Goal: Task Accomplishment & Management: Manage account settings

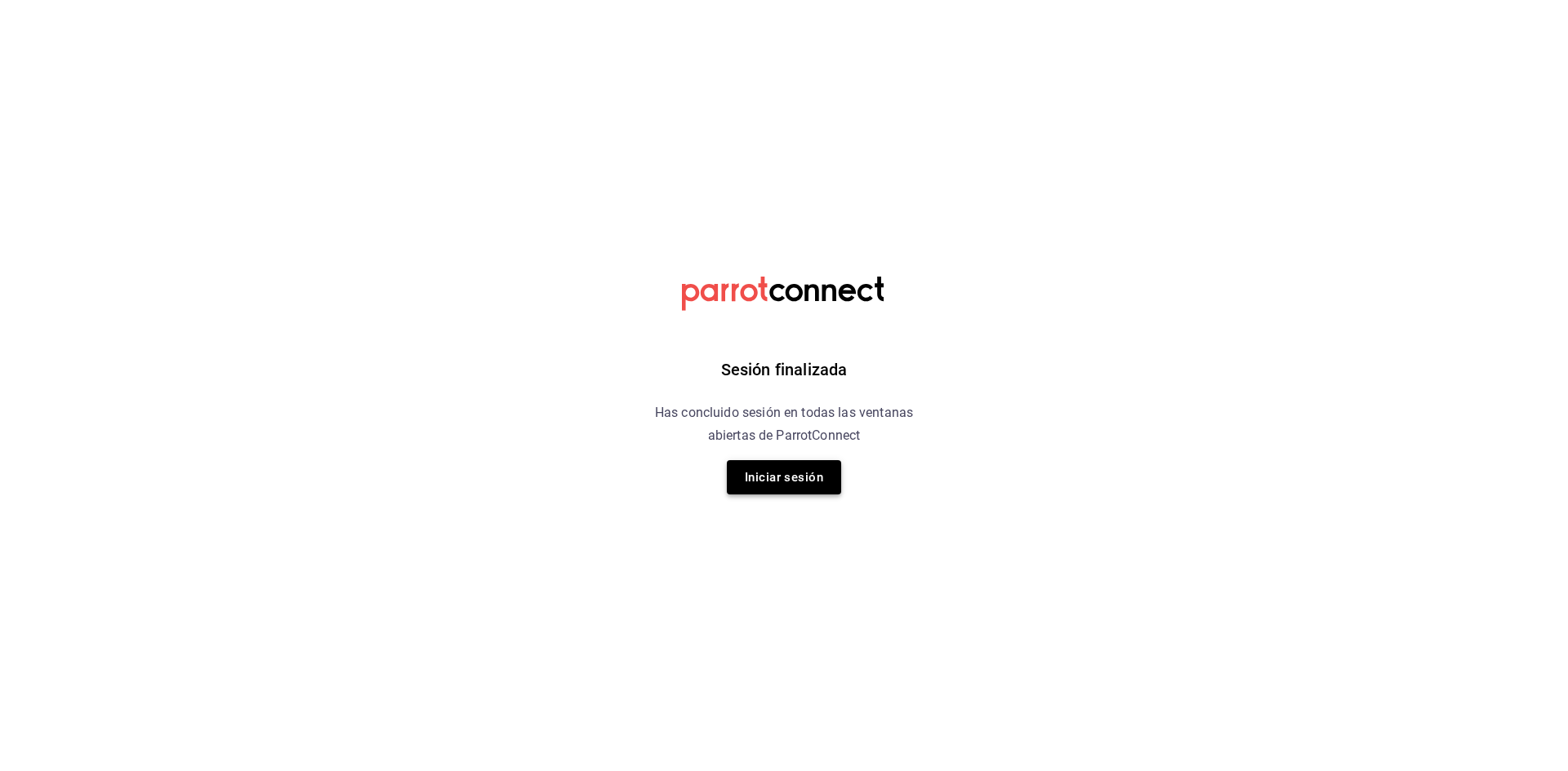
click at [745, 465] on button "Iniciar sesión" at bounding box center [783, 478] width 114 height 35
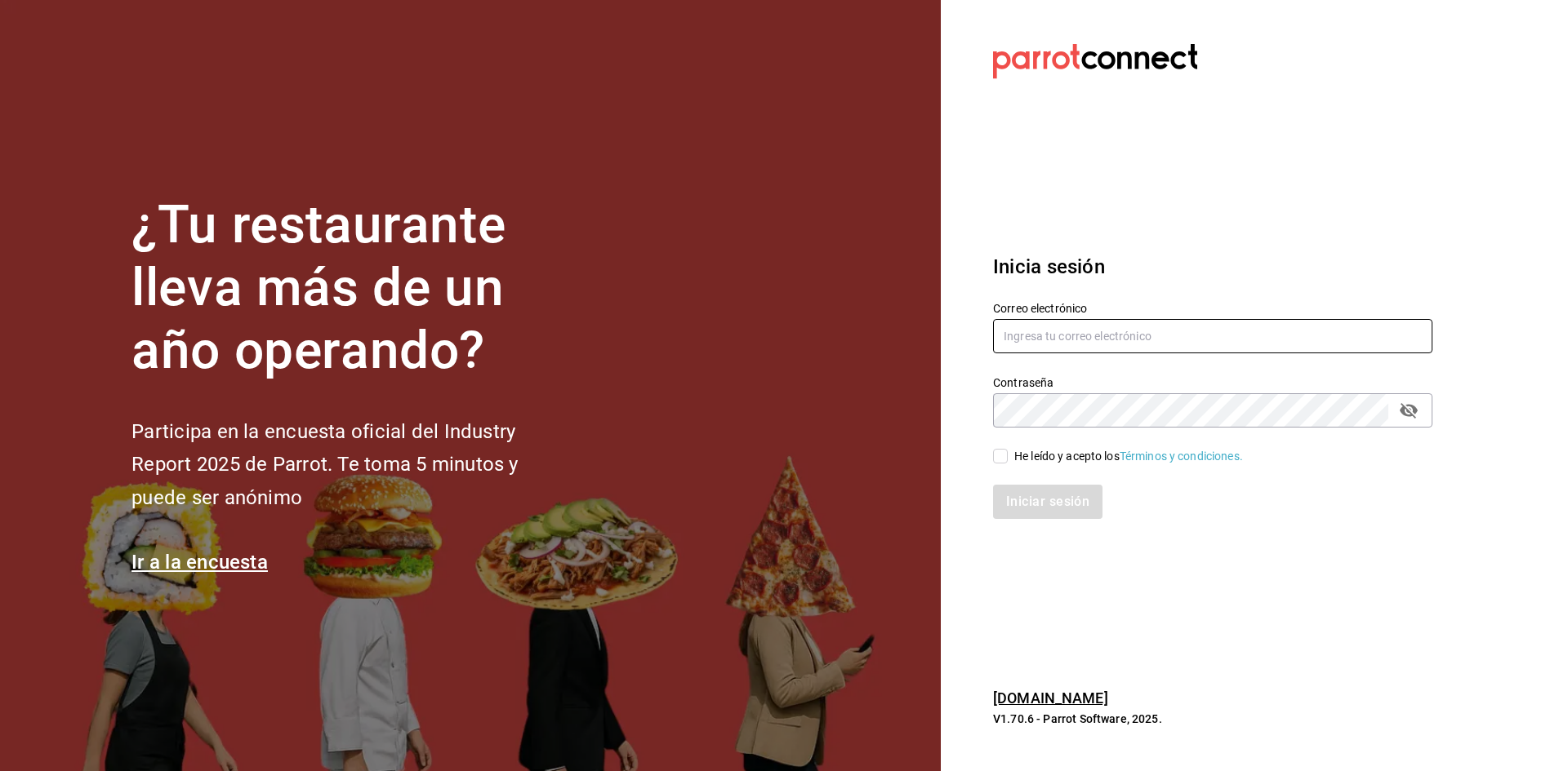
type input "ad1401cafe@gmail.com"
click at [1006, 451] on input "He leído y acepto los Términos y condiciones." at bounding box center [999, 456] width 14 height 14
checkbox input "true"
click at [1034, 497] on button "Iniciar sesión" at bounding box center [1048, 502] width 111 height 35
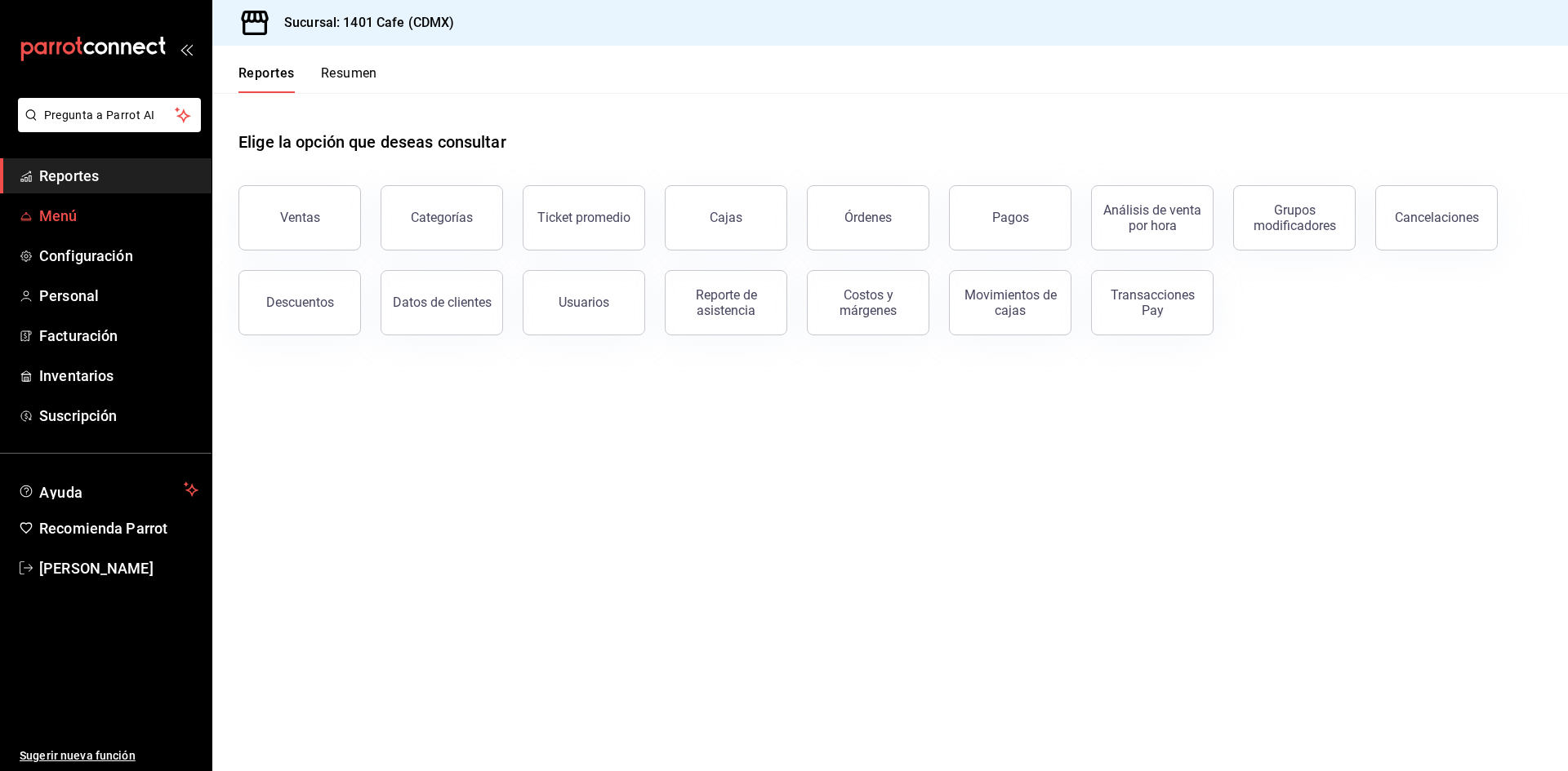
click at [42, 222] on span "Menú" at bounding box center [119, 215] width 160 height 22
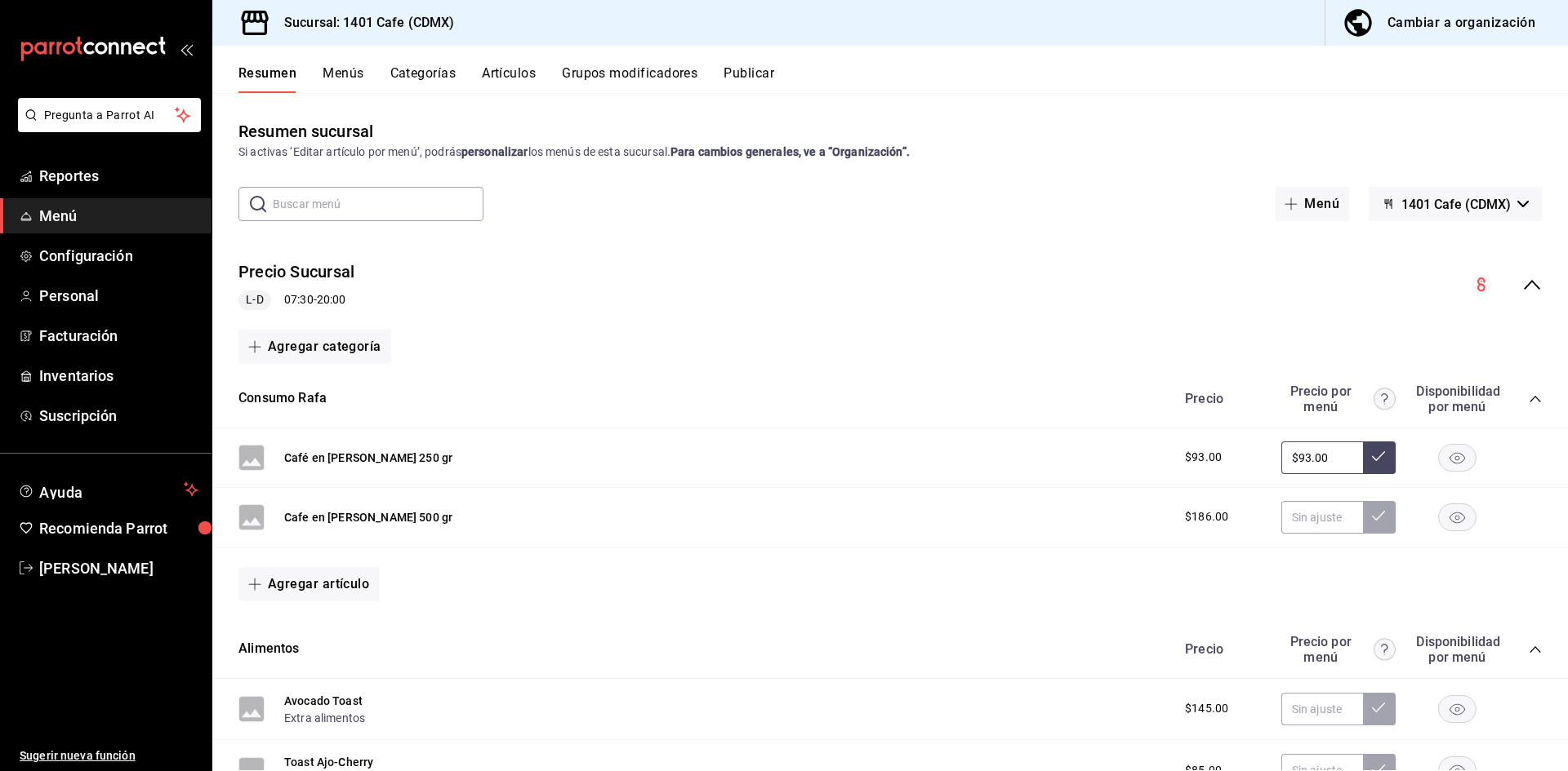
click at [341, 65] on button "Menús" at bounding box center [342, 79] width 40 height 28
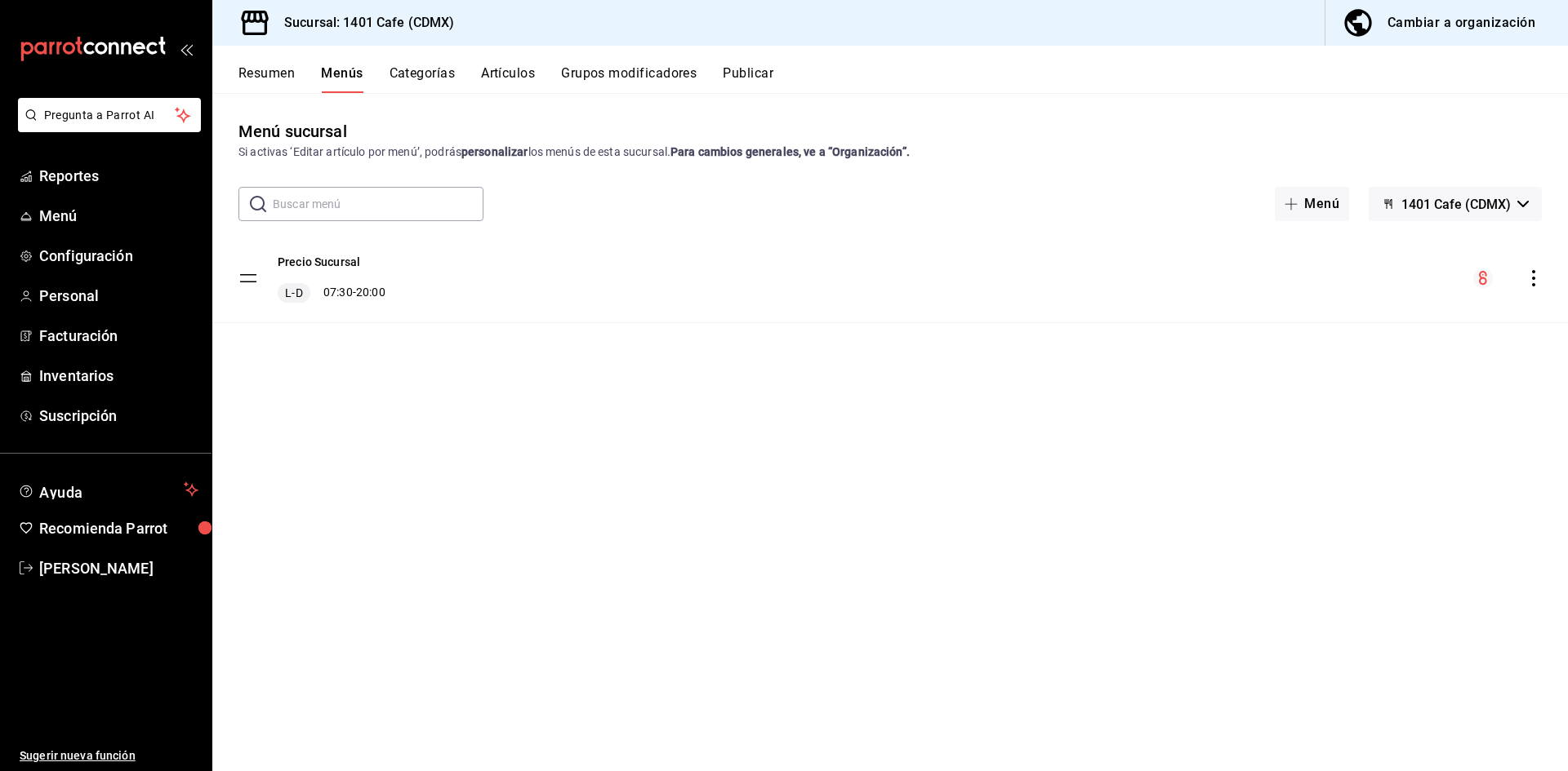
click at [441, 69] on button "Categorías" at bounding box center [422, 79] width 66 height 28
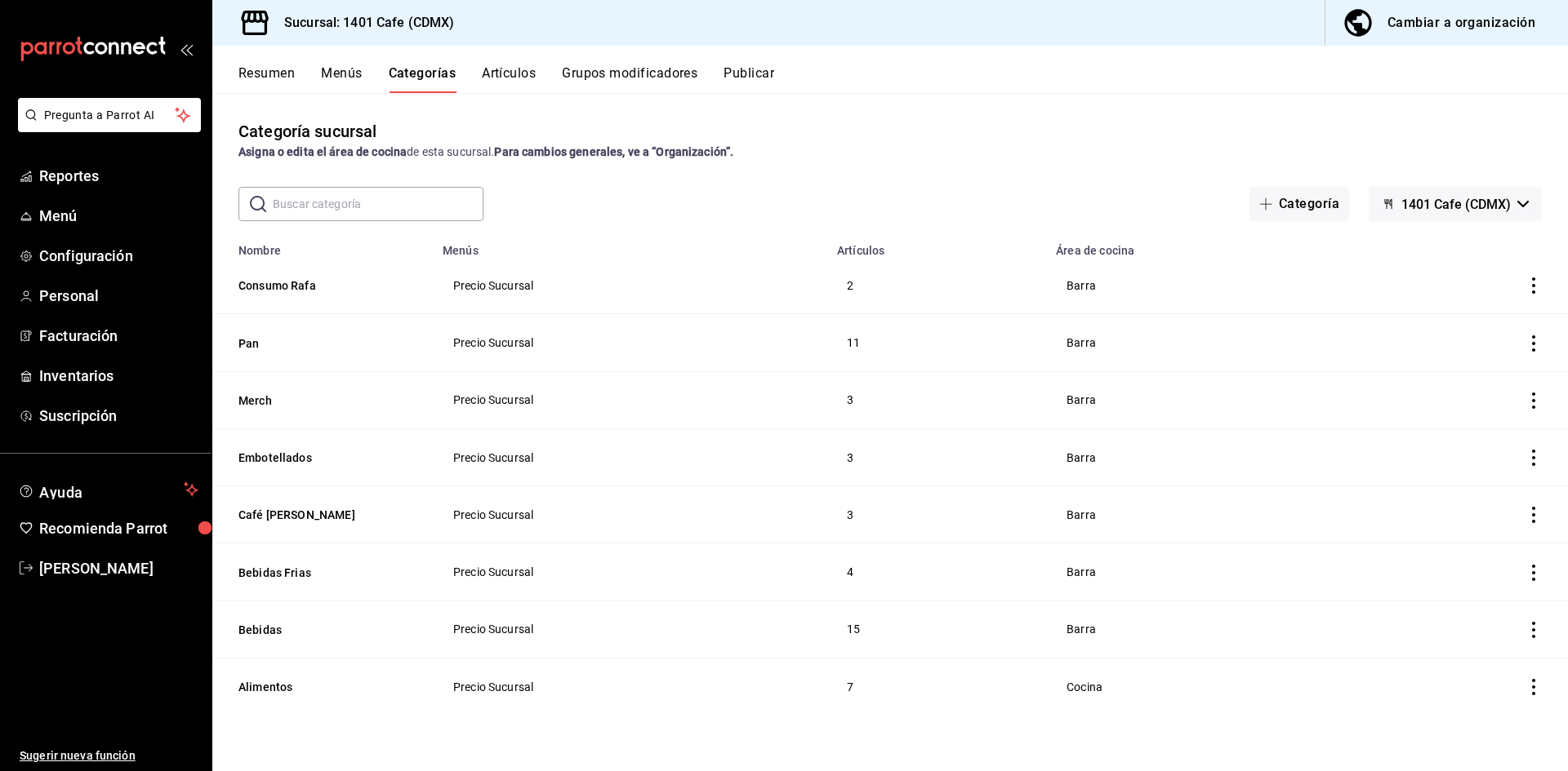
click at [517, 81] on button "Artículos" at bounding box center [509, 79] width 54 height 28
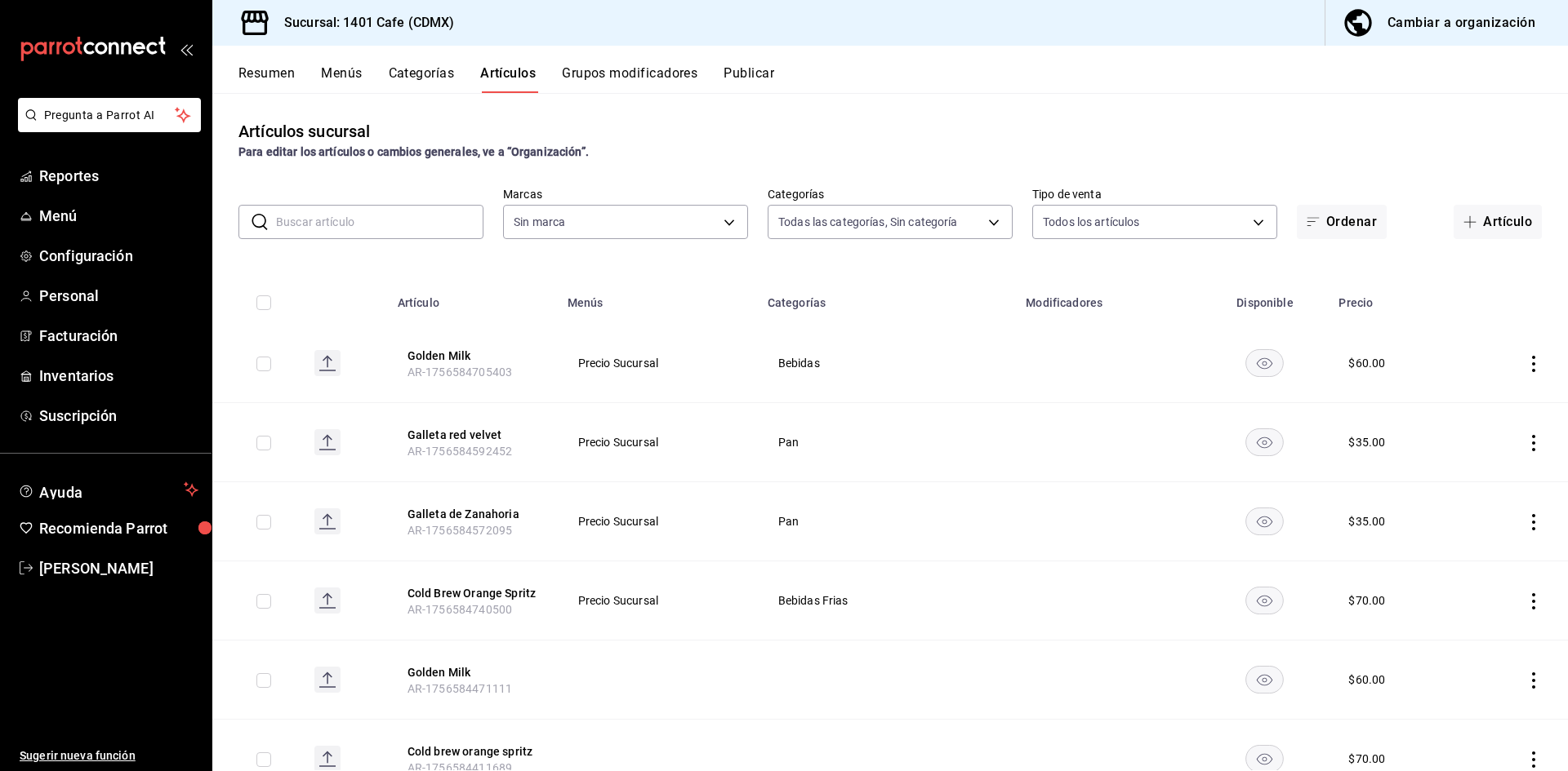
type input "d076b200-1954-4519-90cc-3db576fb46ee,a89afb4b-e6d6-46b8-9912-f93252c6cd45,0547d…"
type input "43f0ef87-90cd-4fa3-ab84-62fcdbb1b561"
click at [1451, 36] on button "Cambiar a organización" at bounding box center [1440, 23] width 230 height 46
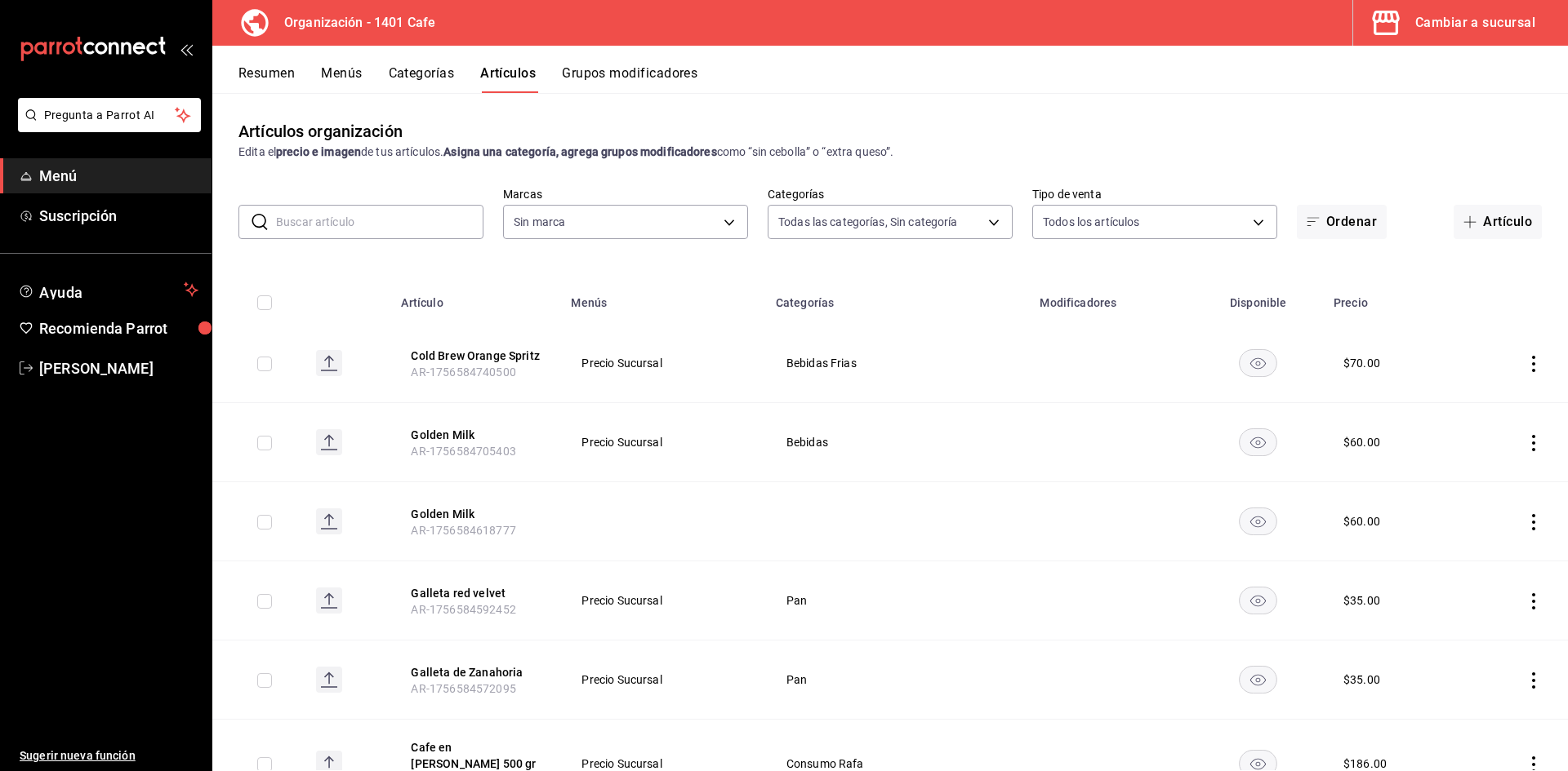
type input "f0a834d7-507a-4ca4-b40a-14c0bb4d8733,b0b89d9a-09a1-4a23-873d-640f2673189d,dde41…"
type input "aca768e6-c15c-4530-935f-72433584ca83"
click at [1508, 226] on button "Artículo" at bounding box center [1498, 222] width 89 height 35
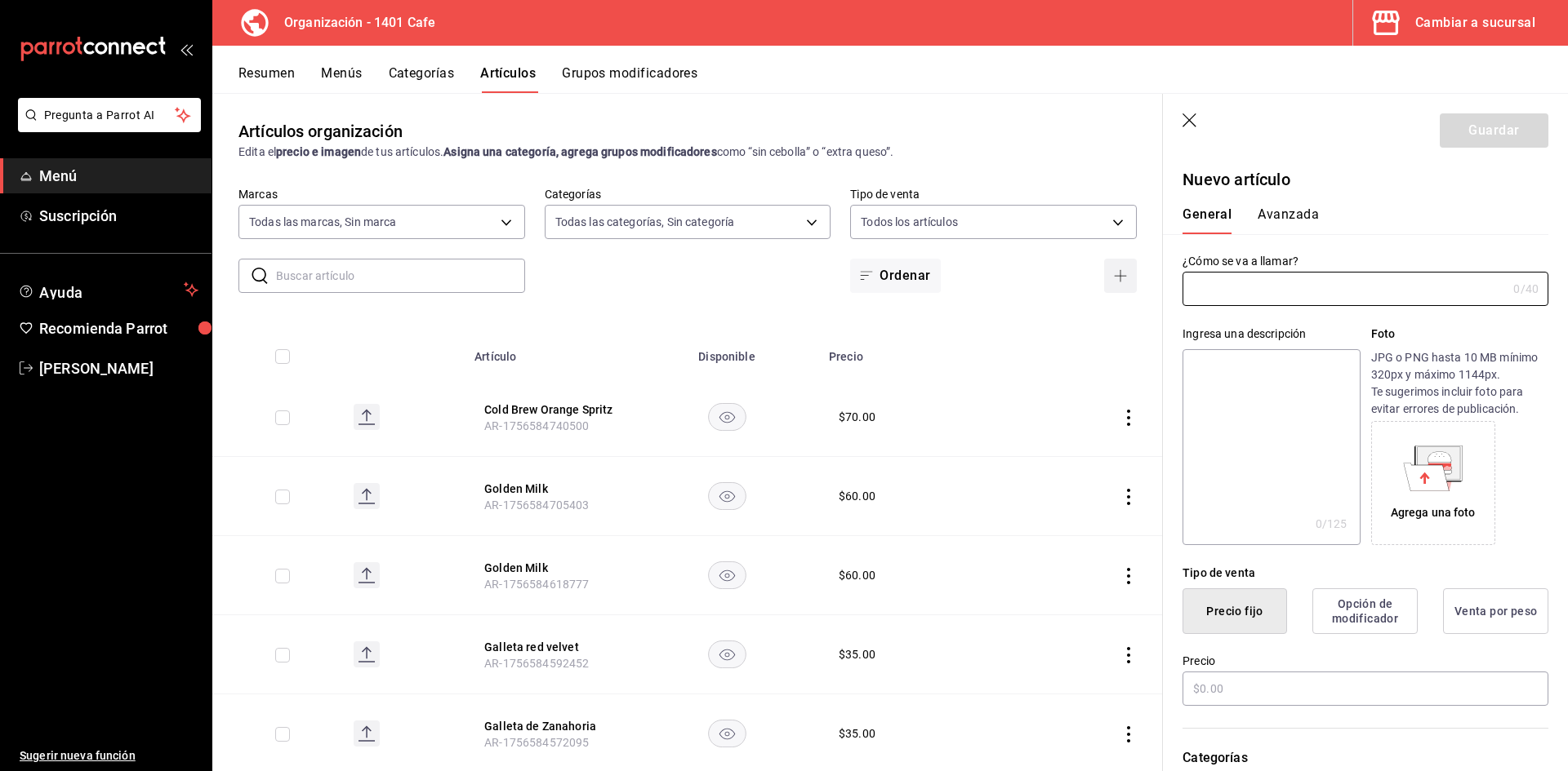
type input "AR-1758129931989"
type input "Café en [PERSON_NAME] 250gr WAC"
click at [1266, 620] on button "Precio fijo" at bounding box center [1234, 611] width 105 height 46
type button "1"
click at [1231, 695] on input "text" at bounding box center [1365, 689] width 366 height 35
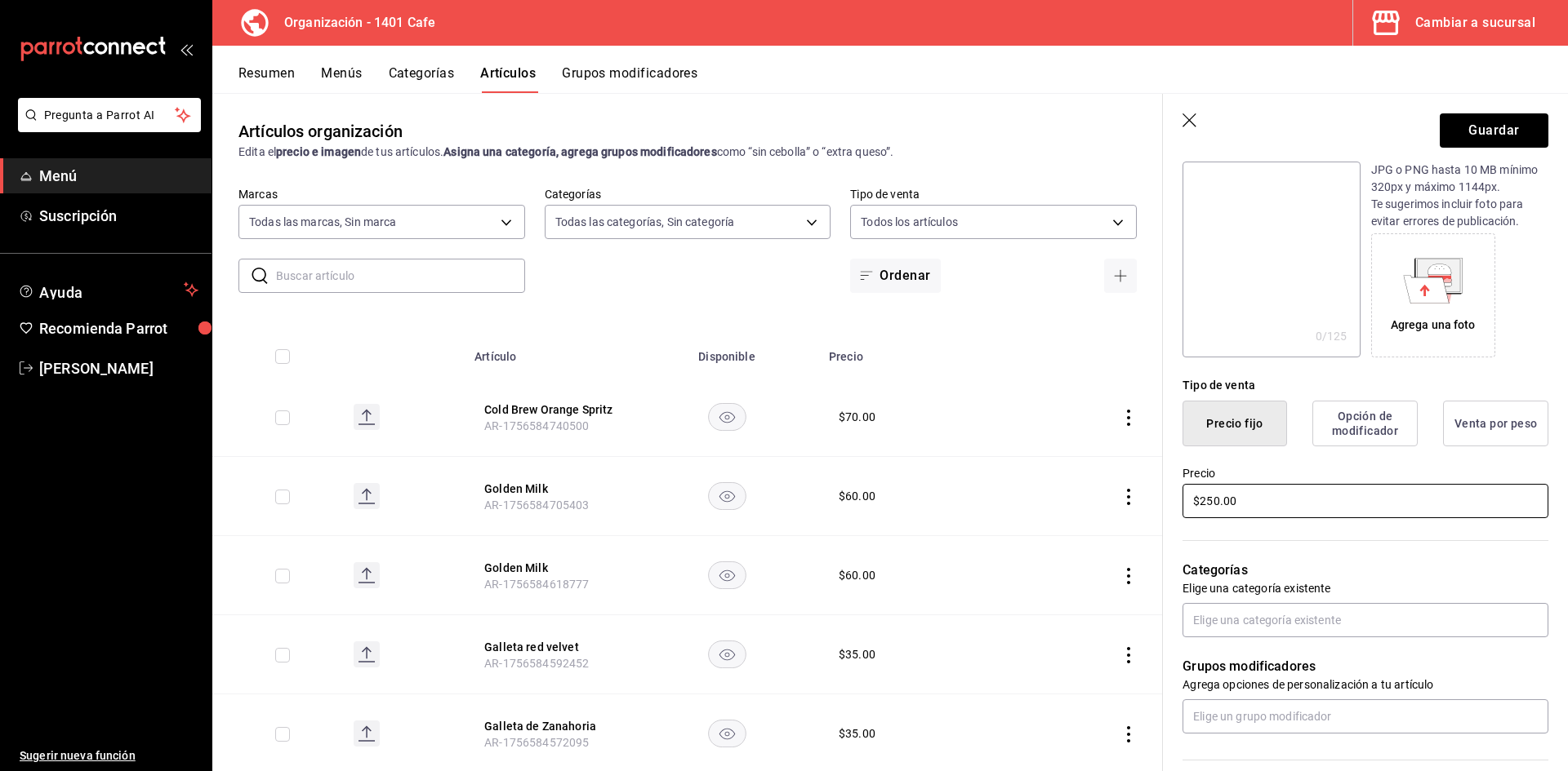
scroll to position [189, 0]
type input "$250.00"
click at [1356, 614] on input "text" at bounding box center [1365, 619] width 366 height 35
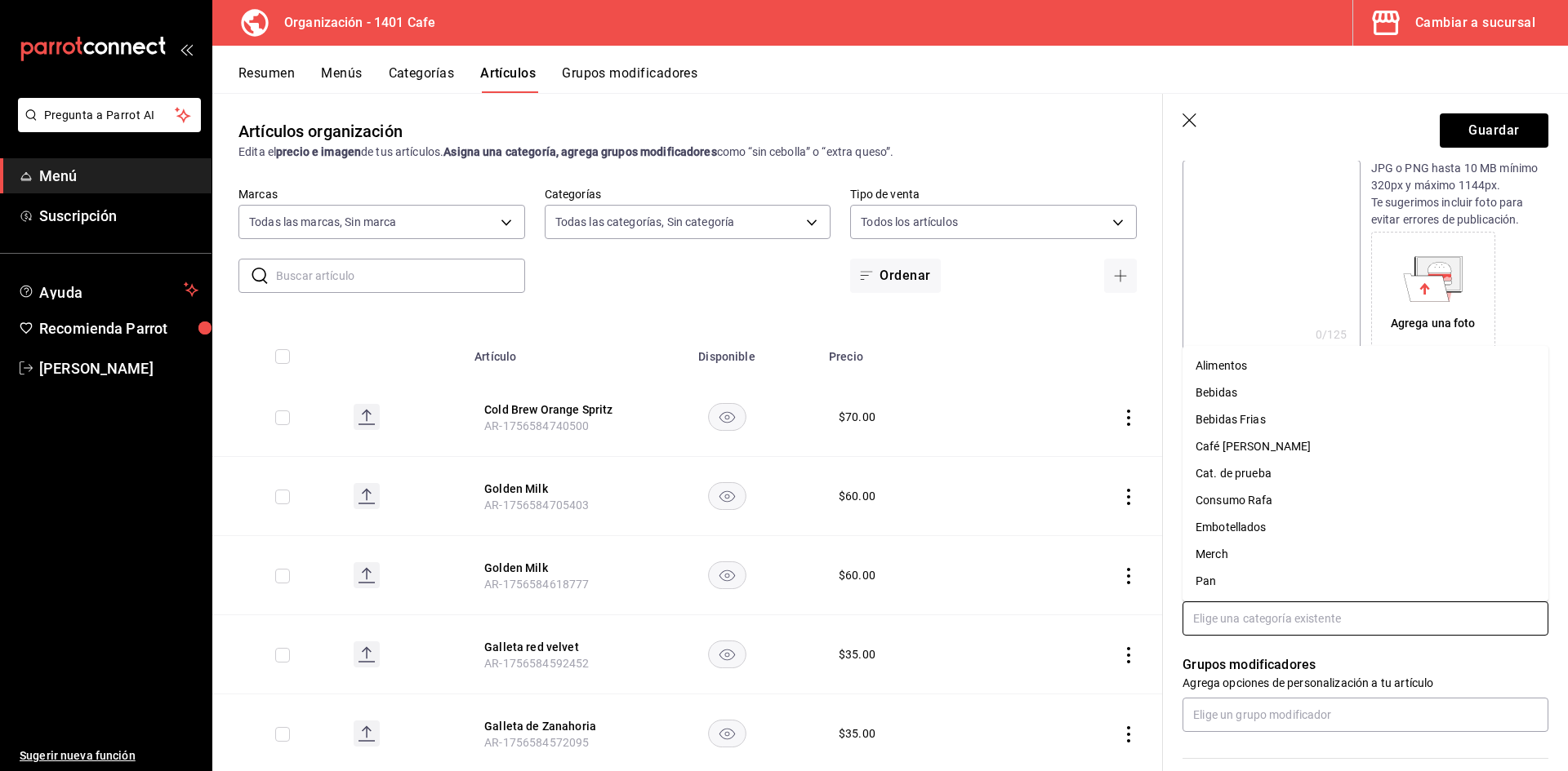
click at [1283, 445] on li "Café [PERSON_NAME]" at bounding box center [1365, 447] width 366 height 27
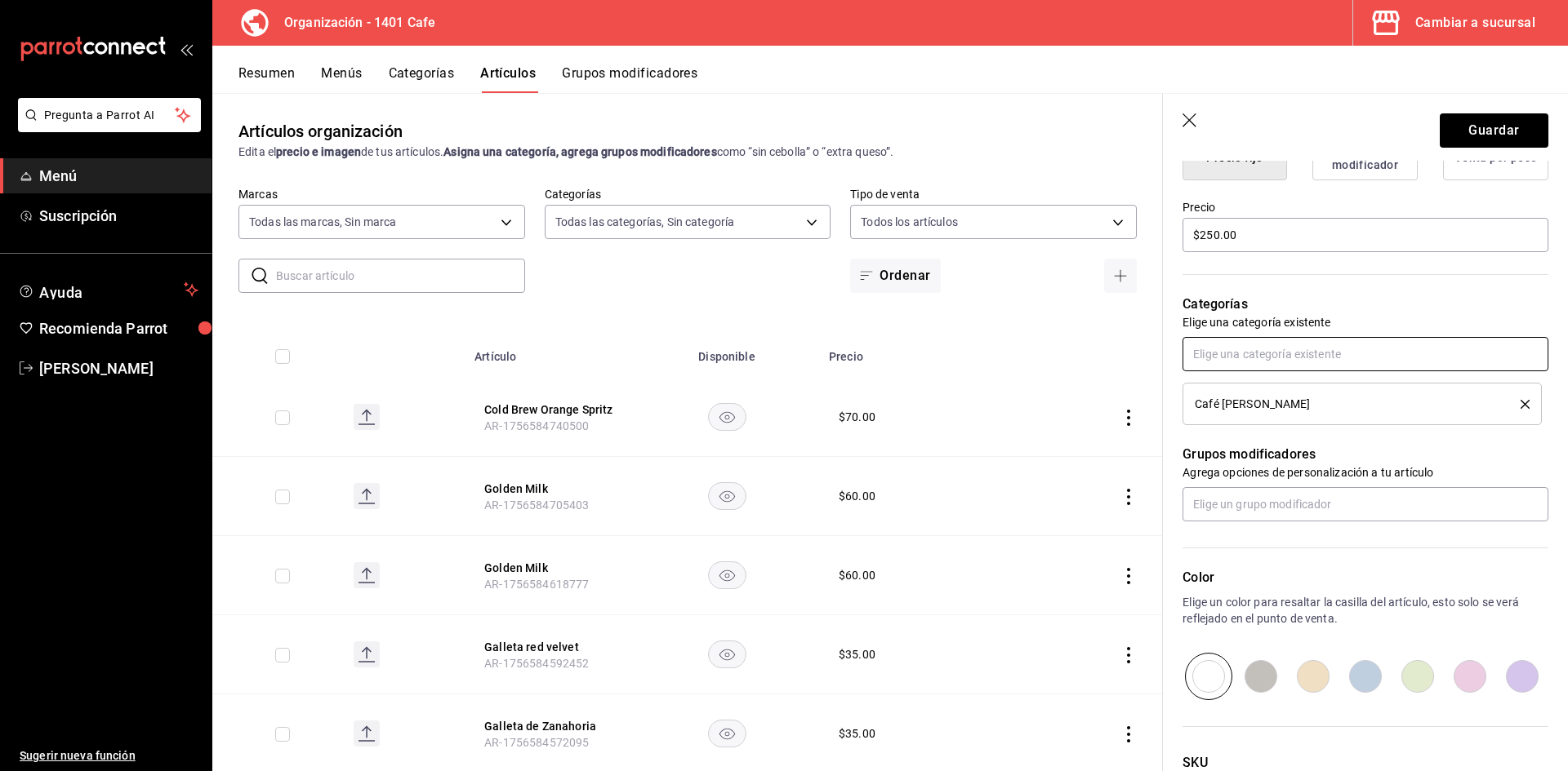
scroll to position [456, 0]
click at [1434, 508] on input "text" at bounding box center [1365, 503] width 366 height 35
click at [1464, 494] on input "text" at bounding box center [1365, 503] width 366 height 35
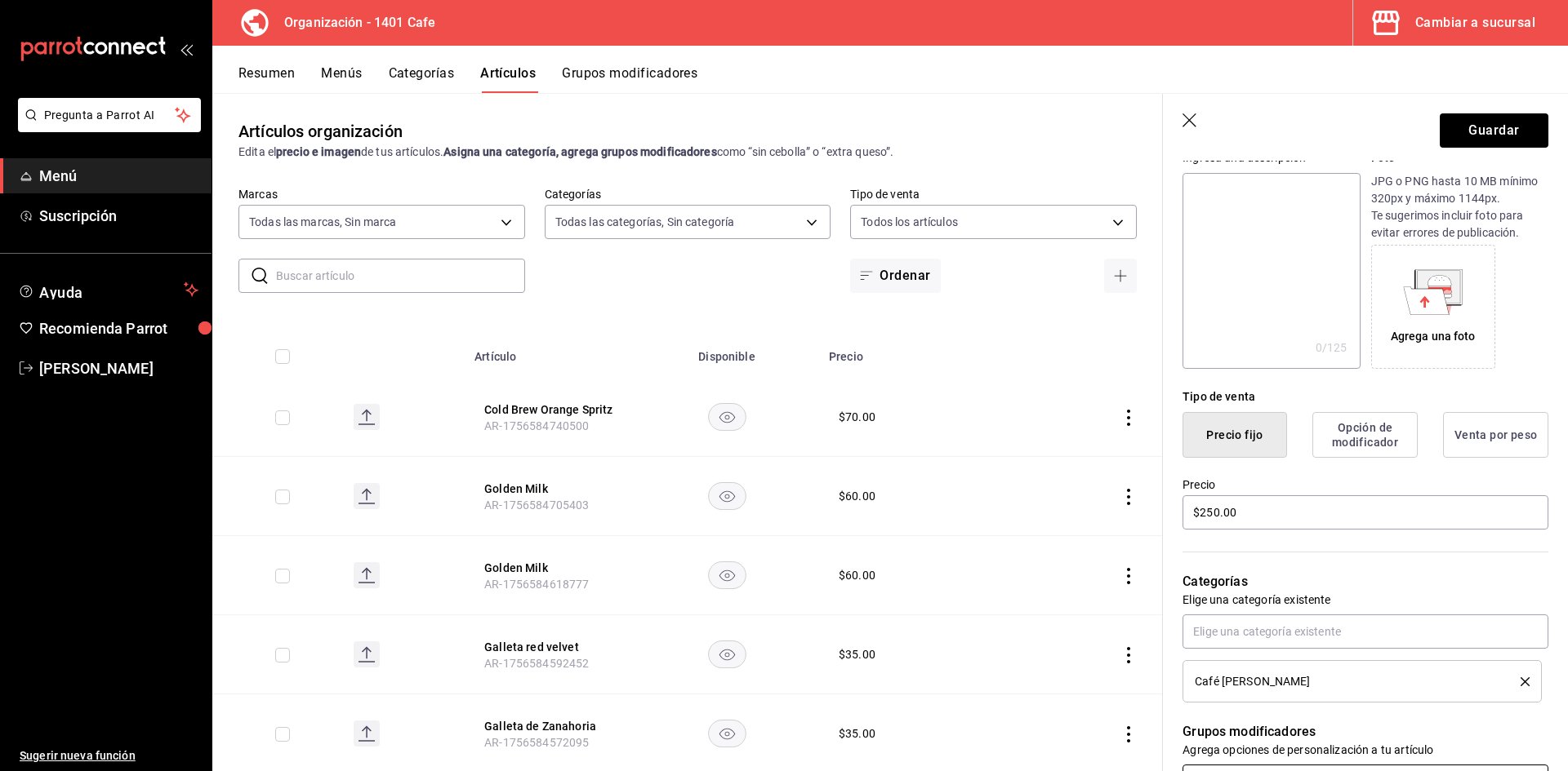
scroll to position [0, 0]
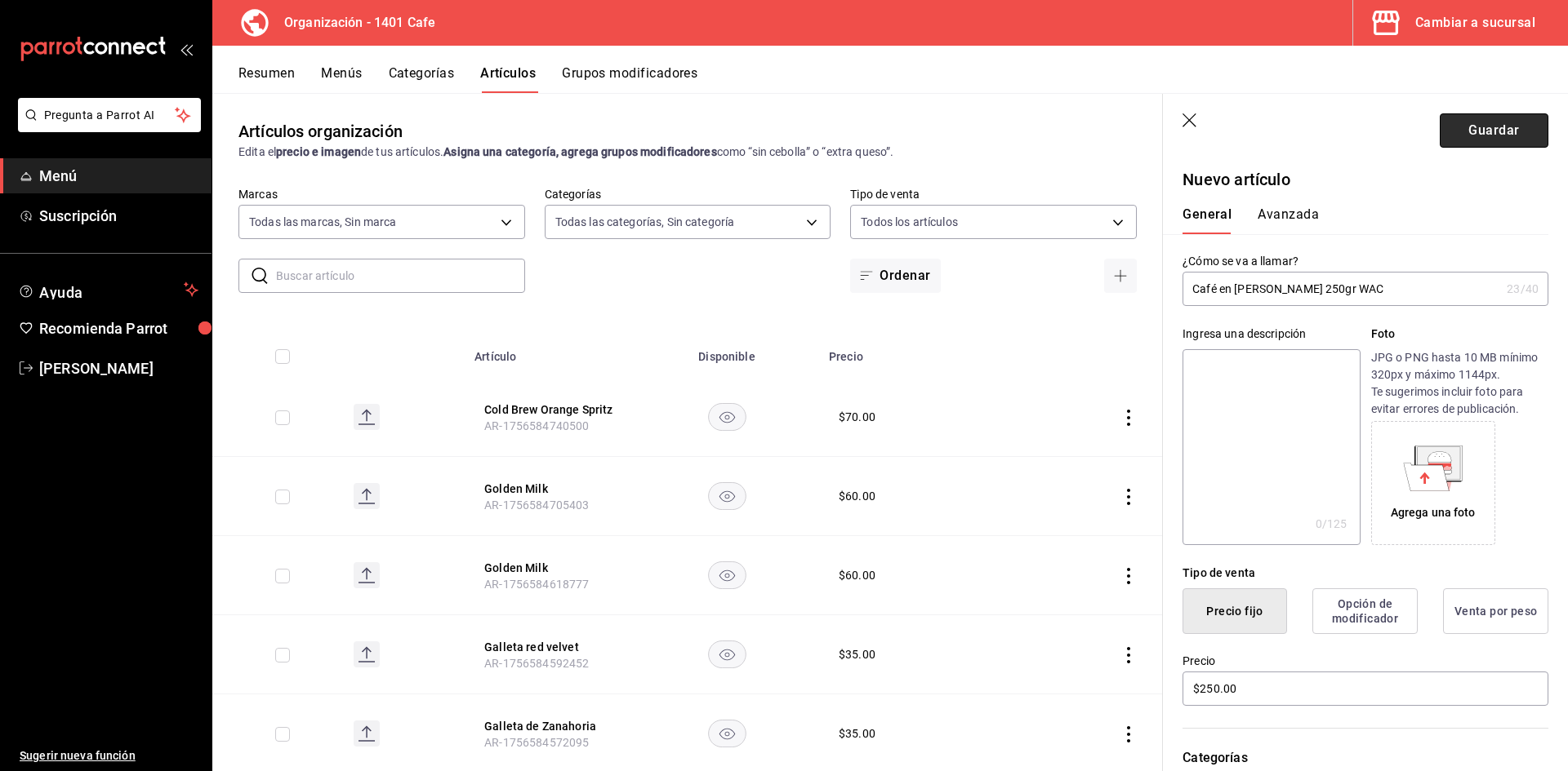
click at [1506, 118] on button "Guardar" at bounding box center [1493, 131] width 109 height 35
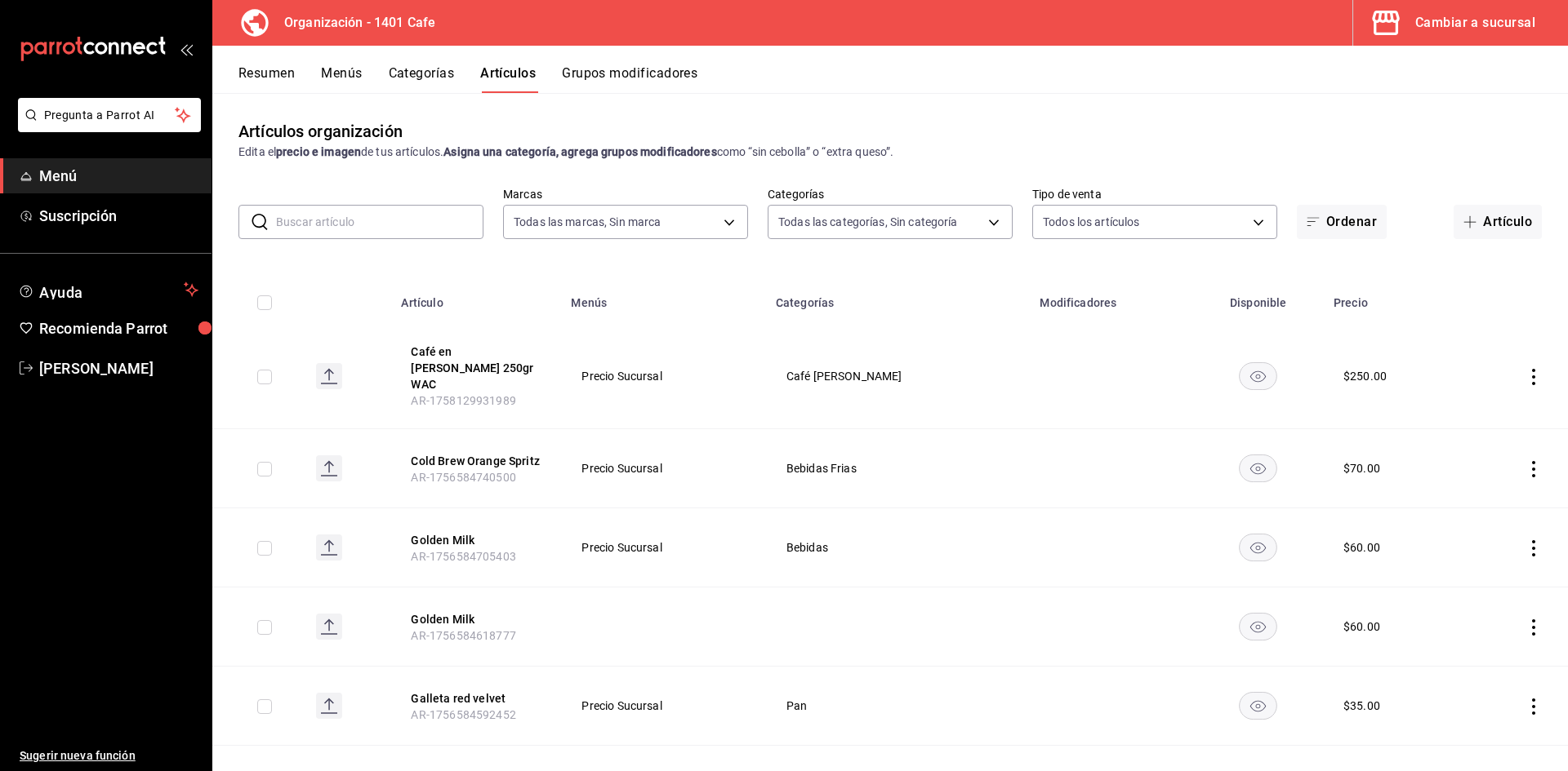
click at [1530, 540] on icon "actions" at bounding box center [1533, 548] width 16 height 16
click at [1477, 642] on span "Eliminar" at bounding box center [1483, 636] width 41 height 13
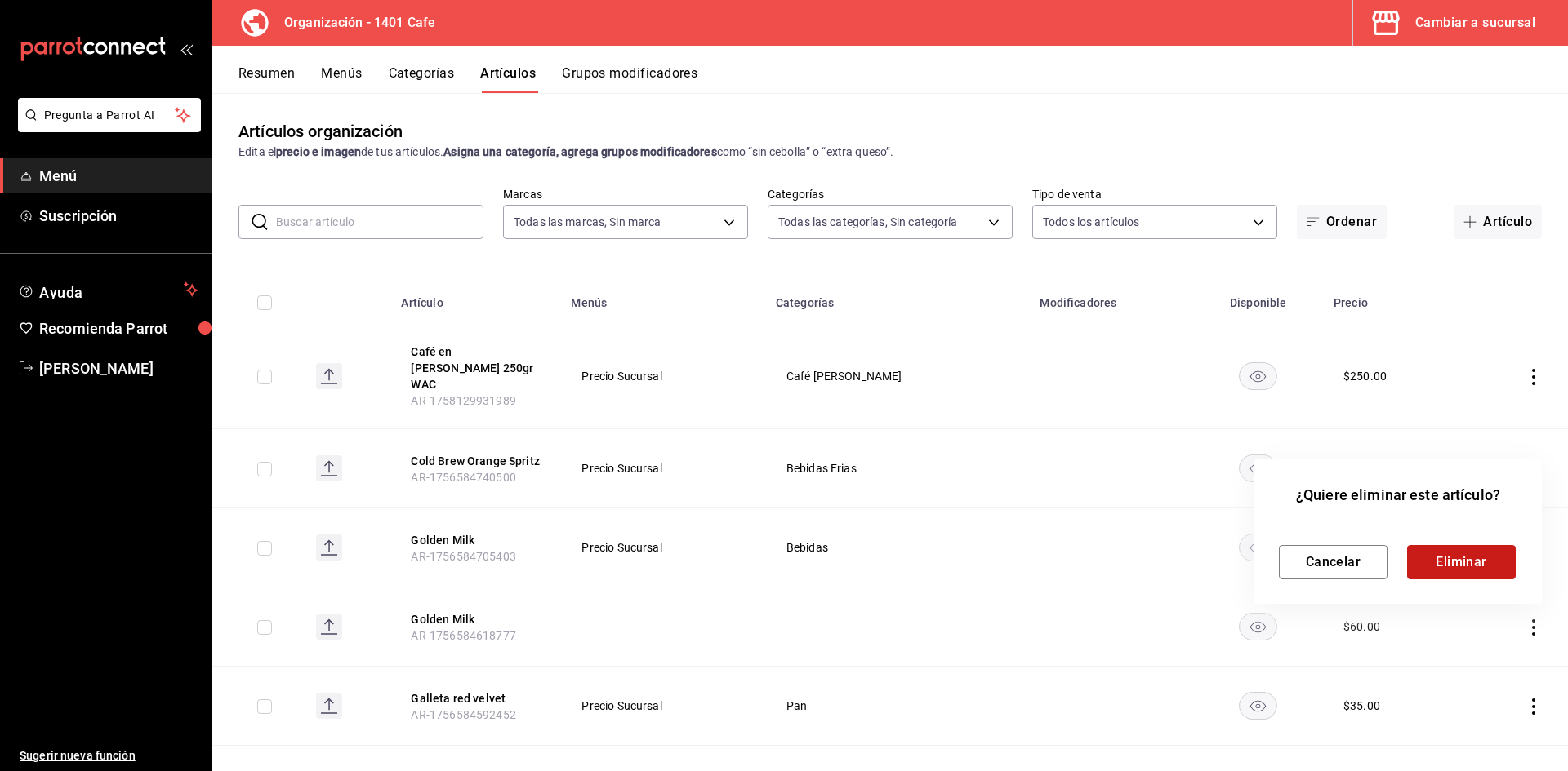
click at [1442, 553] on button "Eliminar" at bounding box center [1460, 562] width 109 height 35
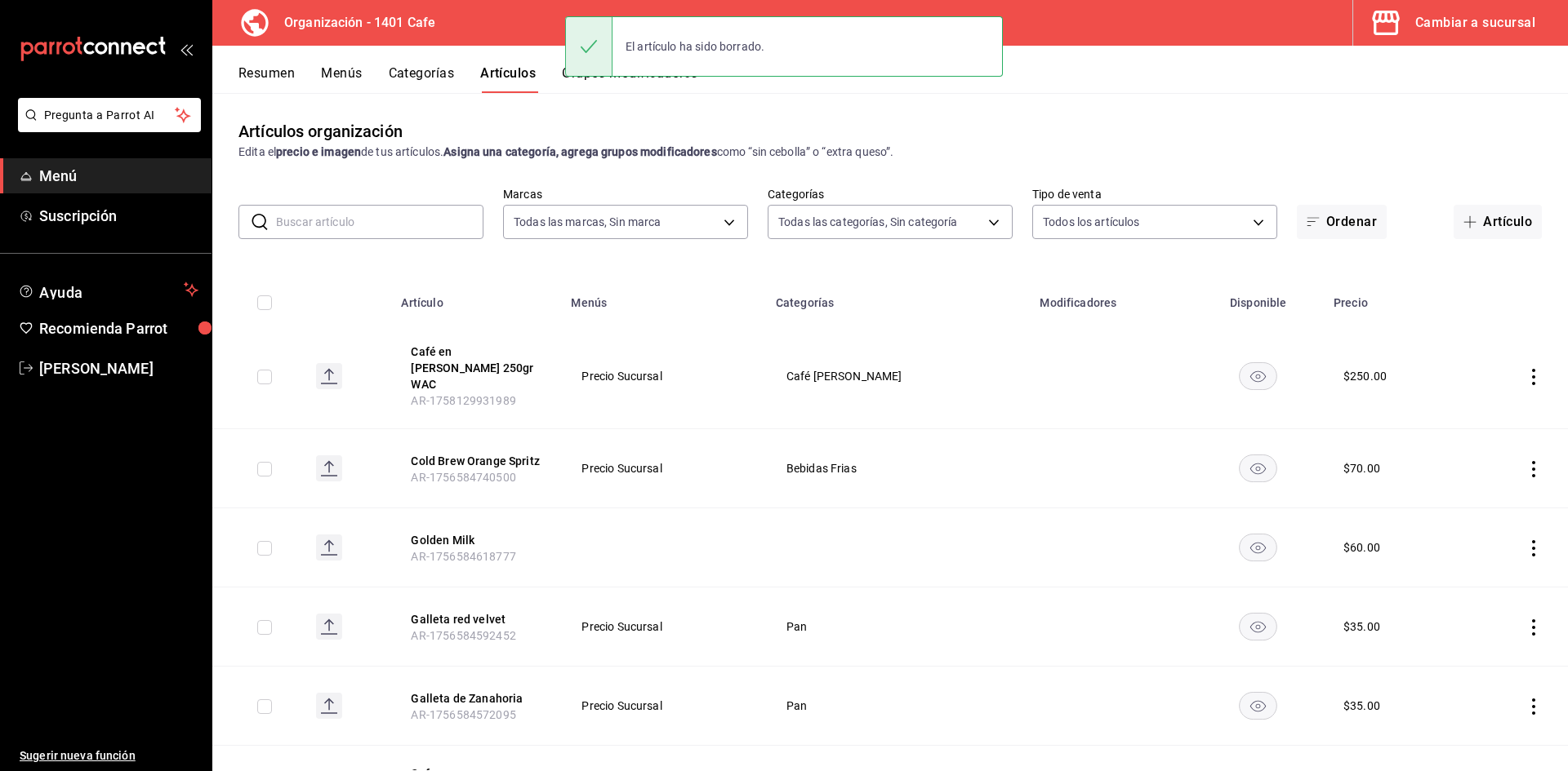
click at [1482, 215] on button "Artículo" at bounding box center [1498, 222] width 89 height 35
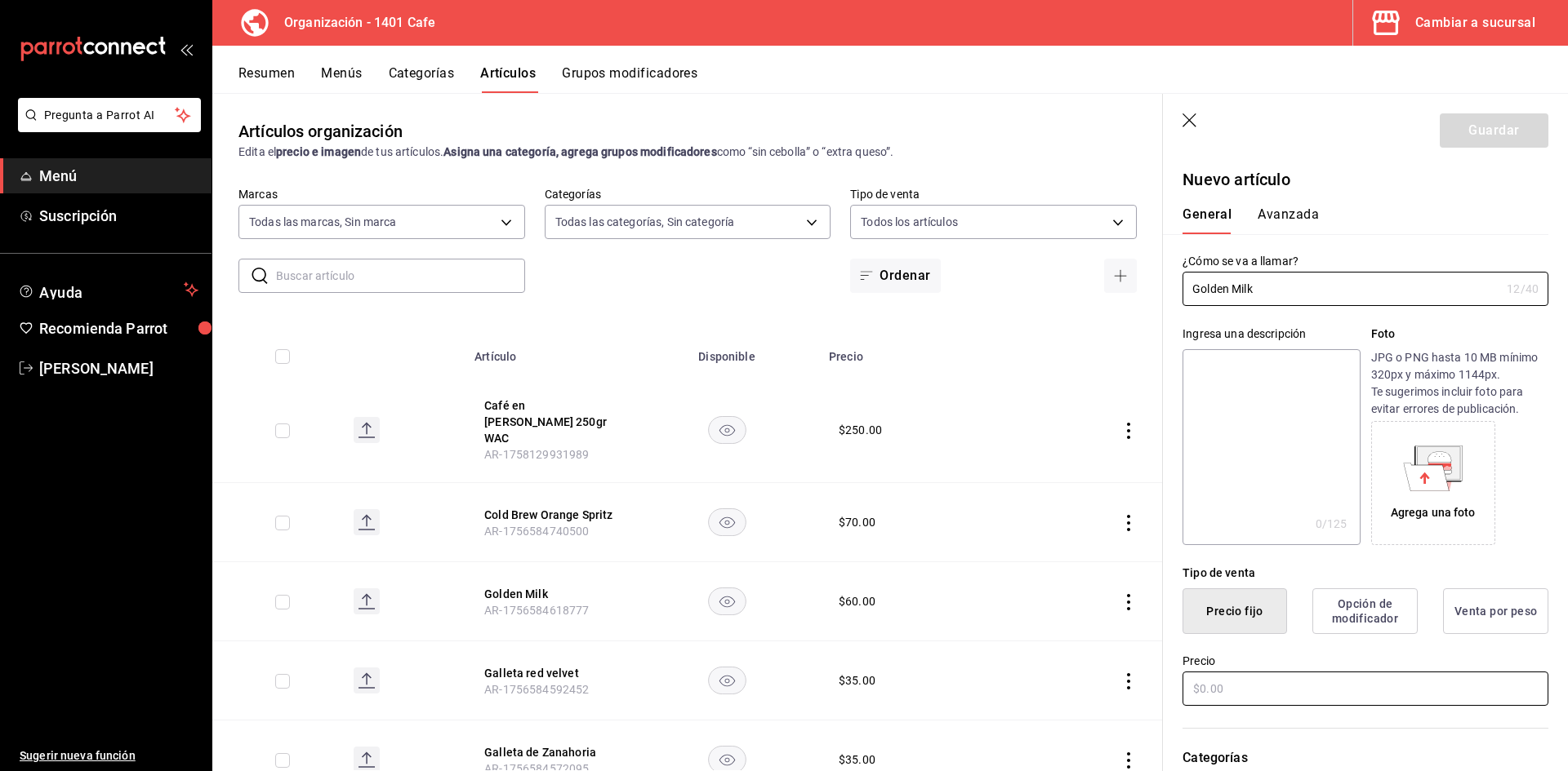
type input "Golden Milk"
click at [1277, 695] on input "text" at bounding box center [1365, 689] width 366 height 35
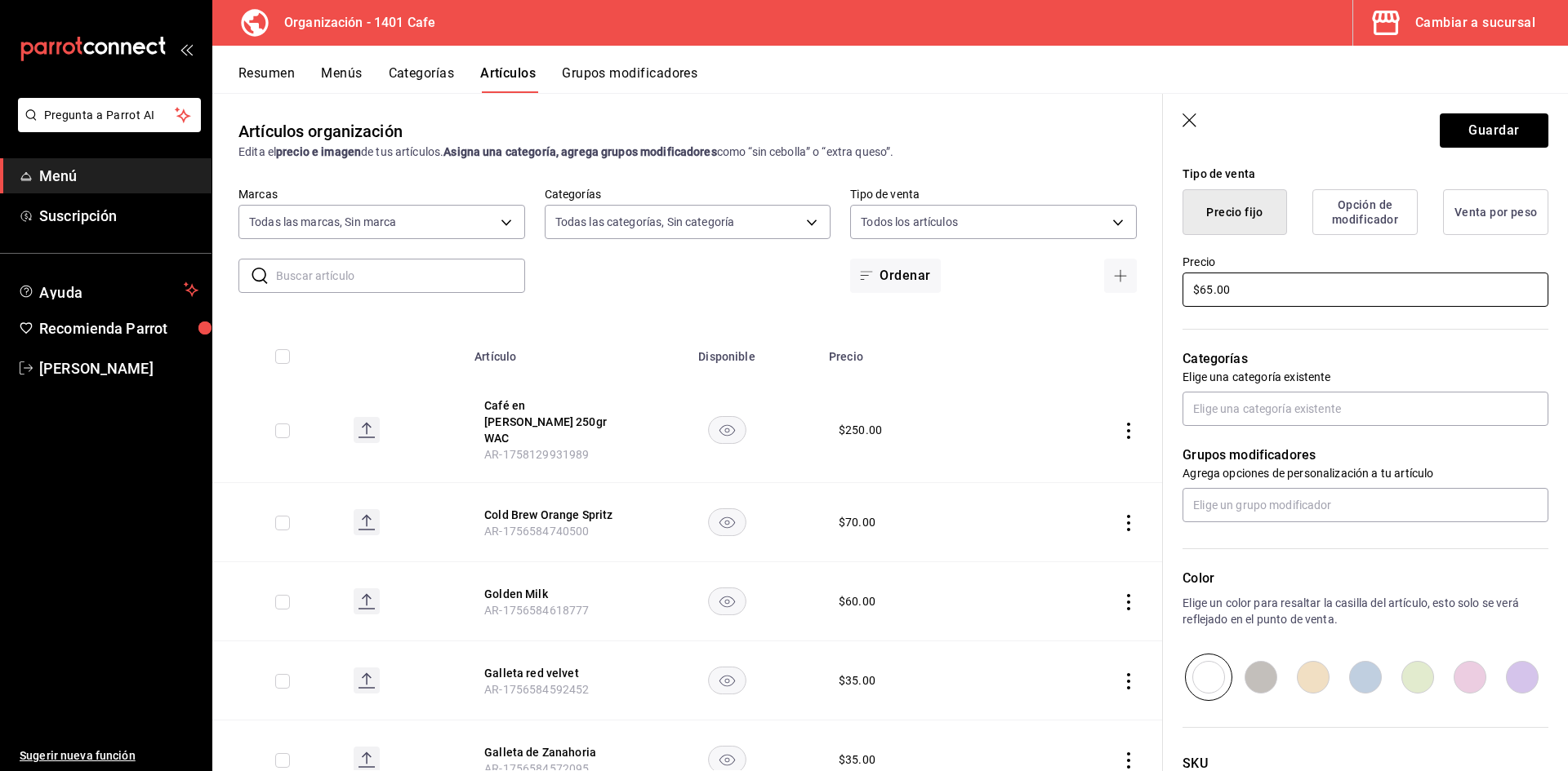
scroll to position [414, 0]
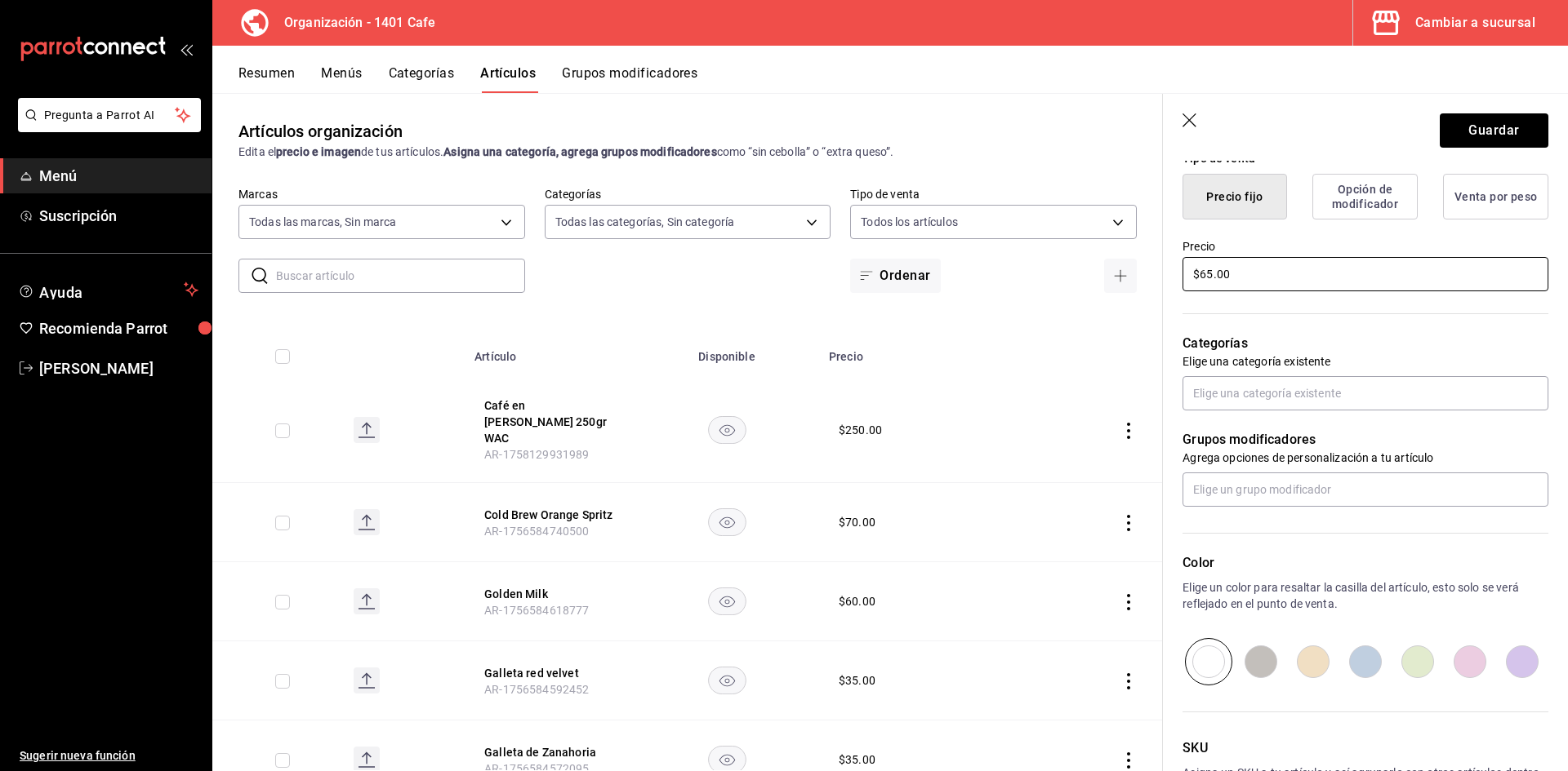
type input "$65.00"
click at [1399, 426] on div "Grupos modificadores Agrega opciones de personalización a tu artículo" at bounding box center [1355, 459] width 386 height 96
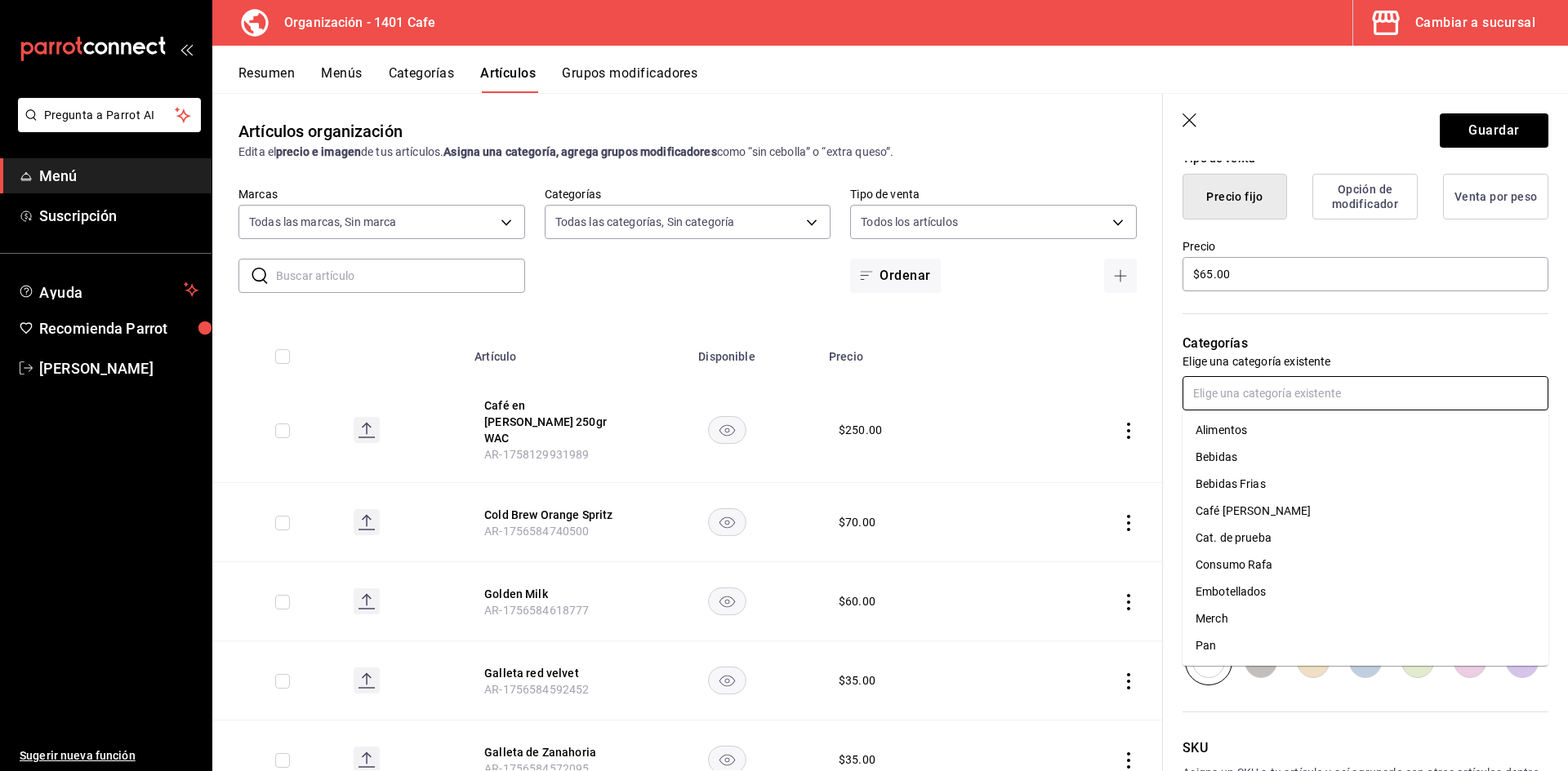
click at [1392, 402] on input "text" at bounding box center [1365, 393] width 366 height 35
click at [1265, 464] on li "Bebidas" at bounding box center [1365, 458] width 366 height 27
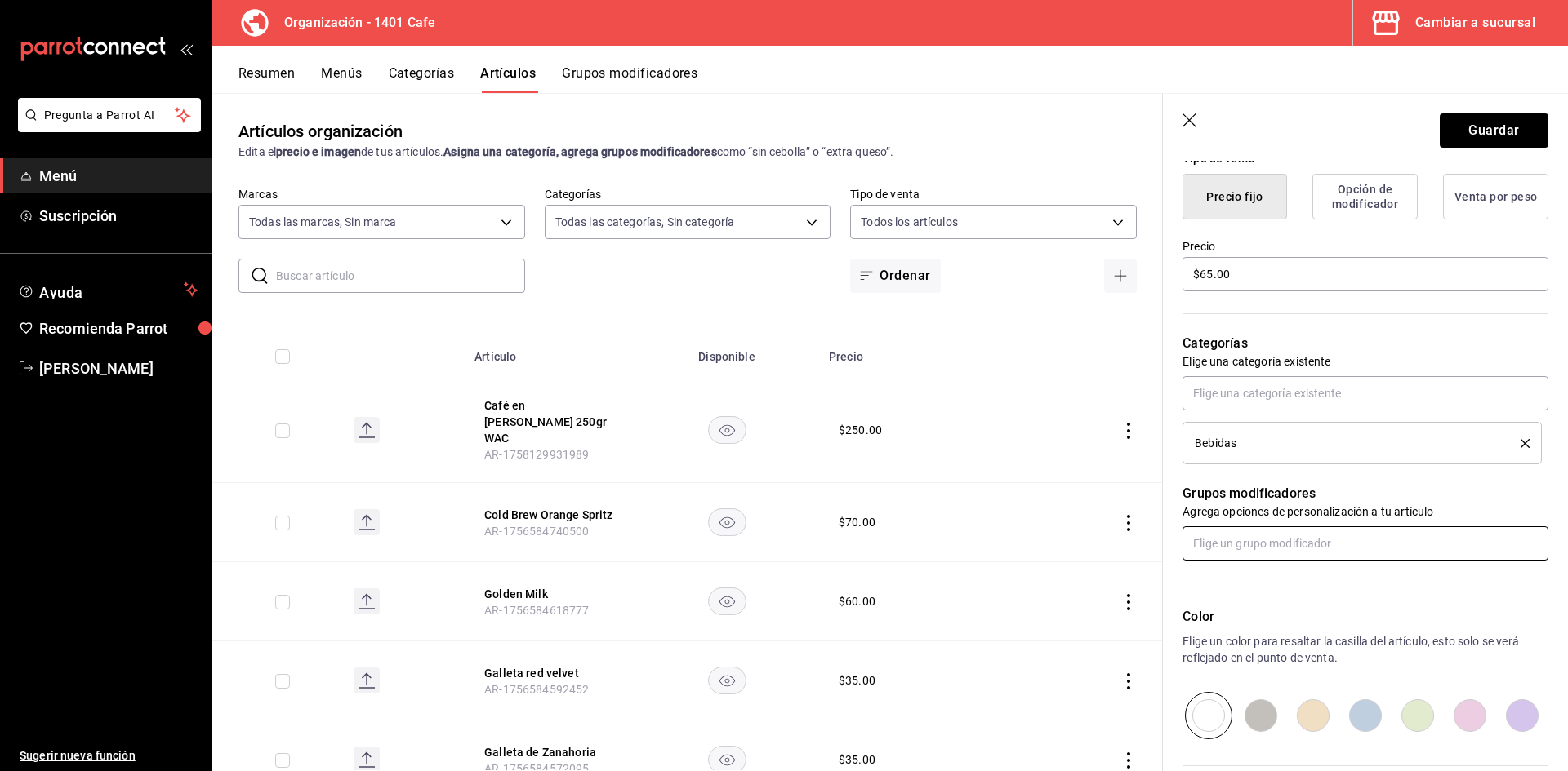
click at [1222, 542] on input "text" at bounding box center [1365, 543] width 366 height 35
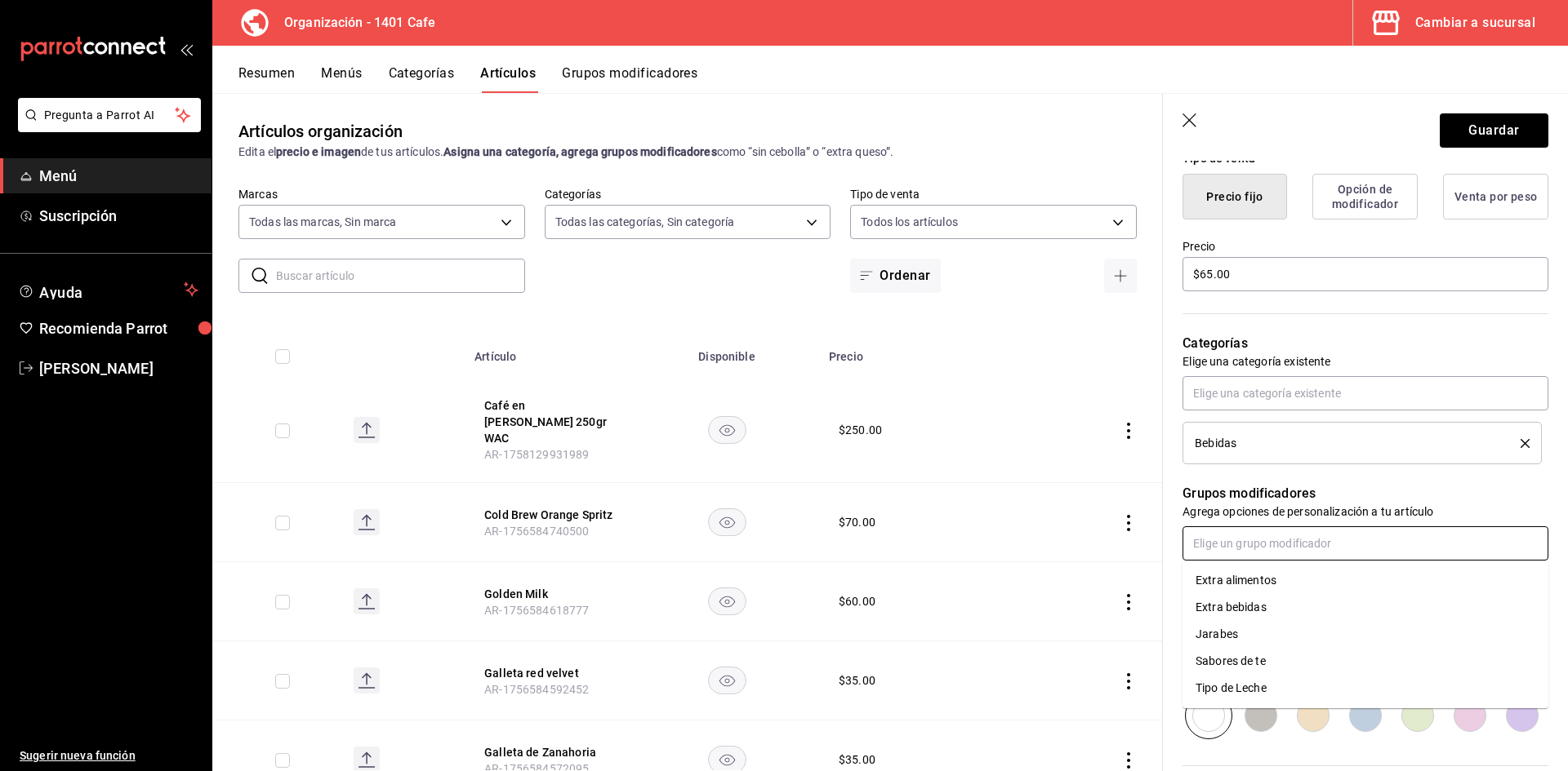
click at [1417, 684] on li "Tipo de Leche" at bounding box center [1365, 688] width 366 height 27
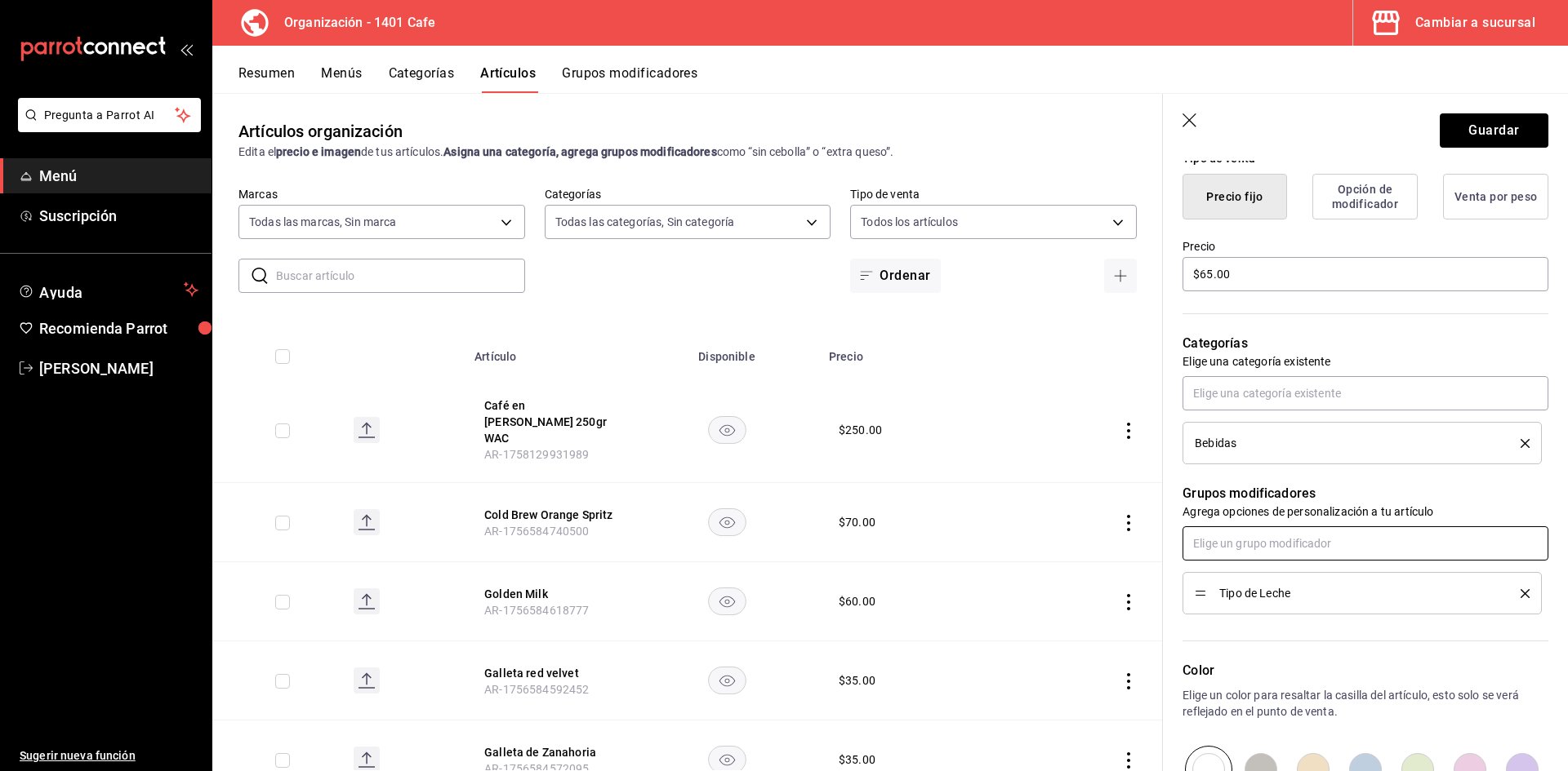
click at [1291, 555] on input "text" at bounding box center [1365, 543] width 366 height 35
click at [1222, 616] on li "Extra bebidas" at bounding box center [1365, 608] width 366 height 27
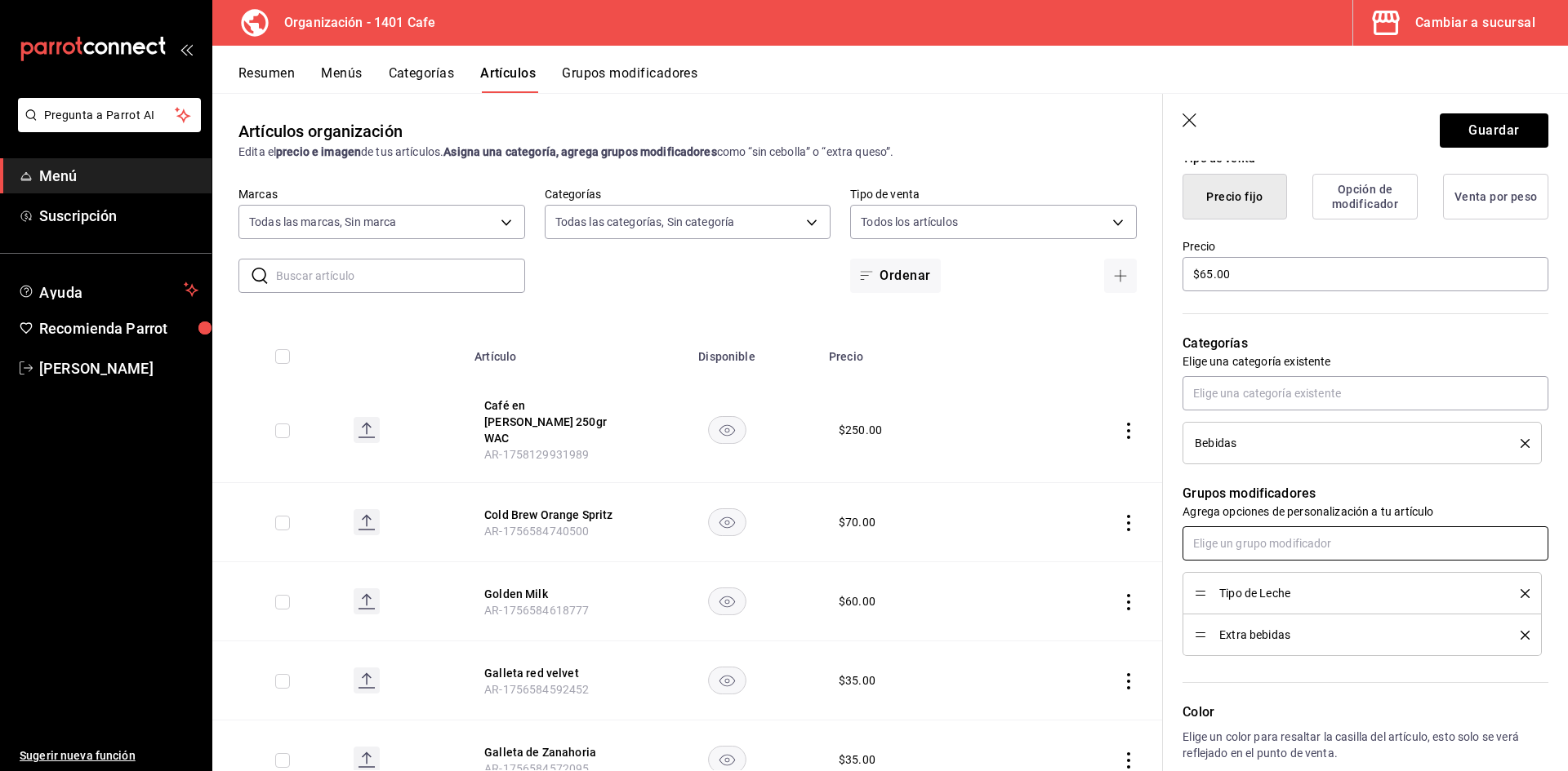
scroll to position [683, 0]
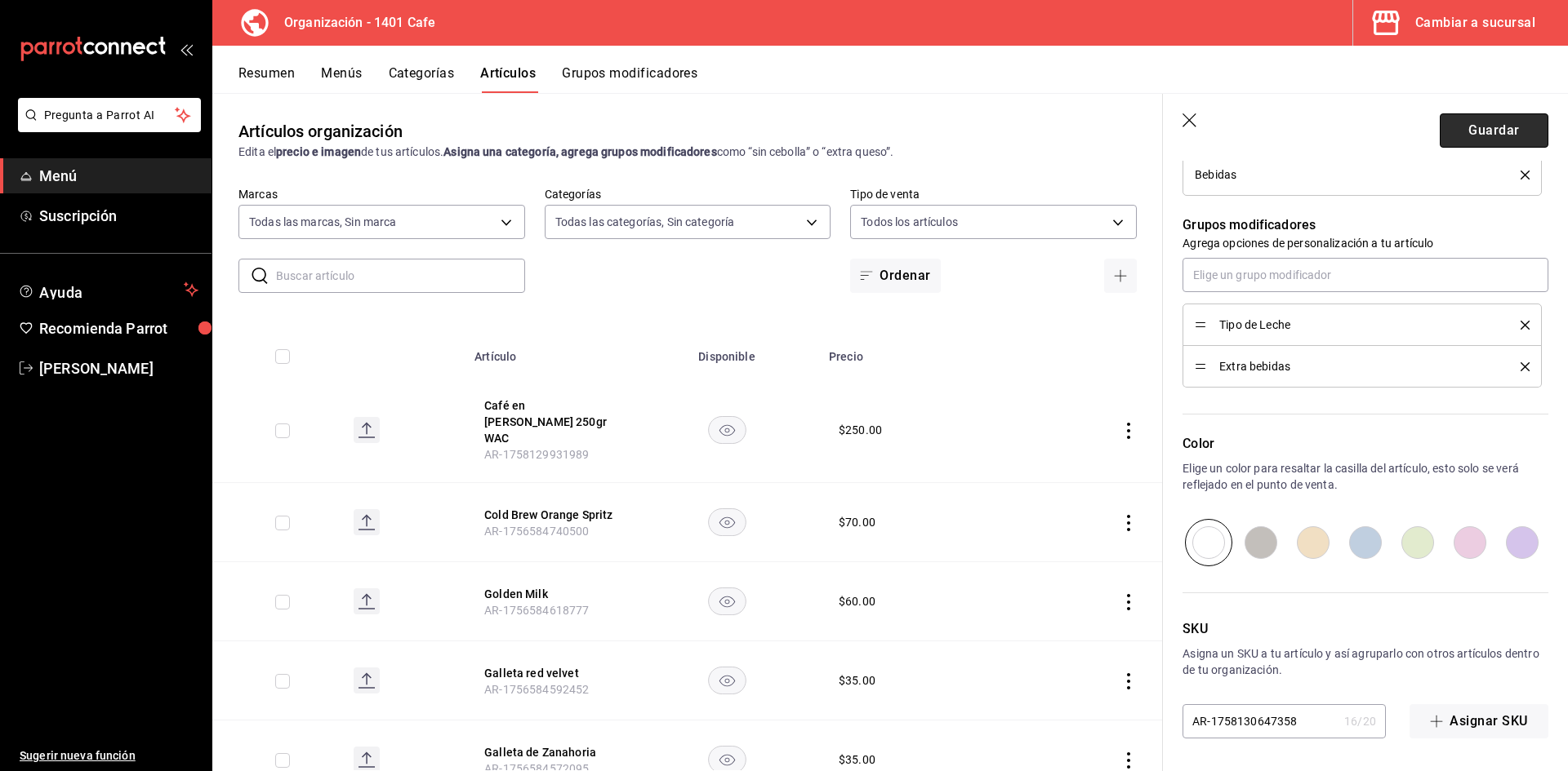
click at [1515, 122] on button "Guardar" at bounding box center [1493, 131] width 109 height 35
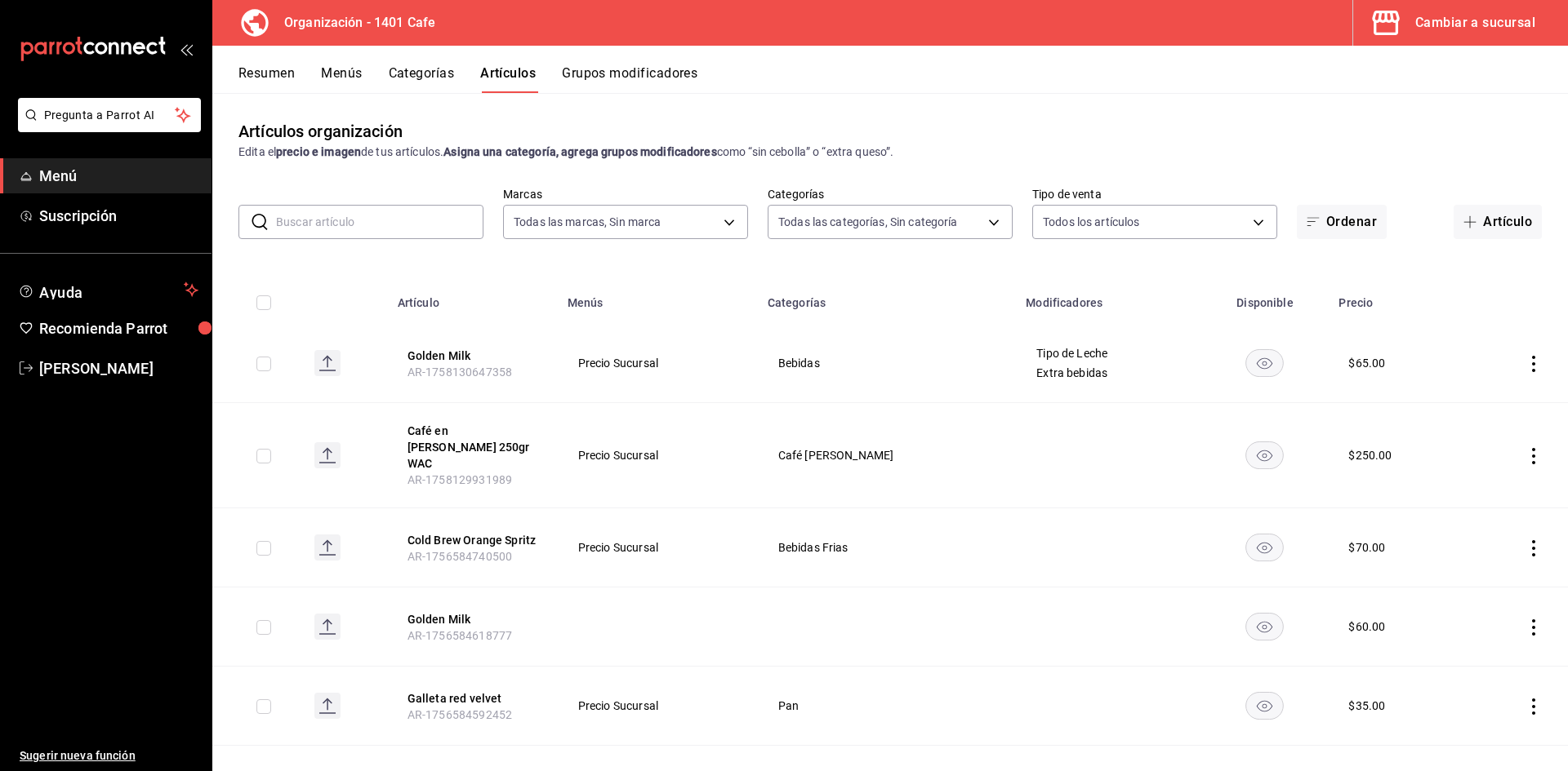
click at [431, 83] on button "Categorías" at bounding box center [421, 79] width 66 height 28
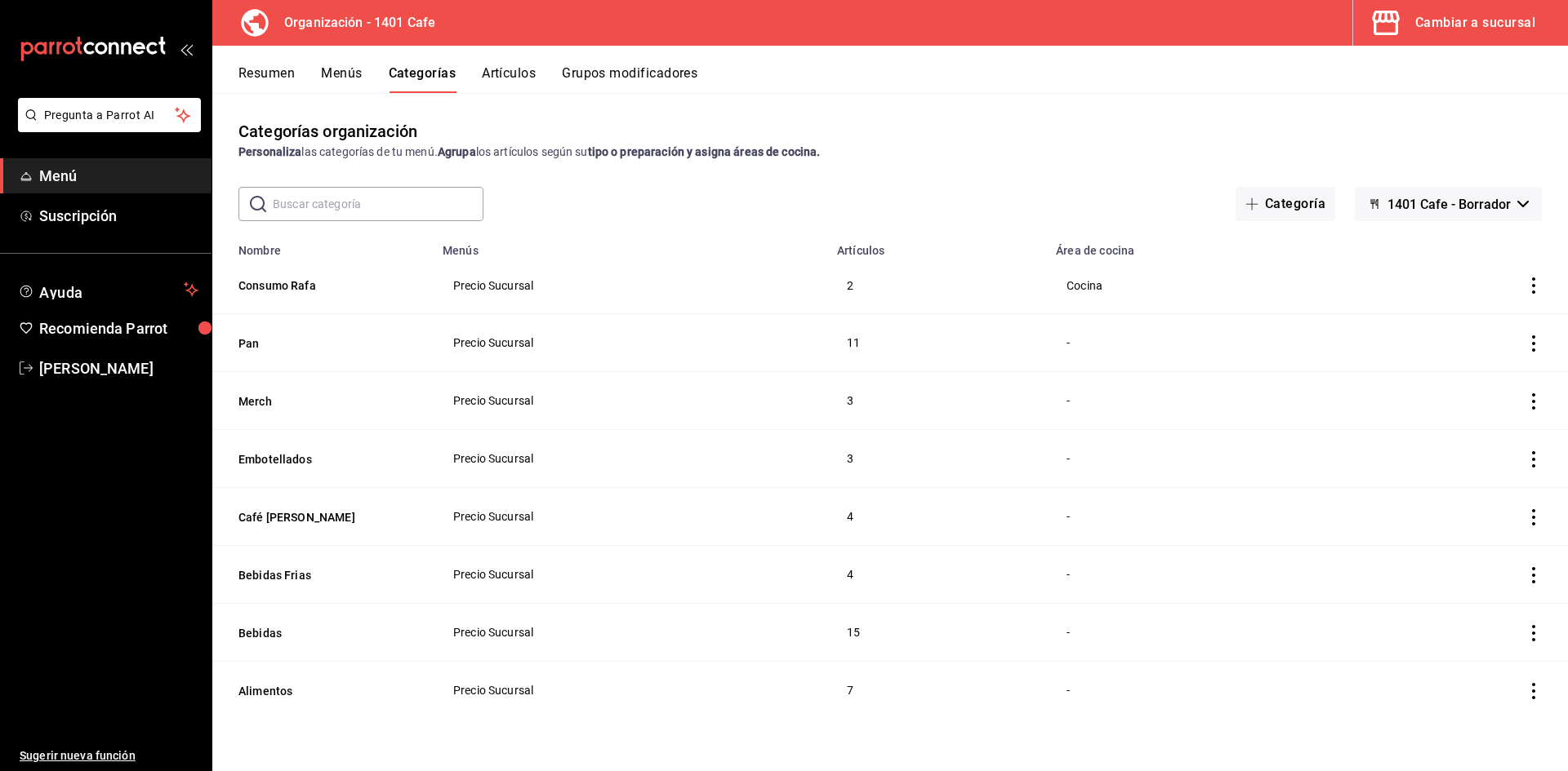
click at [354, 74] on button "Menús" at bounding box center [341, 79] width 40 height 28
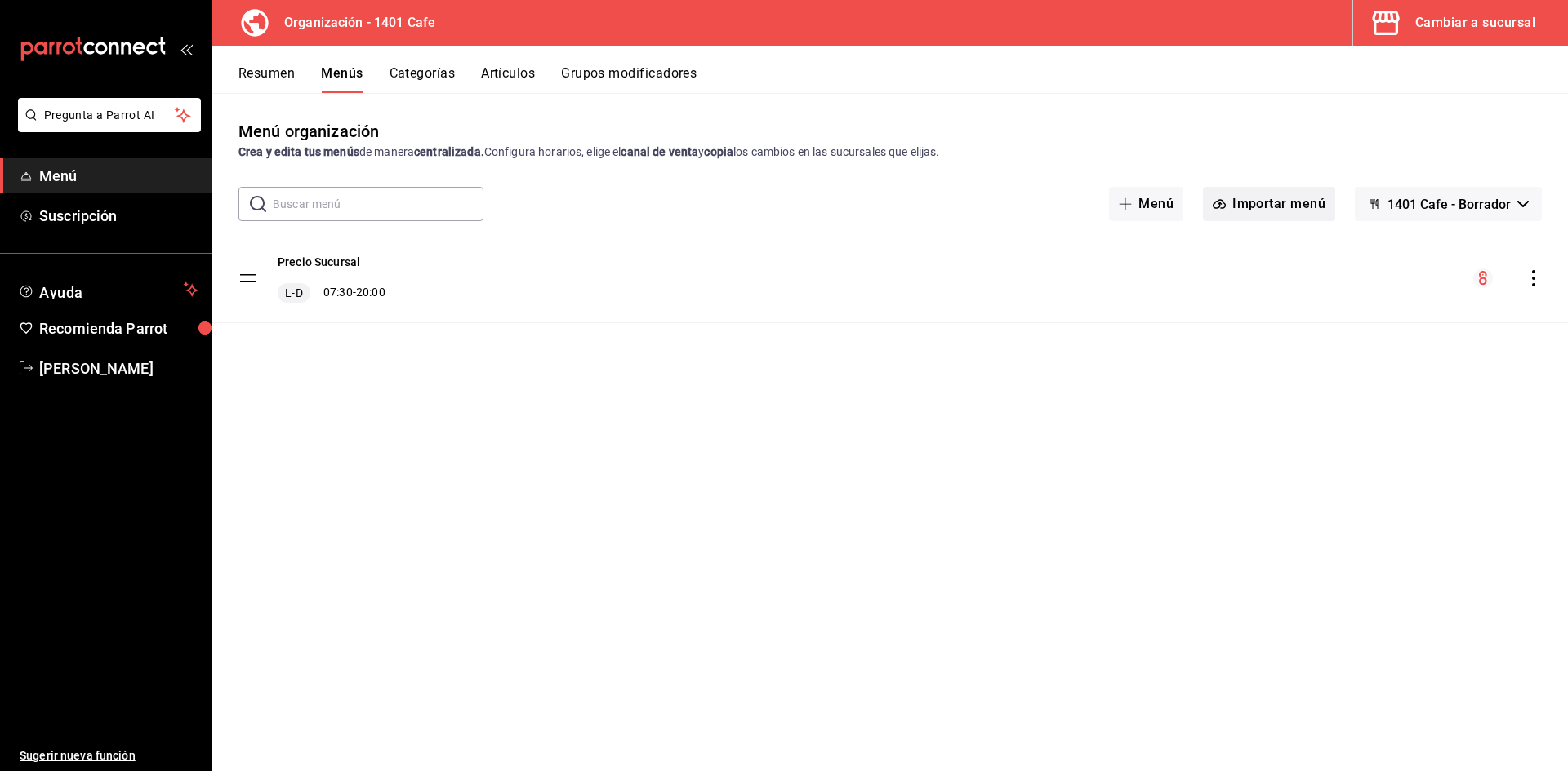
click at [1250, 210] on button "Importar menú" at bounding box center [1269, 204] width 133 height 35
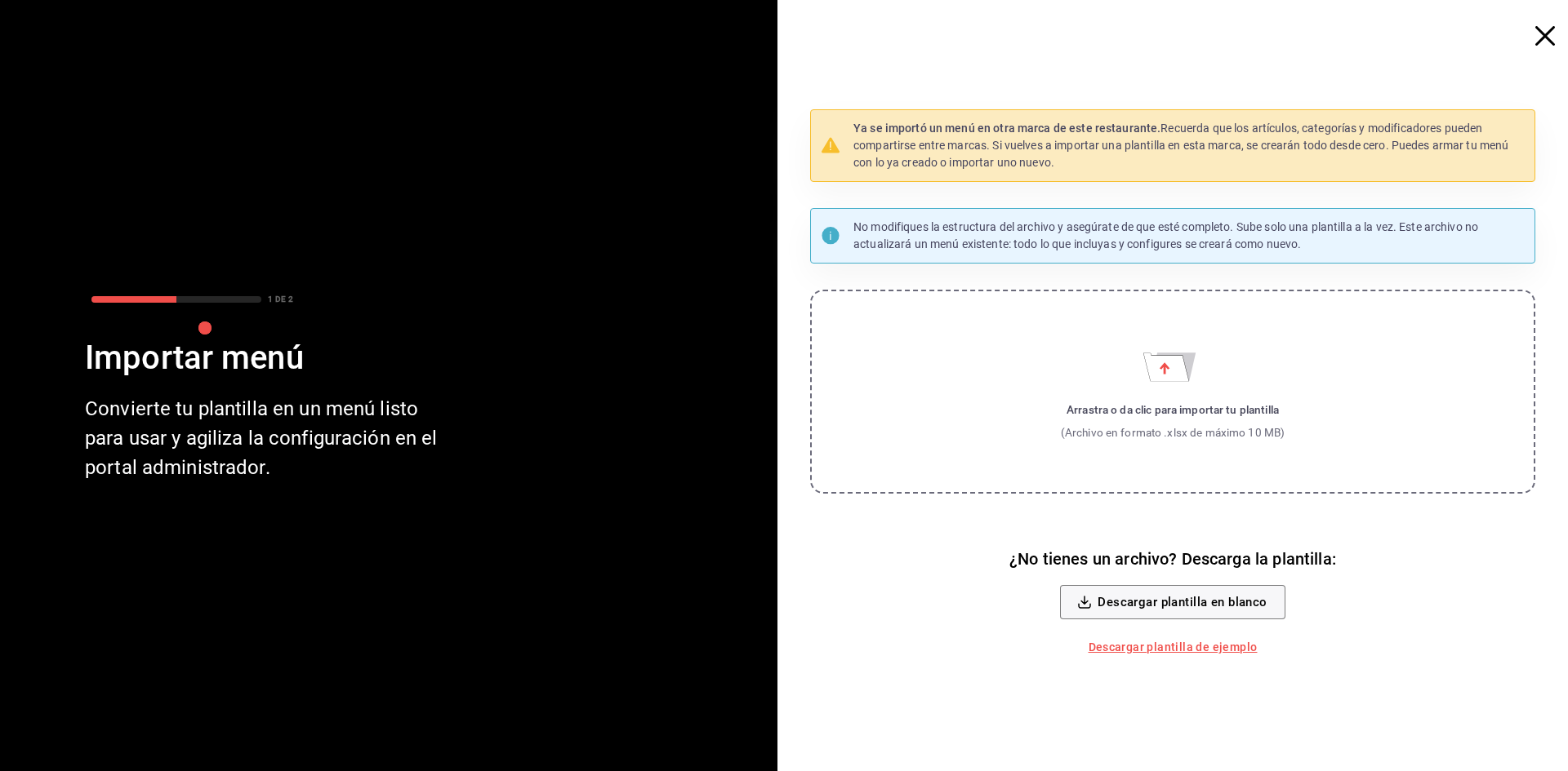
click at [1555, 35] on span "button" at bounding box center [1553, 36] width 30 height 19
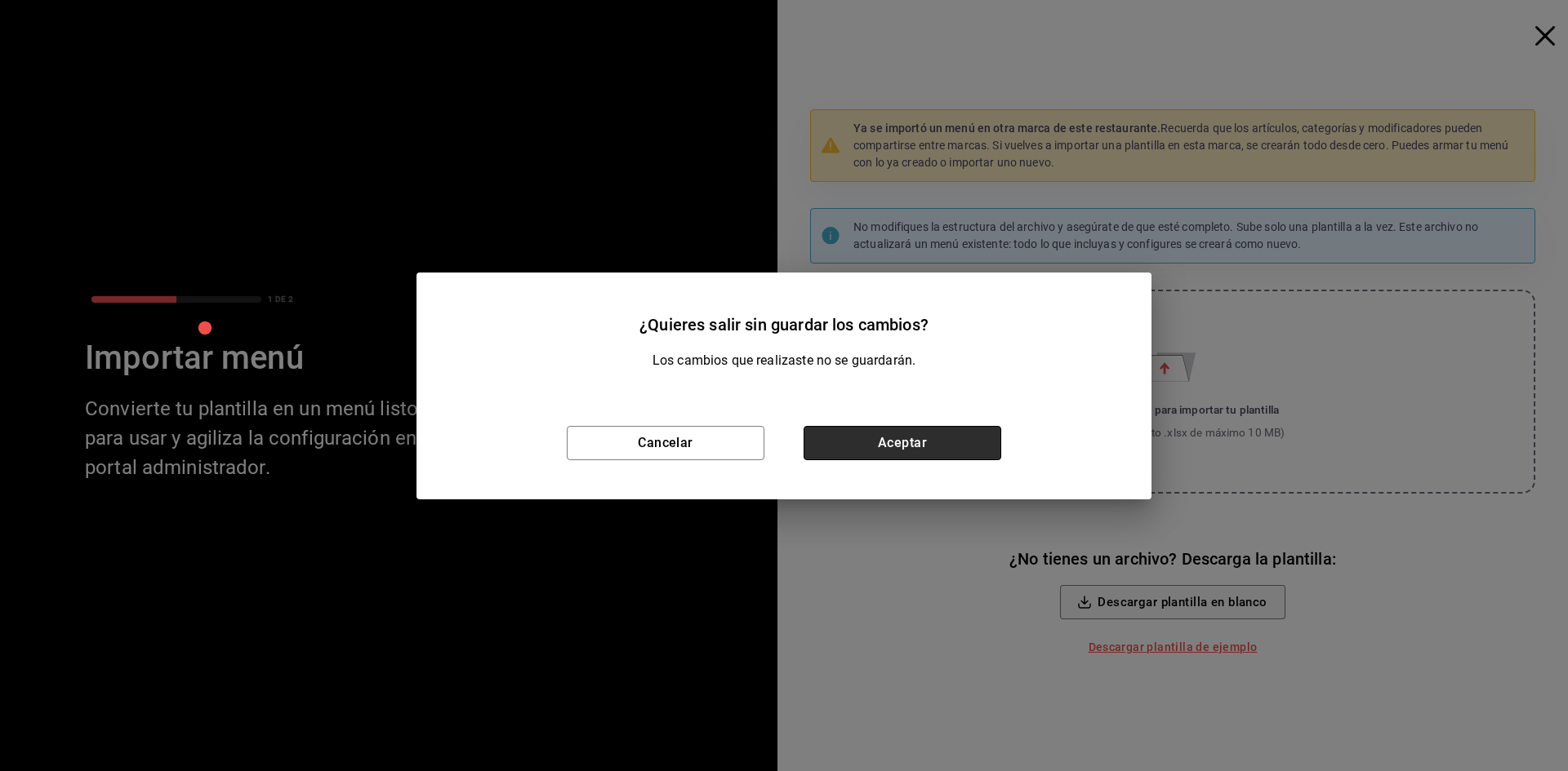
click at [954, 452] on button "Aceptar" at bounding box center [901, 443] width 197 height 35
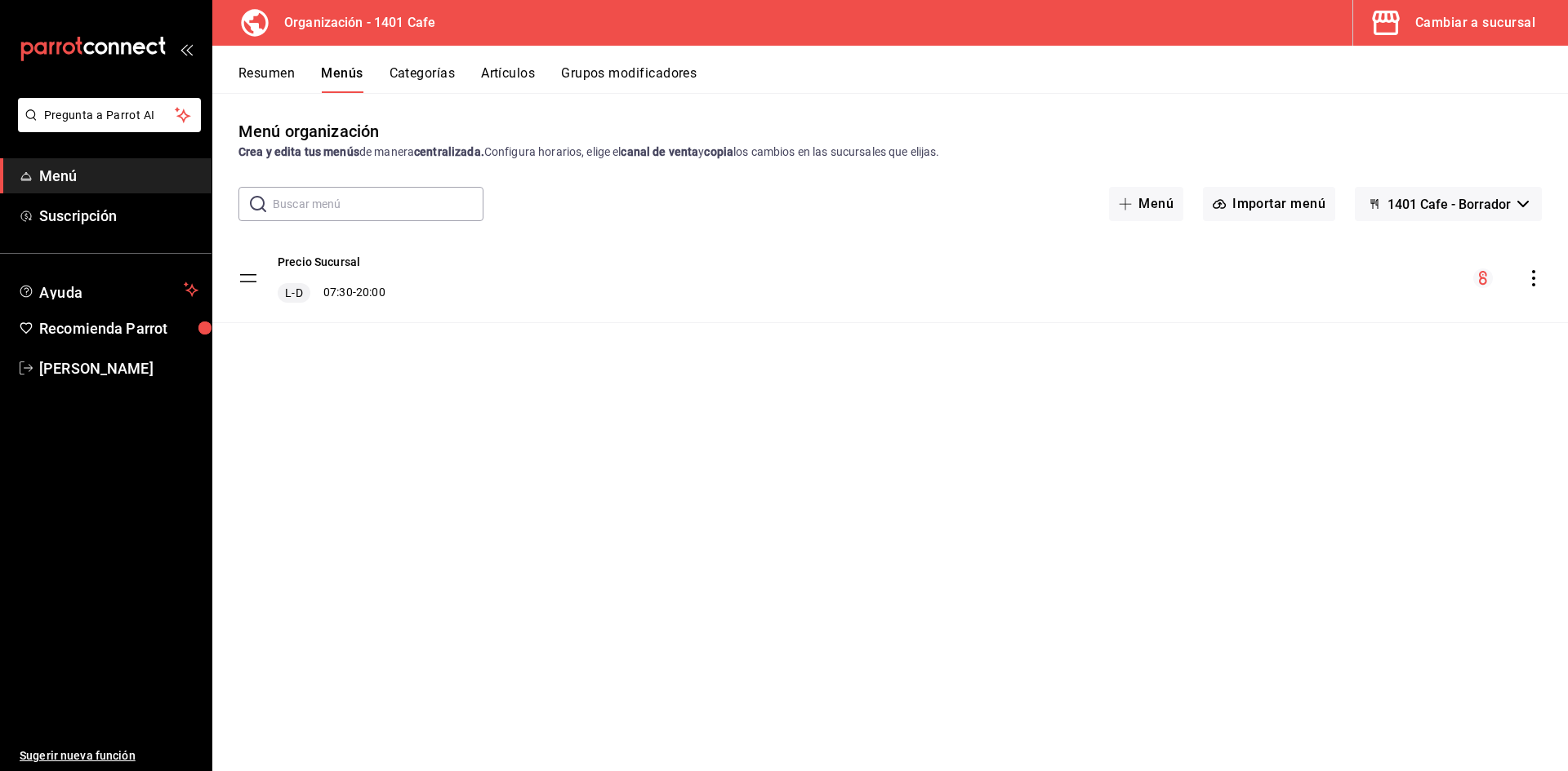
click at [1526, 278] on icon "actions" at bounding box center [1533, 278] width 16 height 16
click at [1450, 393] on li "Copiar en otra sucursal" at bounding box center [1389, 383] width 255 height 34
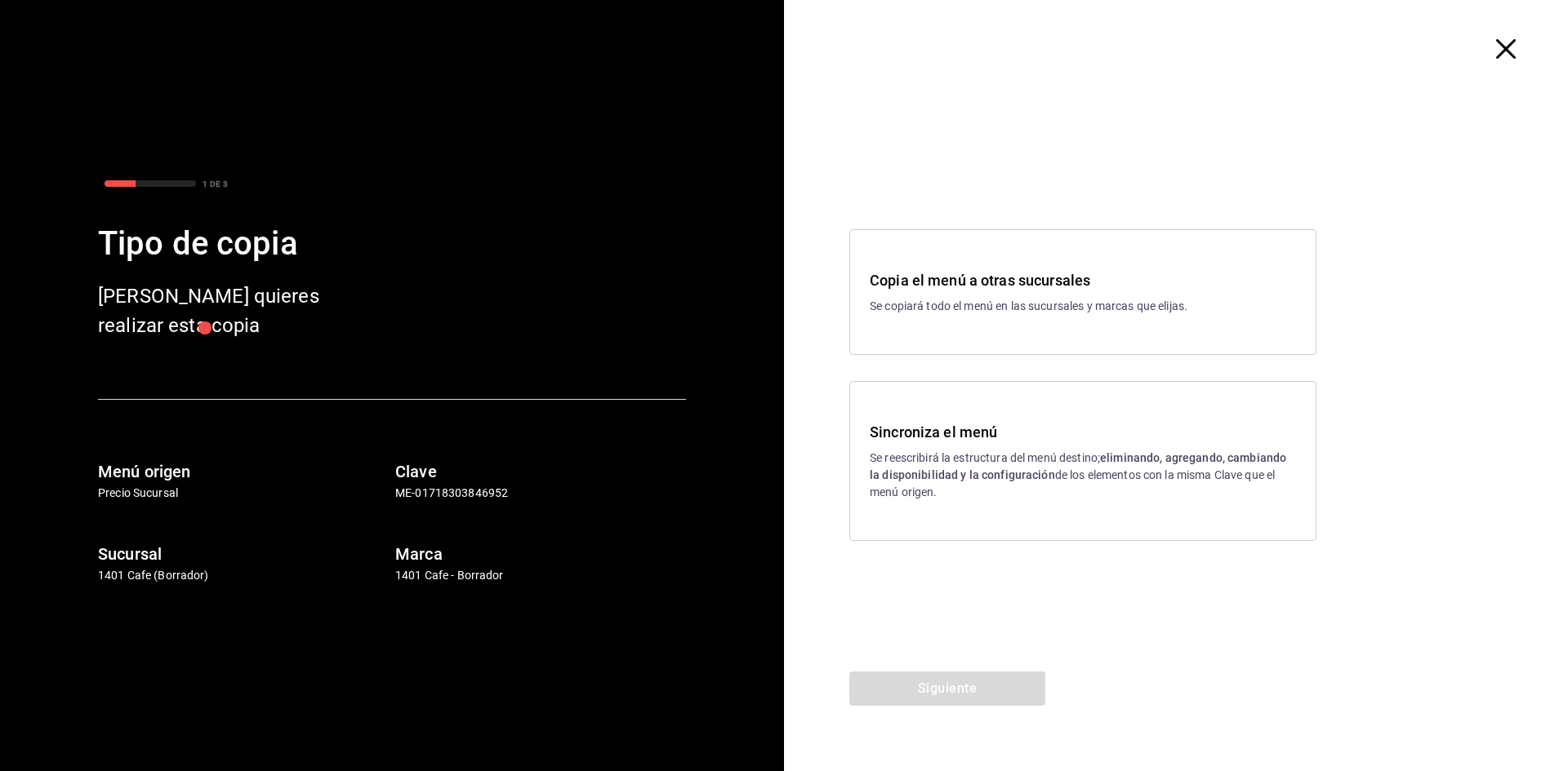
click at [1031, 493] on p "Se reescribirá la estructura del menú destino; eliminando, agregando, cambiando…" at bounding box center [1082, 475] width 426 height 51
click at [962, 677] on button "Siguiente" at bounding box center [948, 689] width 196 height 35
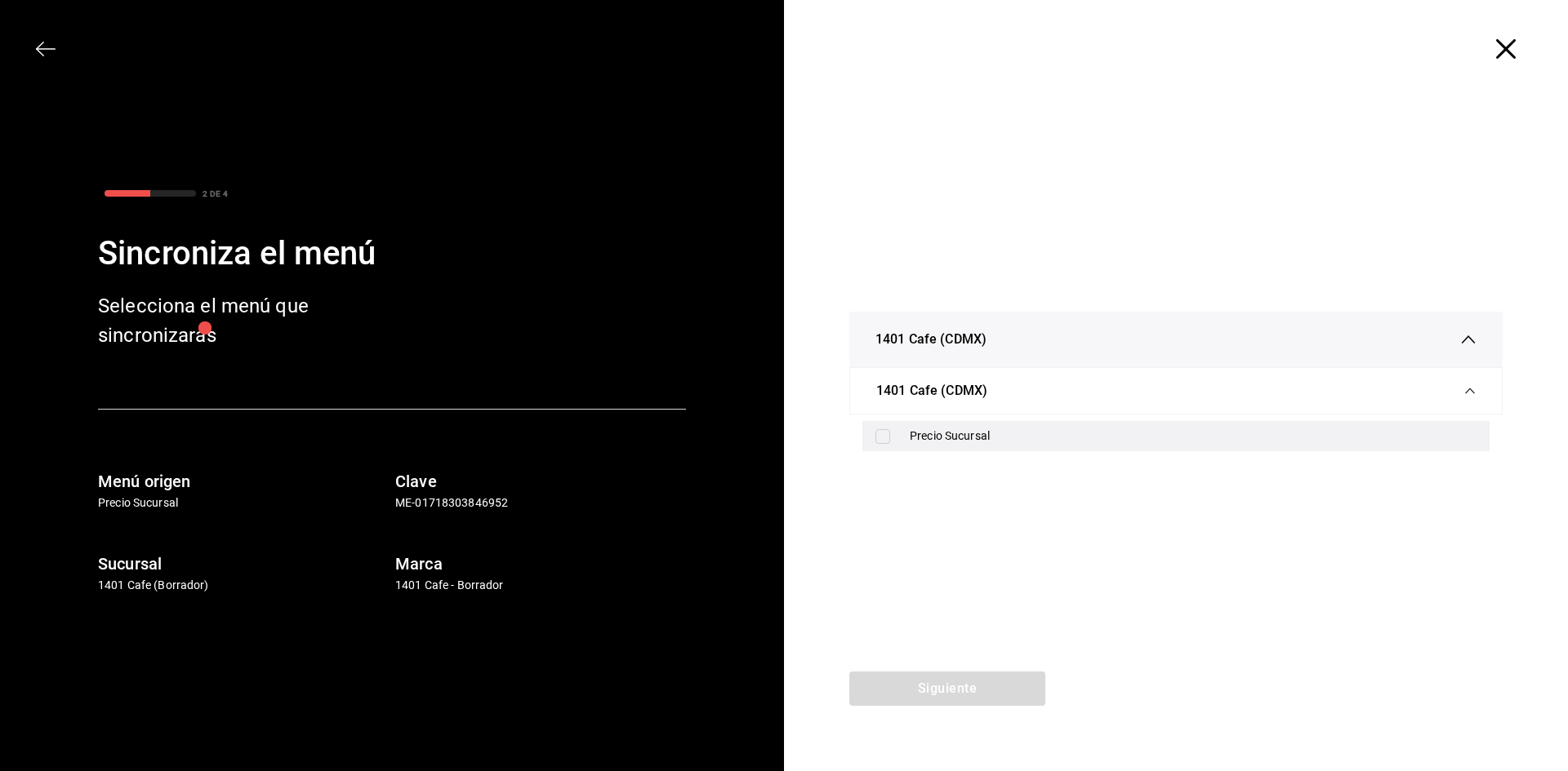
click at [898, 441] on div "Precio Sucursal" at bounding box center [1176, 435] width 627 height 30
checkbox input "true"
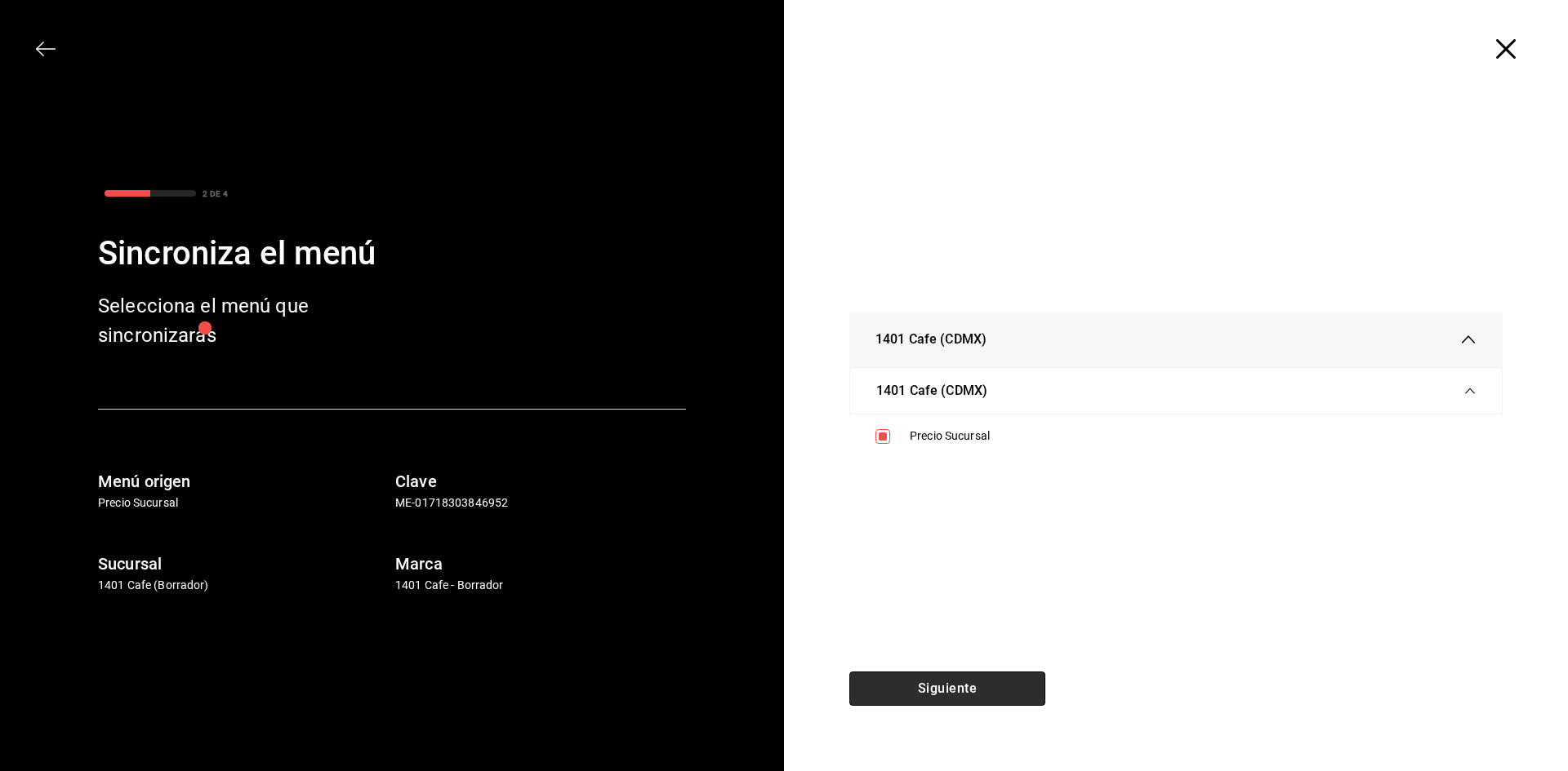
click at [950, 699] on button "Siguiente" at bounding box center [948, 689] width 196 height 35
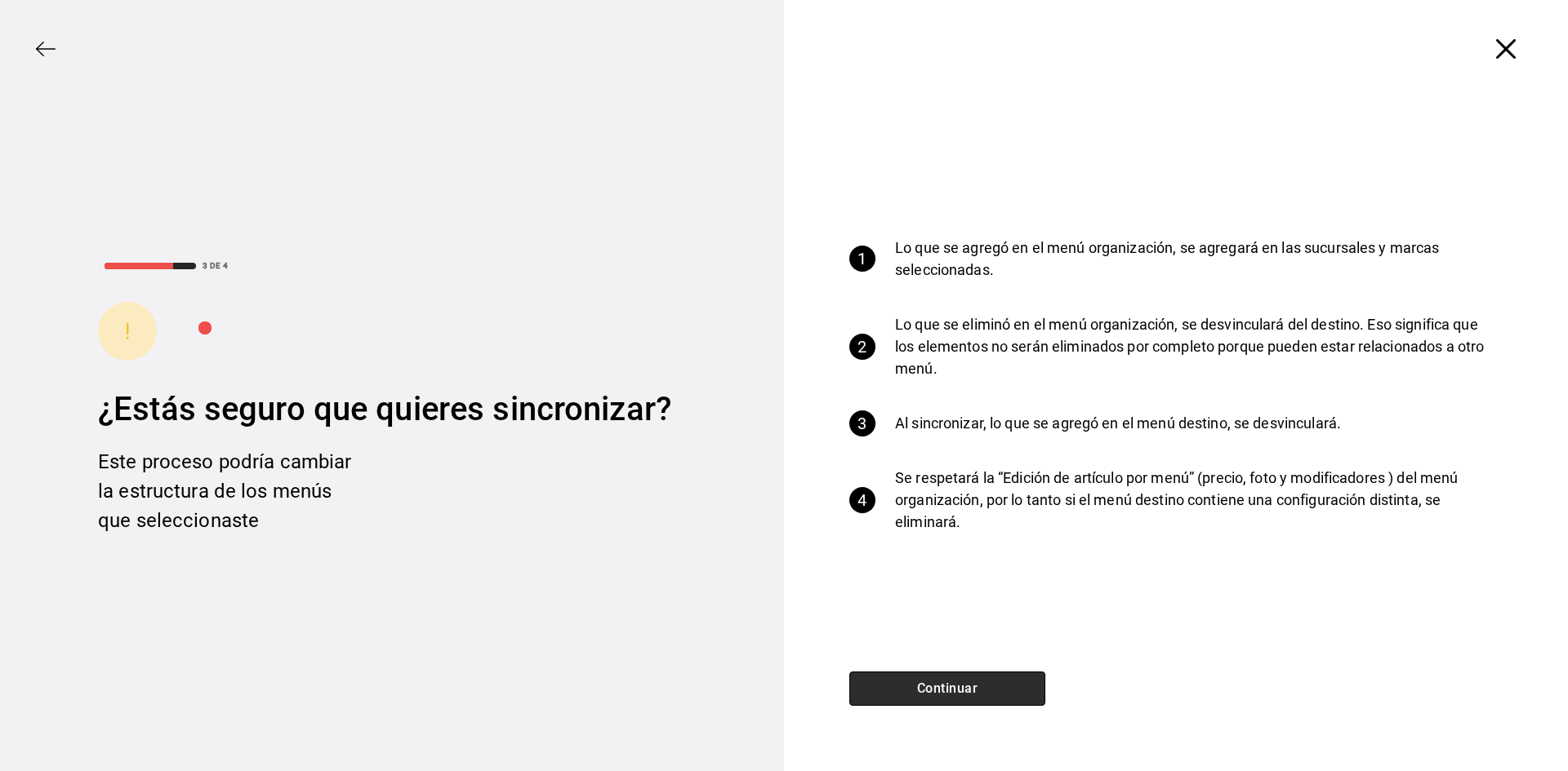
click at [950, 699] on button "Continuar" at bounding box center [948, 689] width 196 height 35
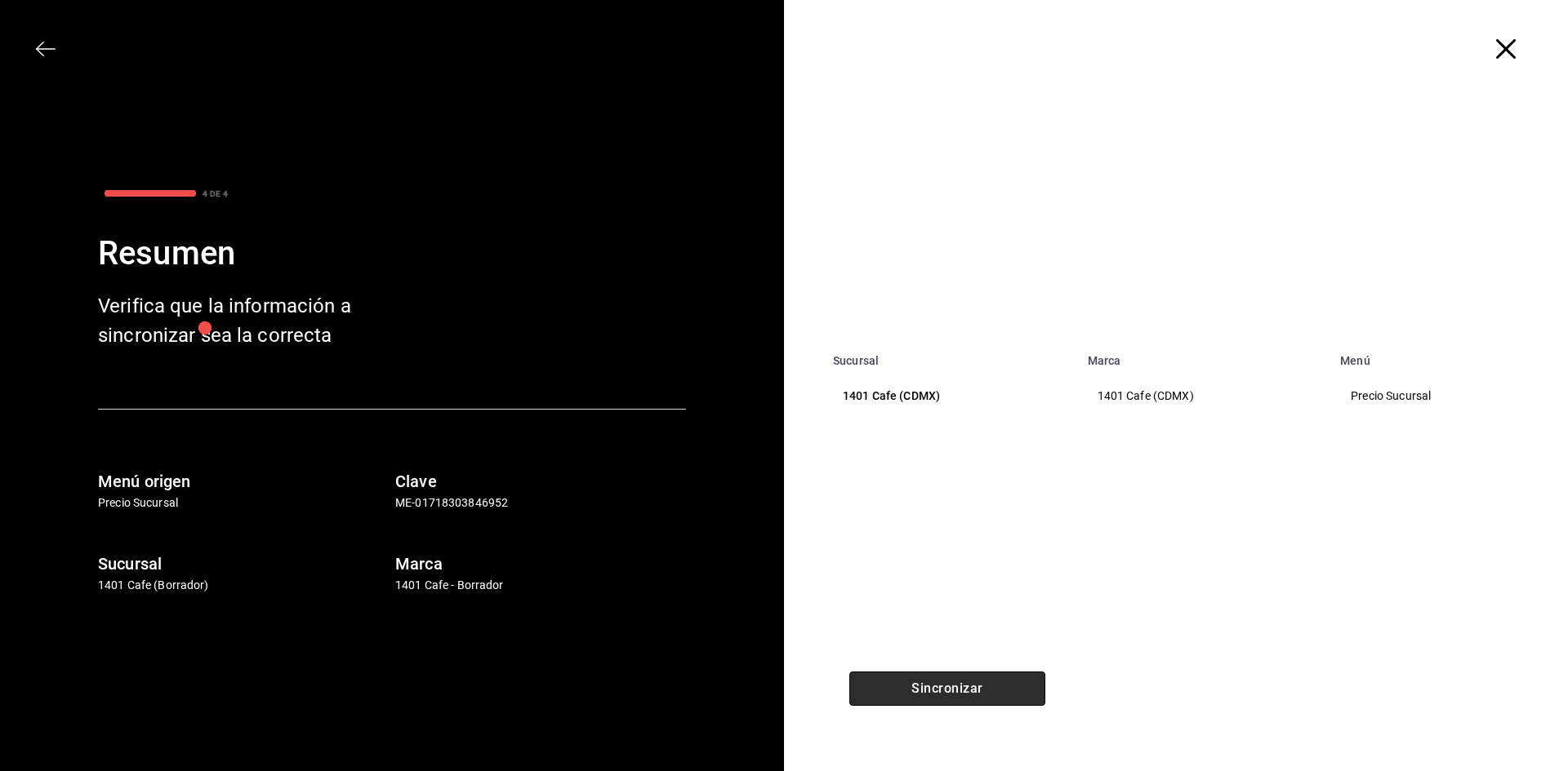
click at [950, 699] on button "Sincronizar" at bounding box center [948, 689] width 196 height 35
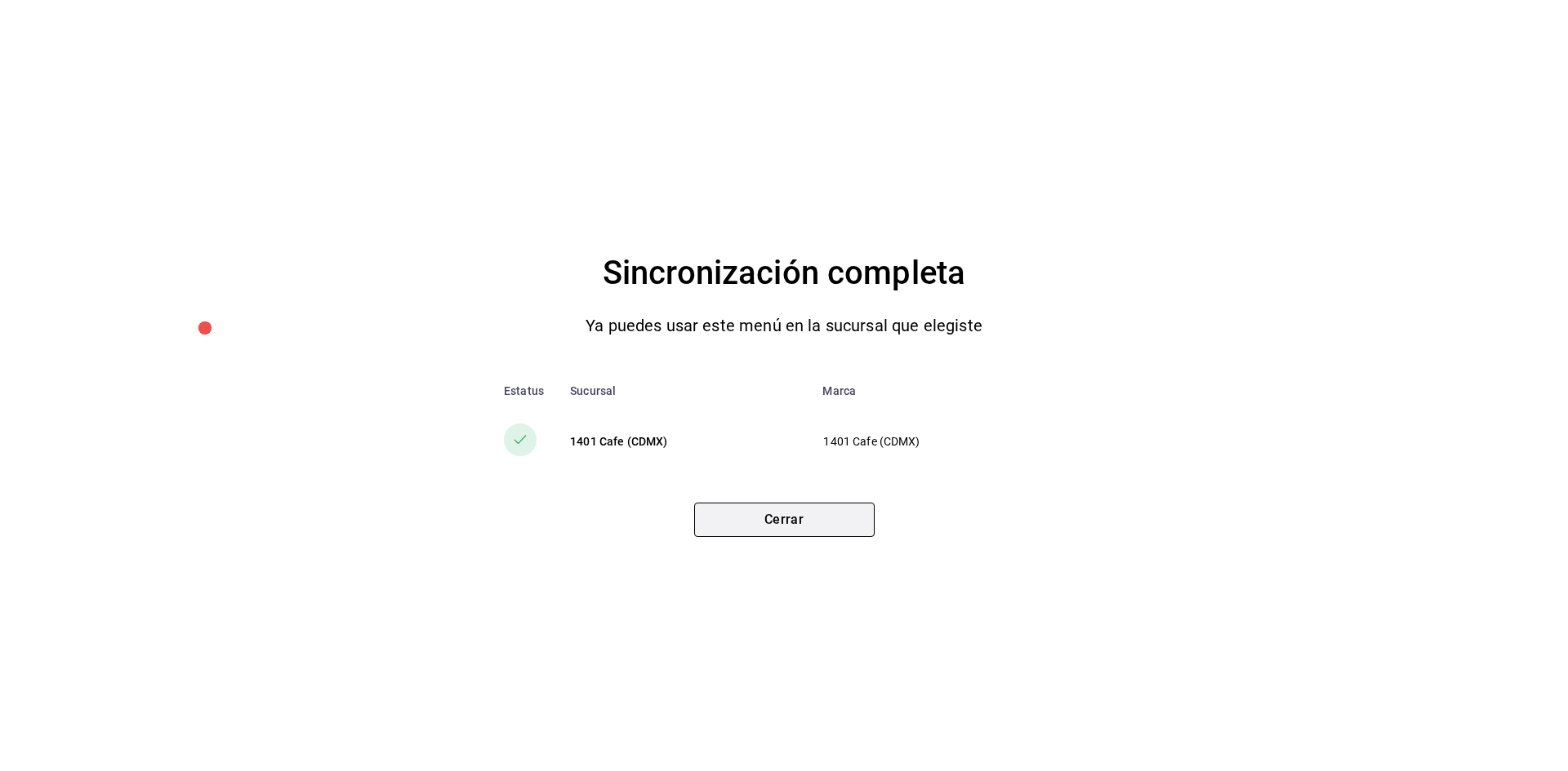
click at [789, 523] on button "Cerrar" at bounding box center [784, 520] width 181 height 35
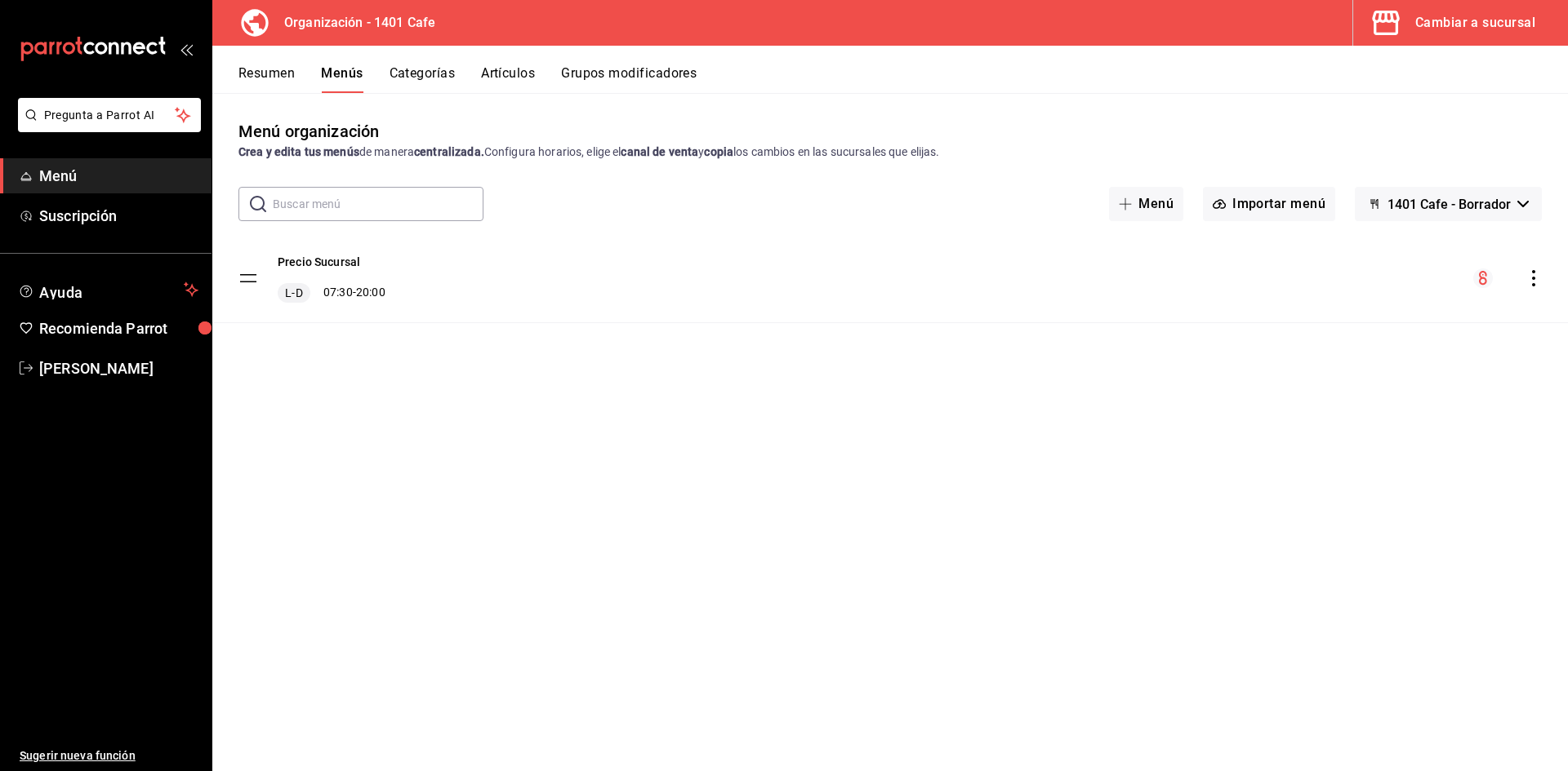
click at [1441, 44] on button "Cambiar a sucursal" at bounding box center [1454, 23] width 202 height 46
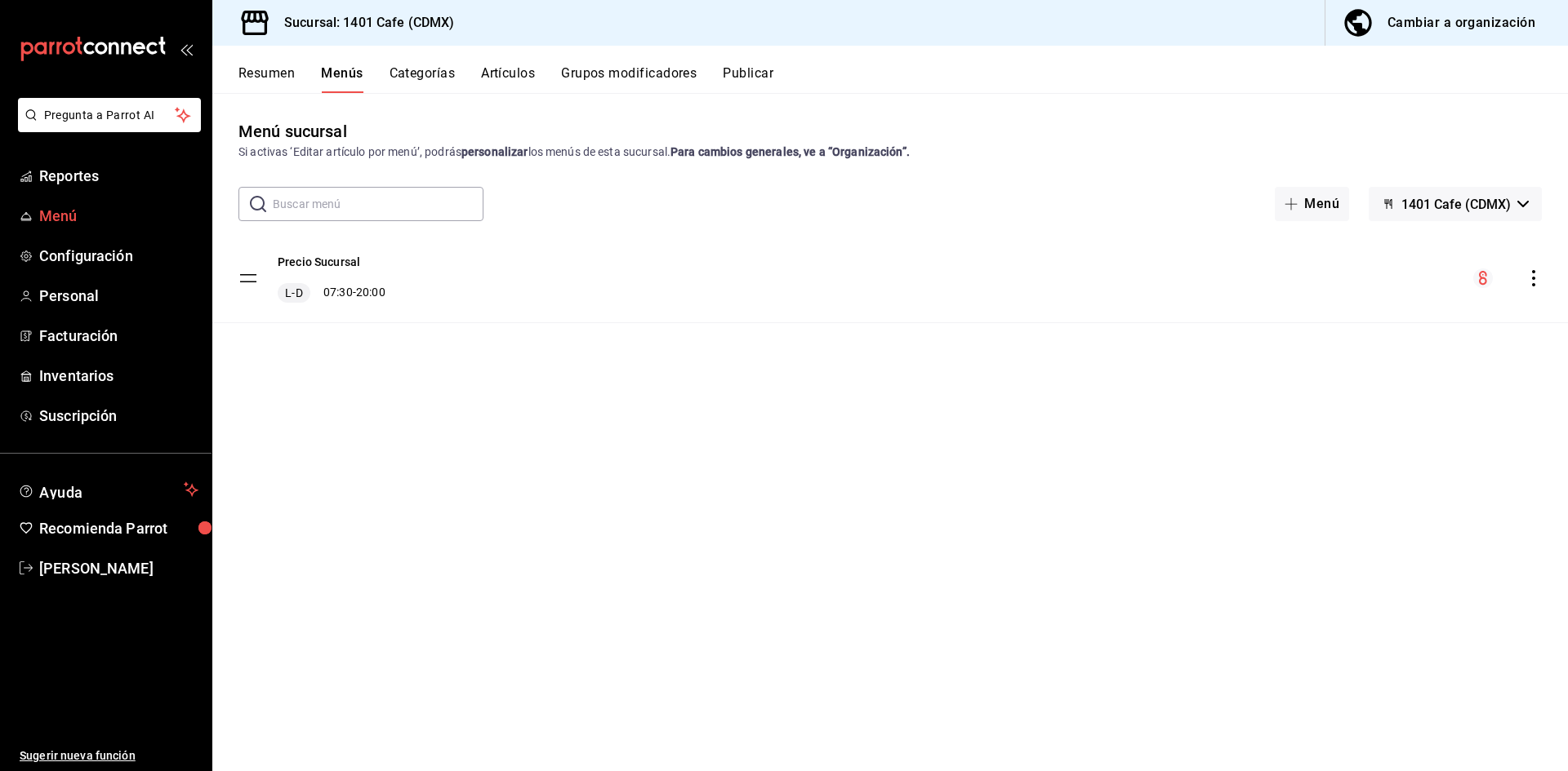
click at [73, 201] on link "Menú" at bounding box center [106, 215] width 212 height 35
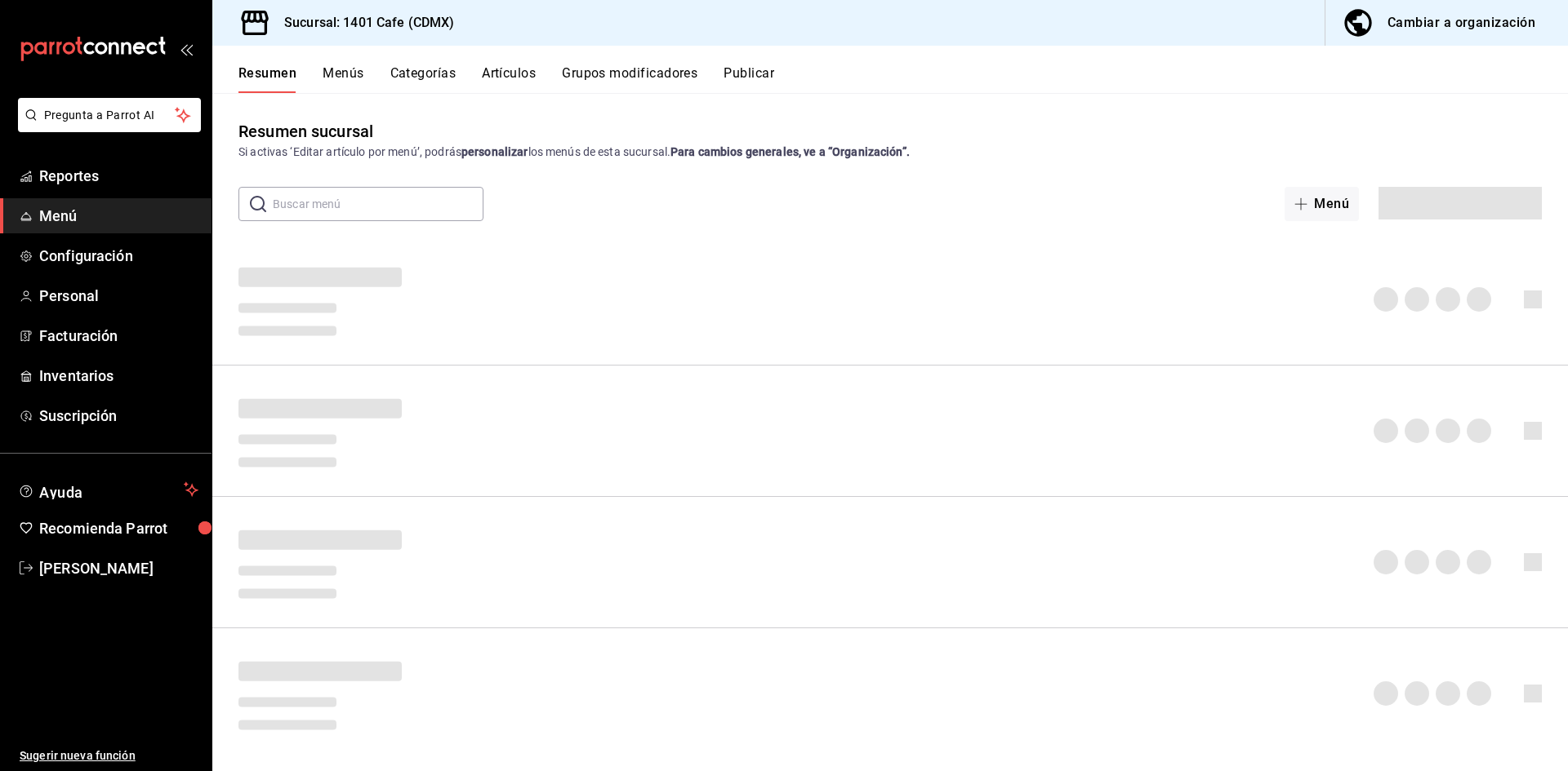
click at [1380, 30] on span "button" at bounding box center [1361, 23] width 39 height 33
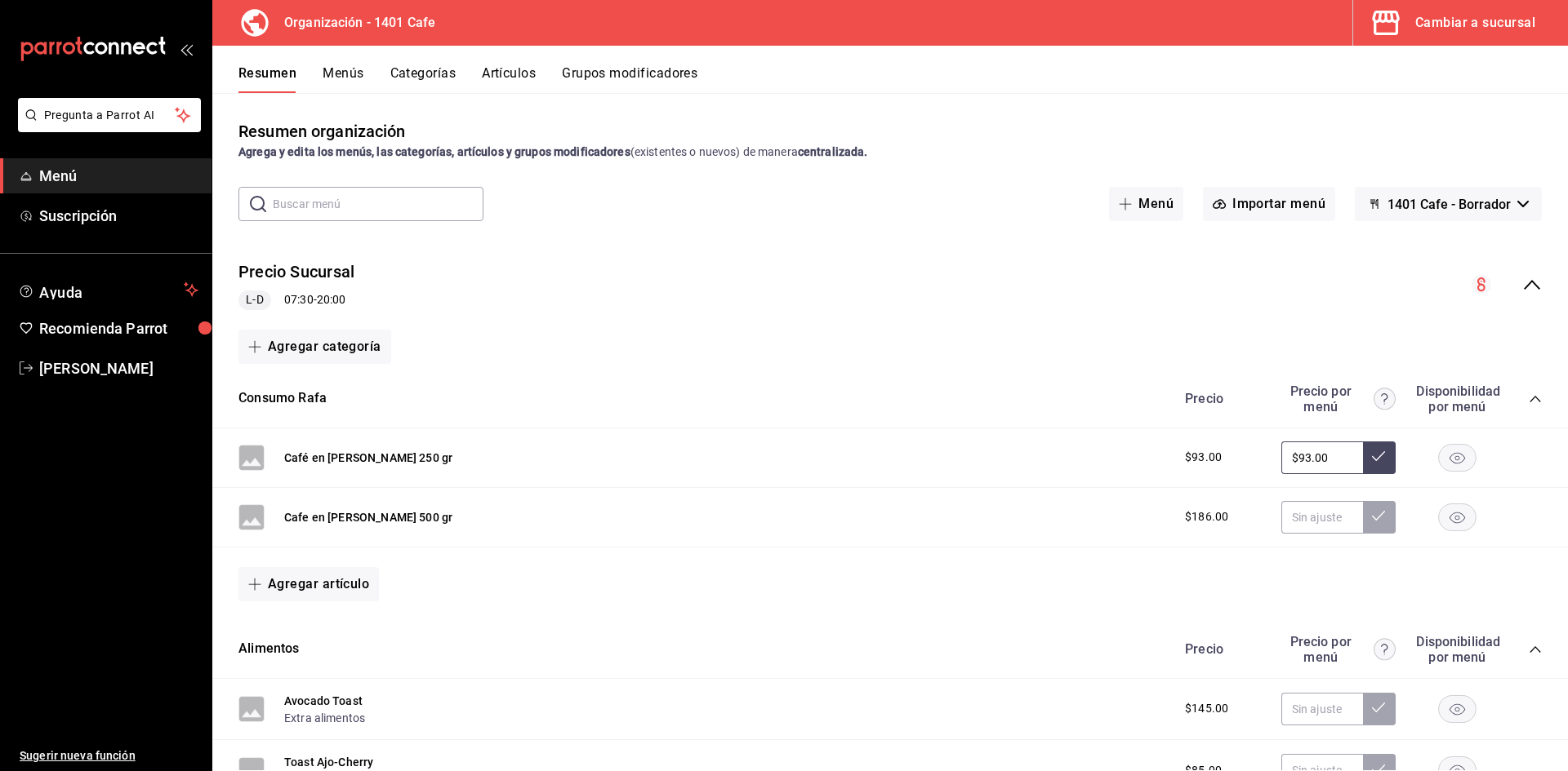
click at [489, 73] on button "Artículos" at bounding box center [509, 79] width 54 height 28
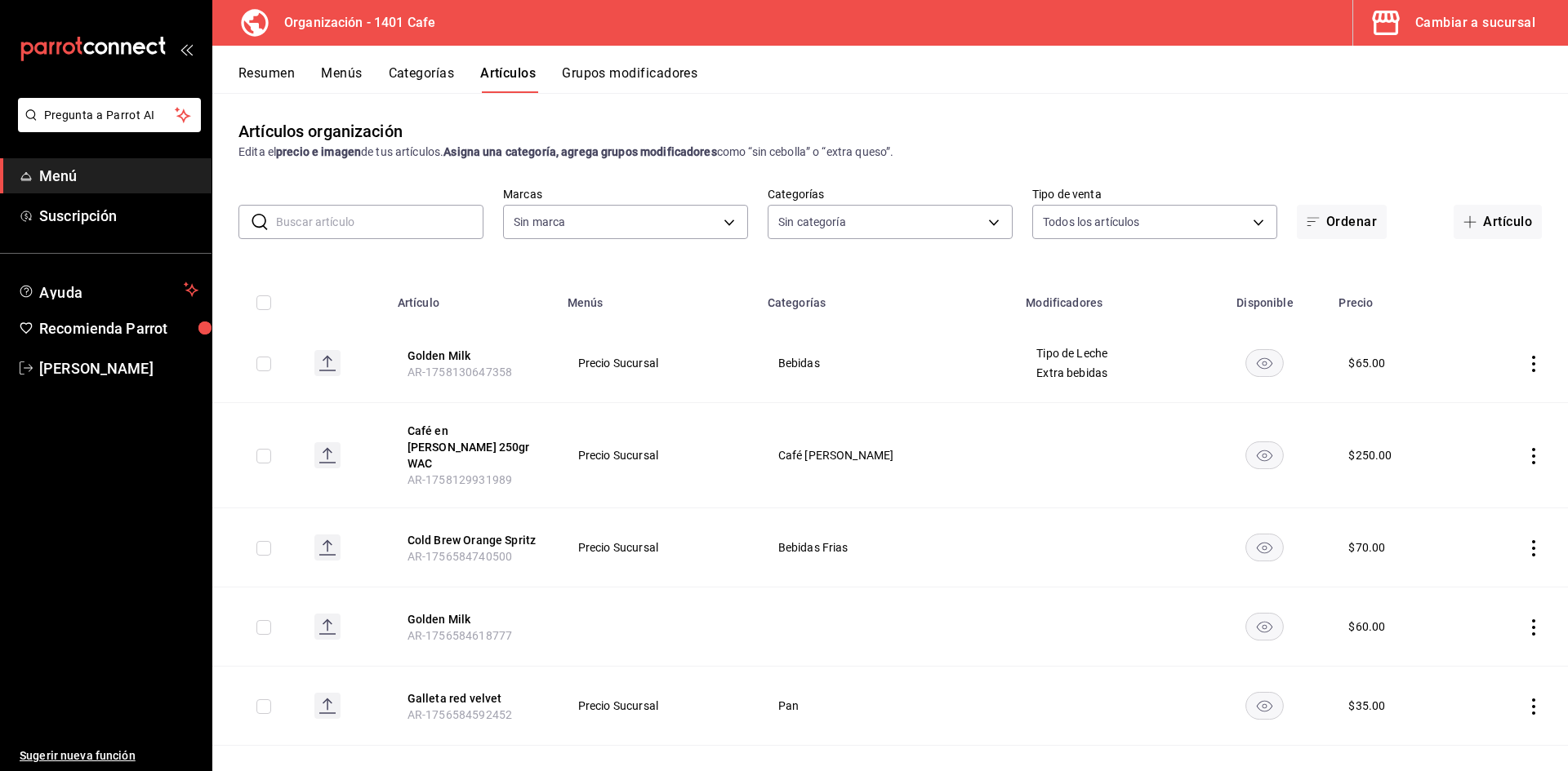
type input "aca768e6-c15c-4530-935f-72433584ca83"
type input "f0a834d7-507a-4ca4-b40a-14c0bb4d8733,b0b89d9a-09a1-4a23-873d-640f2673189d,dde41…"
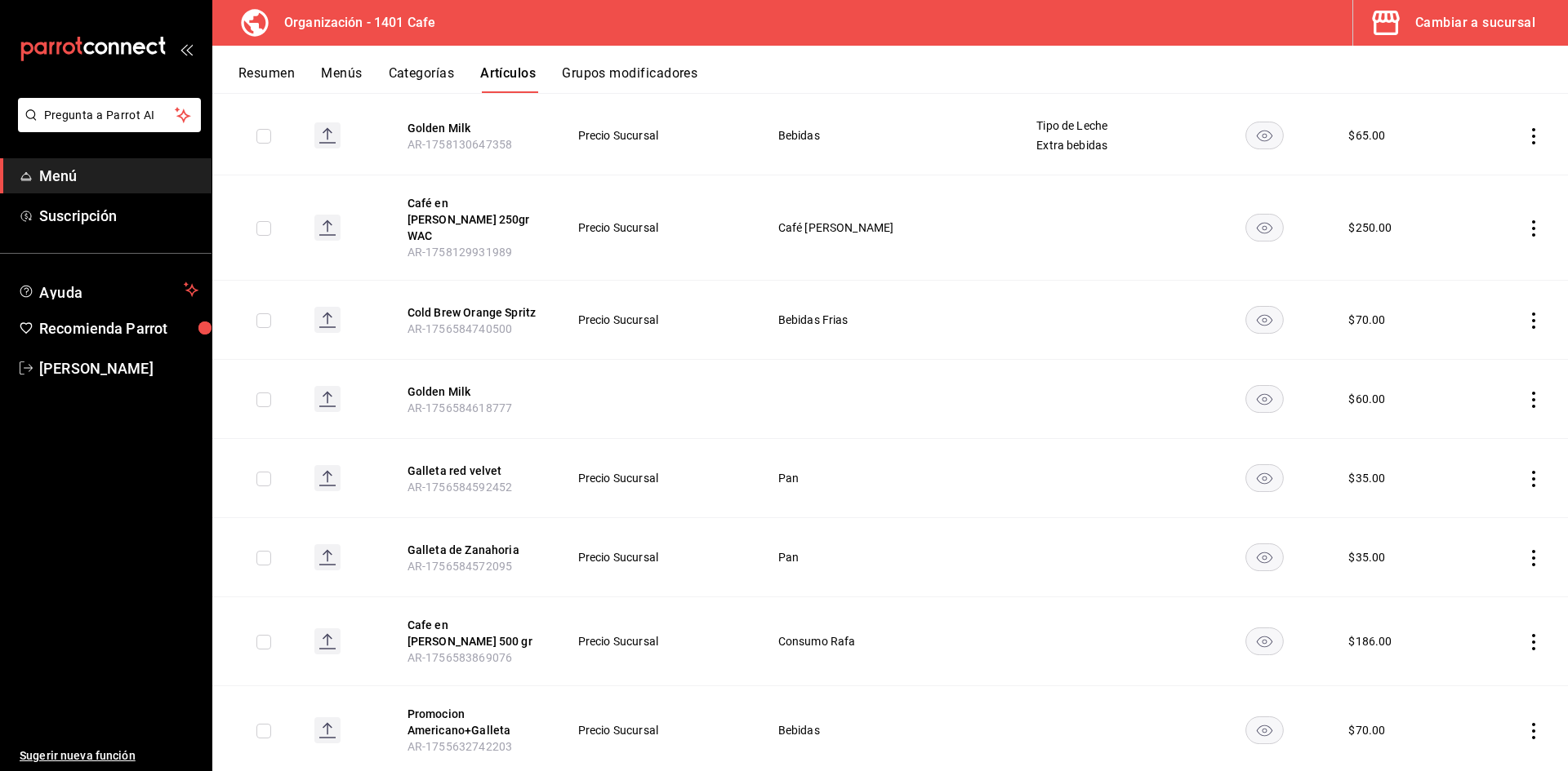
scroll to position [230, 0]
click at [1533, 720] on icon "actions" at bounding box center [1532, 728] width 3 height 16
click at [1484, 727] on span "Eliminar" at bounding box center [1483, 728] width 41 height 13
click at [1480, 723] on button "Eliminar" at bounding box center [1460, 716] width 109 height 35
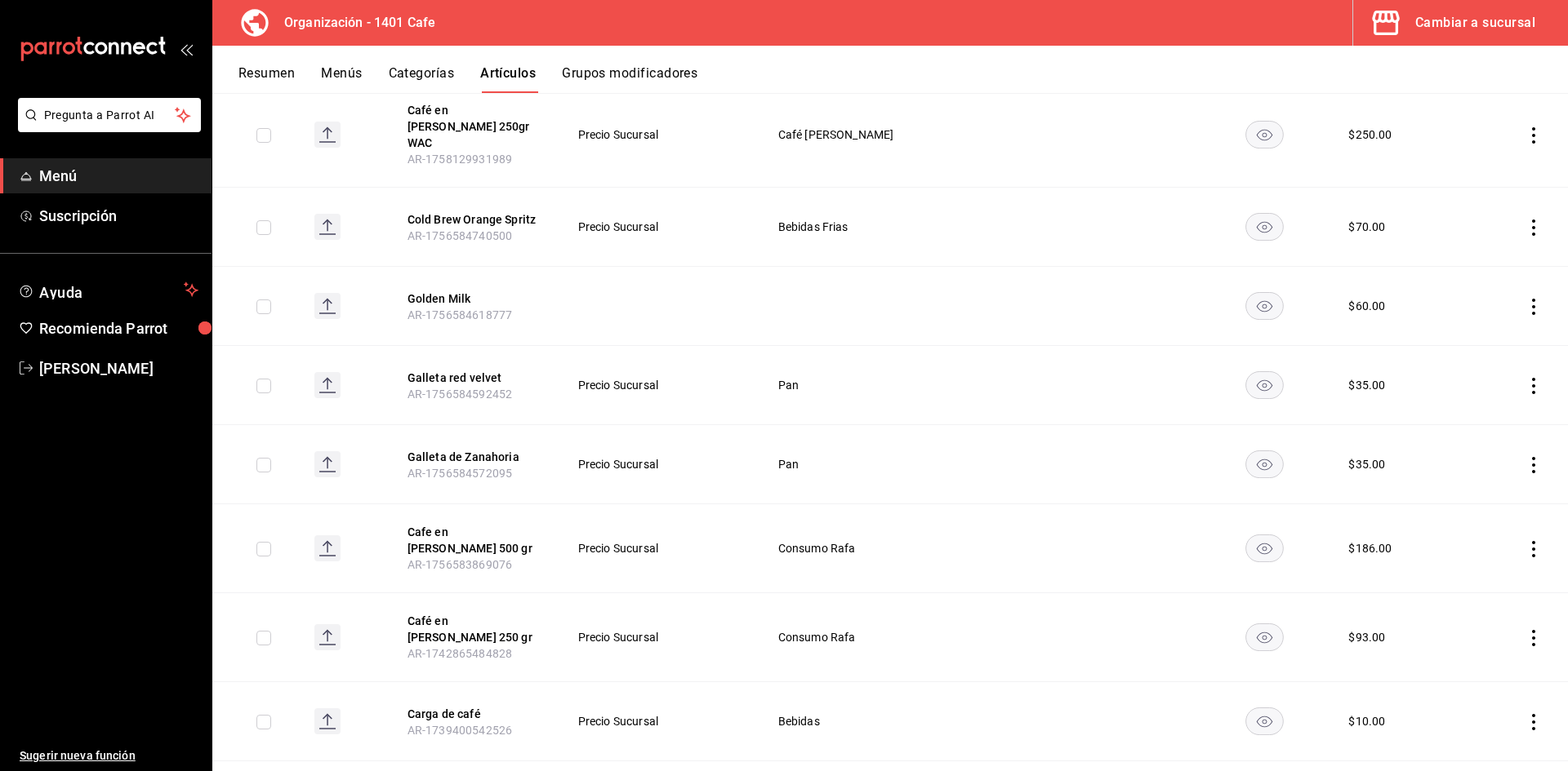
scroll to position [0, 0]
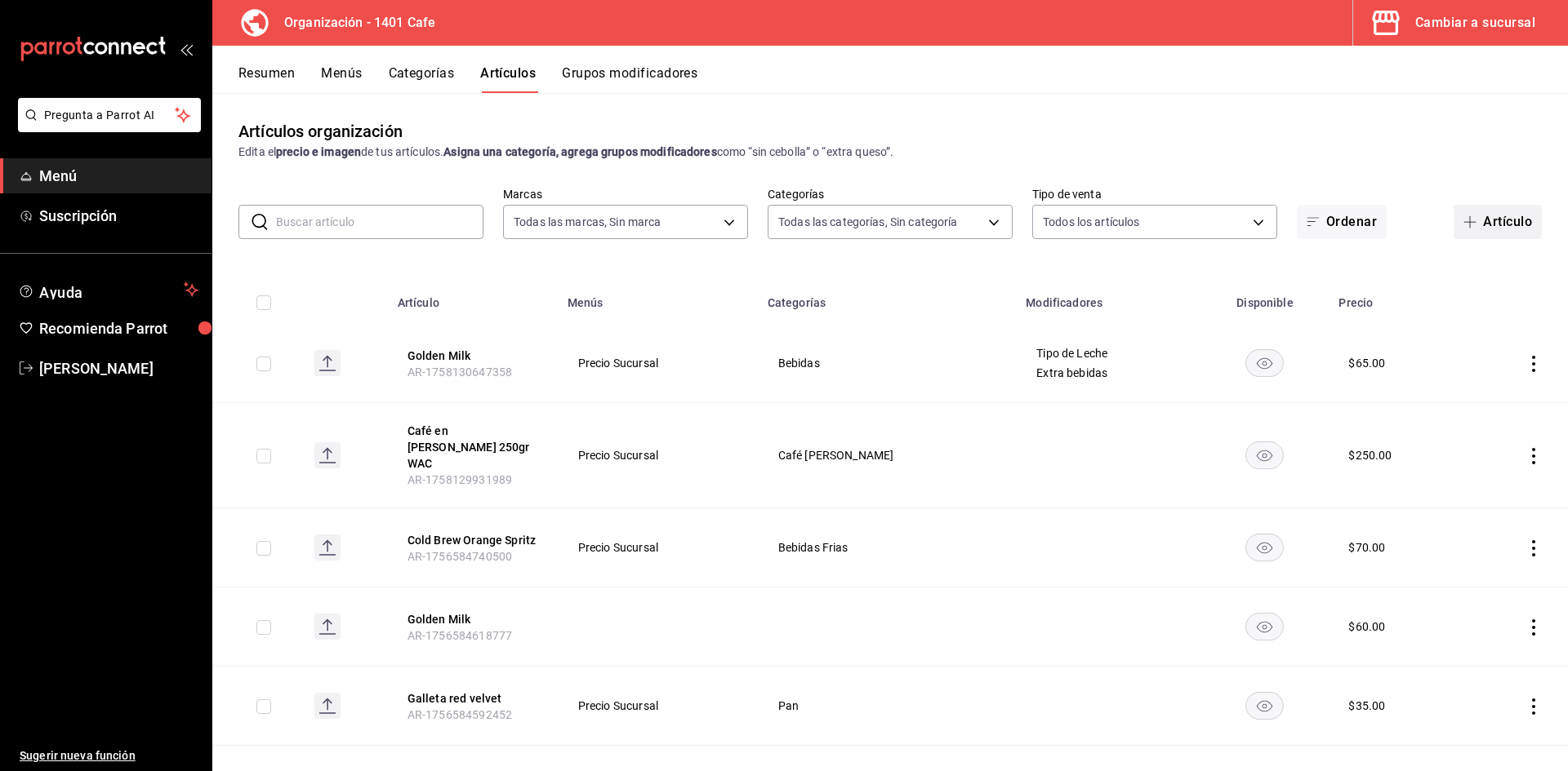
click at [1489, 230] on button "Artículo" at bounding box center [1498, 222] width 89 height 35
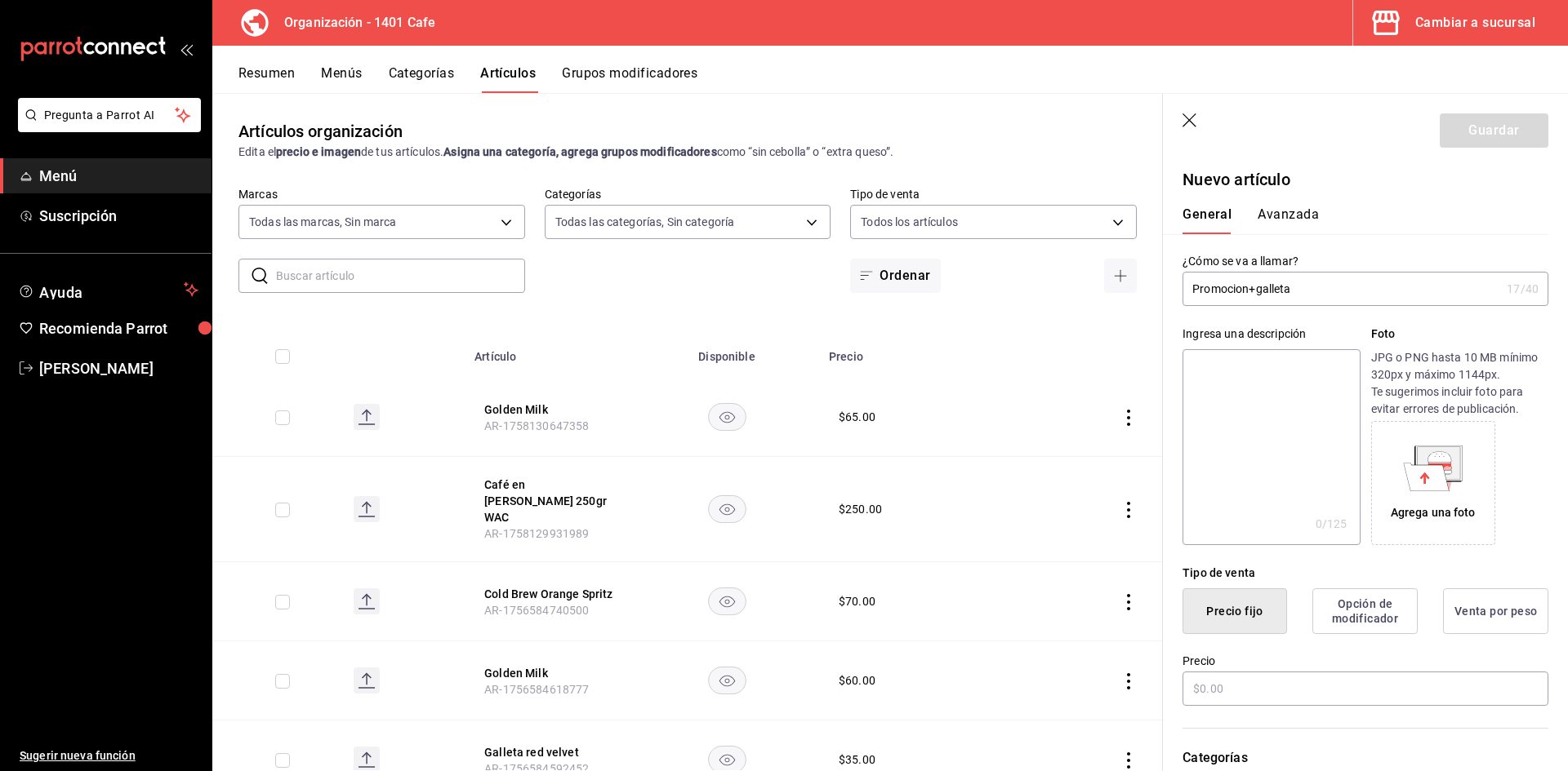
click at [1248, 287] on input "Promocion+galleta" at bounding box center [1341, 288] width 317 height 33
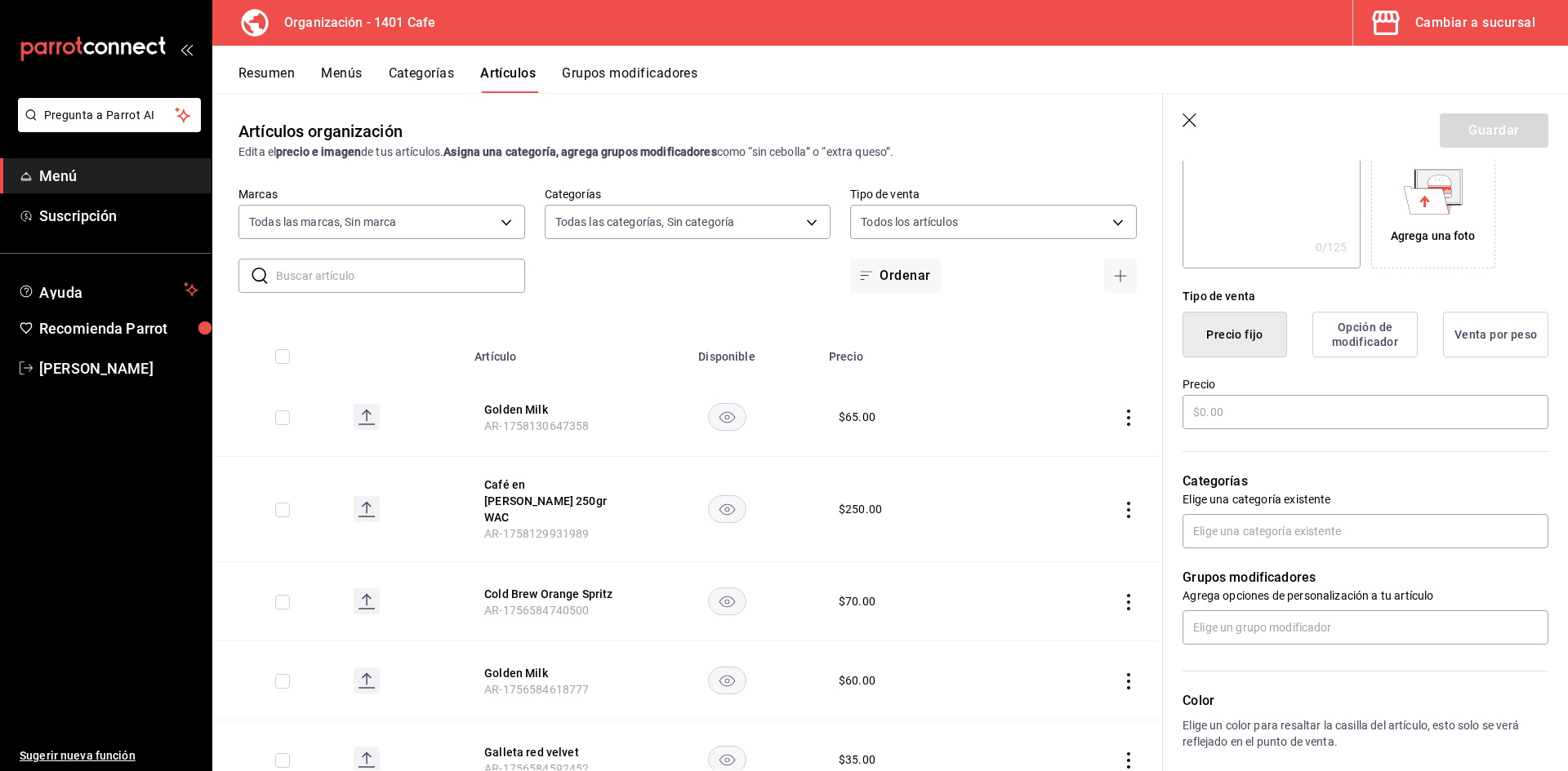
scroll to position [287, 0]
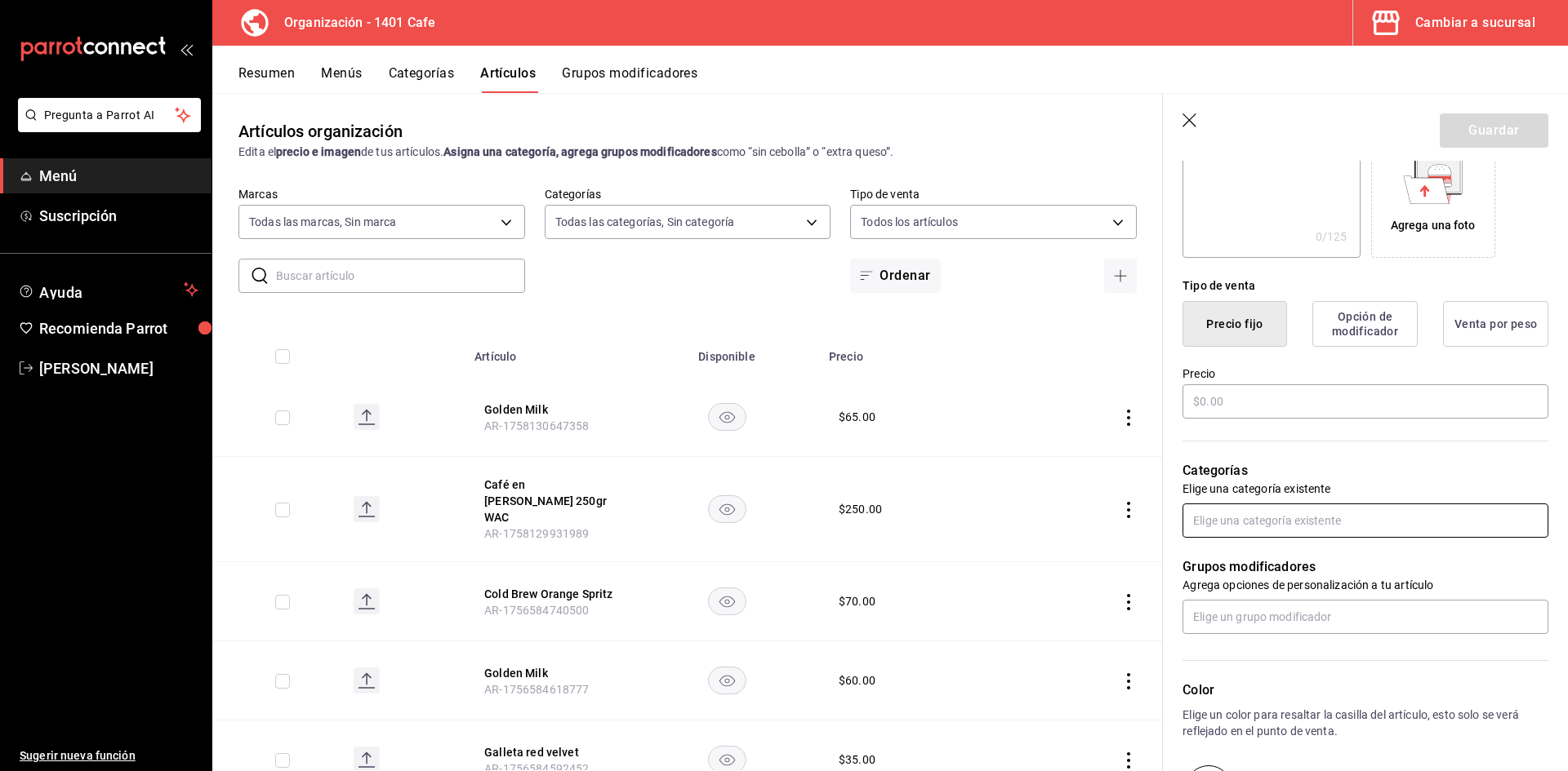
type input "PromocionAmericano+galleta"
click at [1379, 532] on input "text" at bounding box center [1365, 521] width 366 height 35
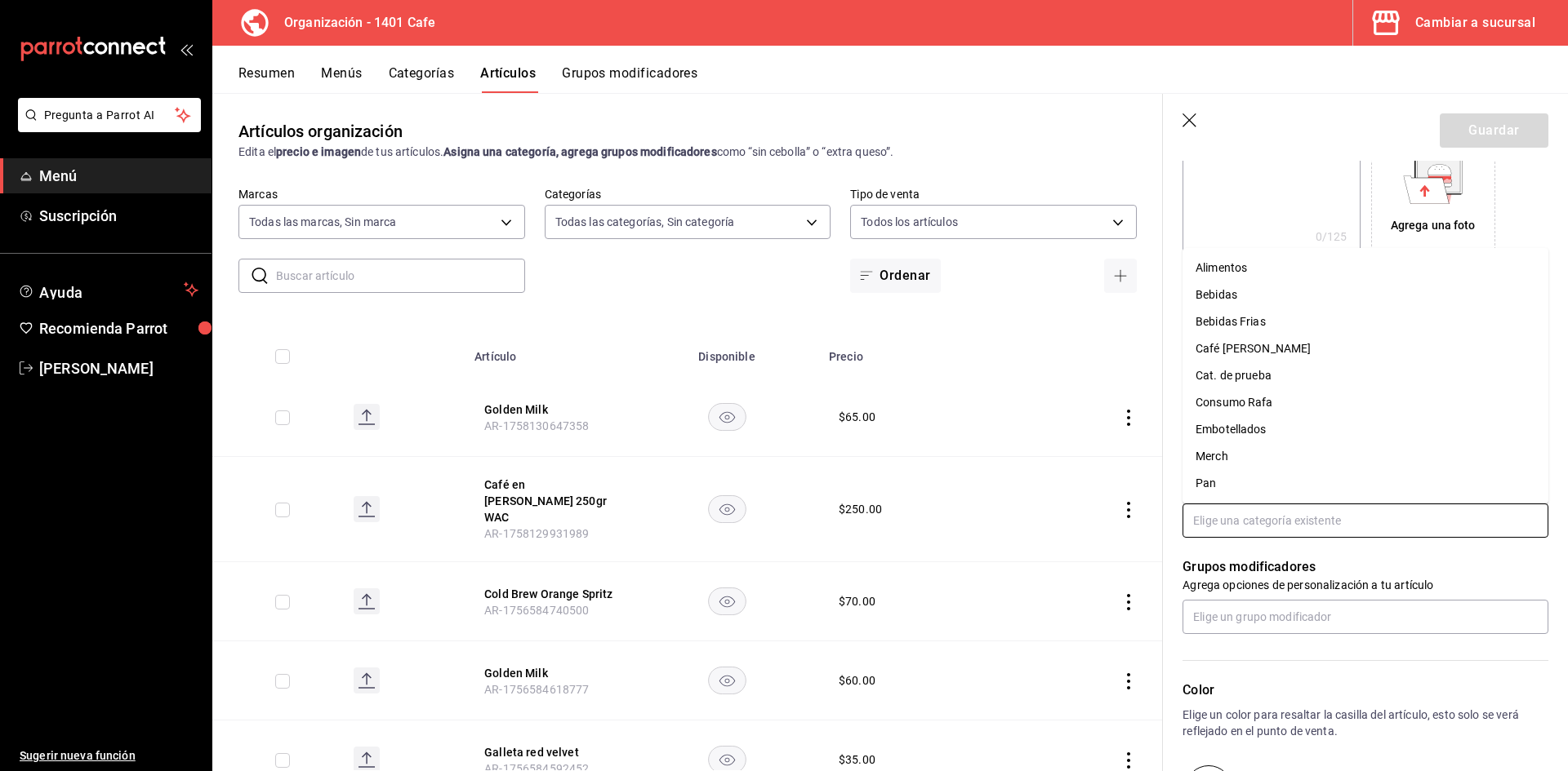
click at [1239, 304] on li "Bebidas" at bounding box center [1365, 295] width 366 height 27
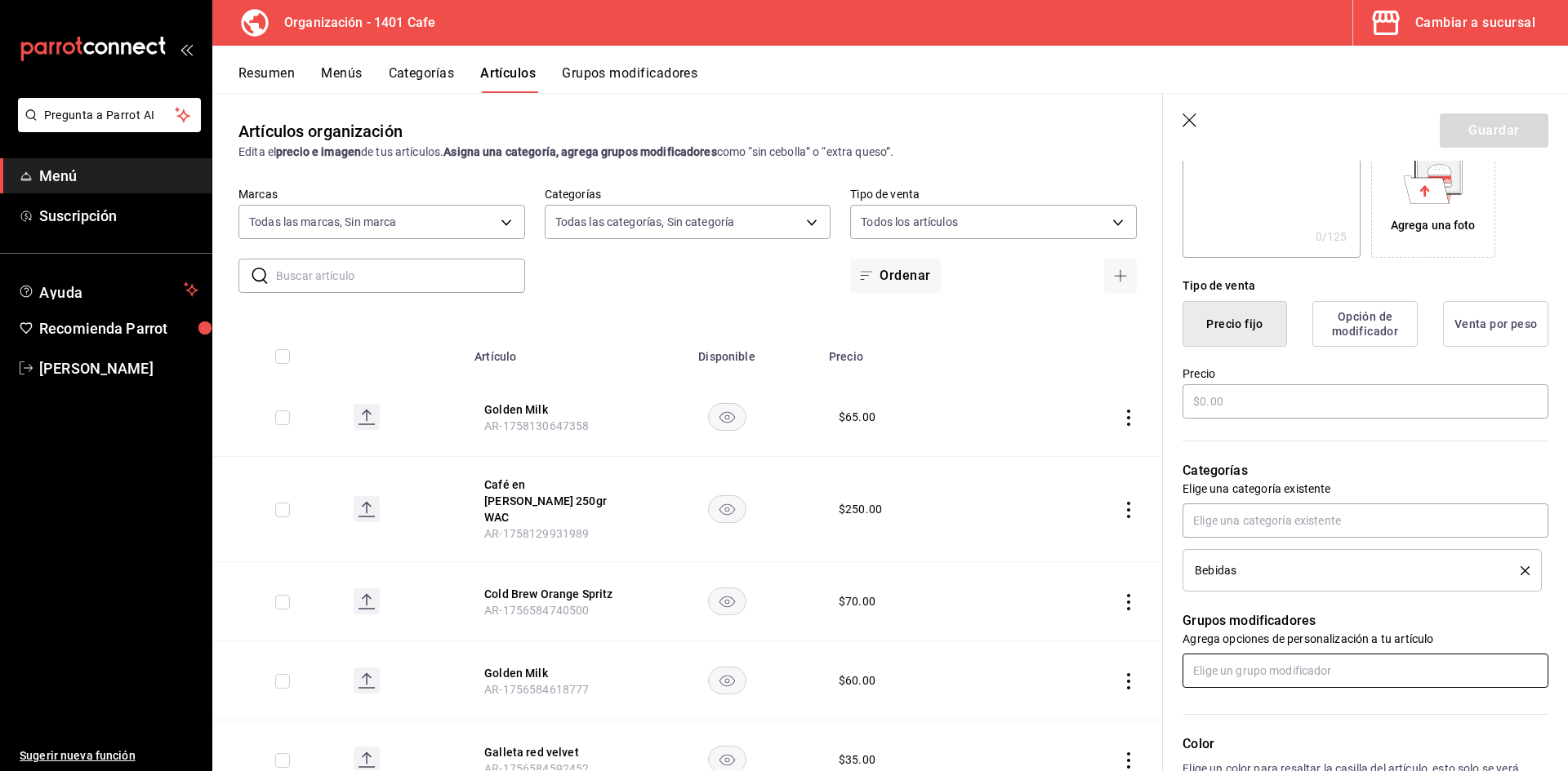
click at [1359, 656] on input "text" at bounding box center [1365, 671] width 366 height 35
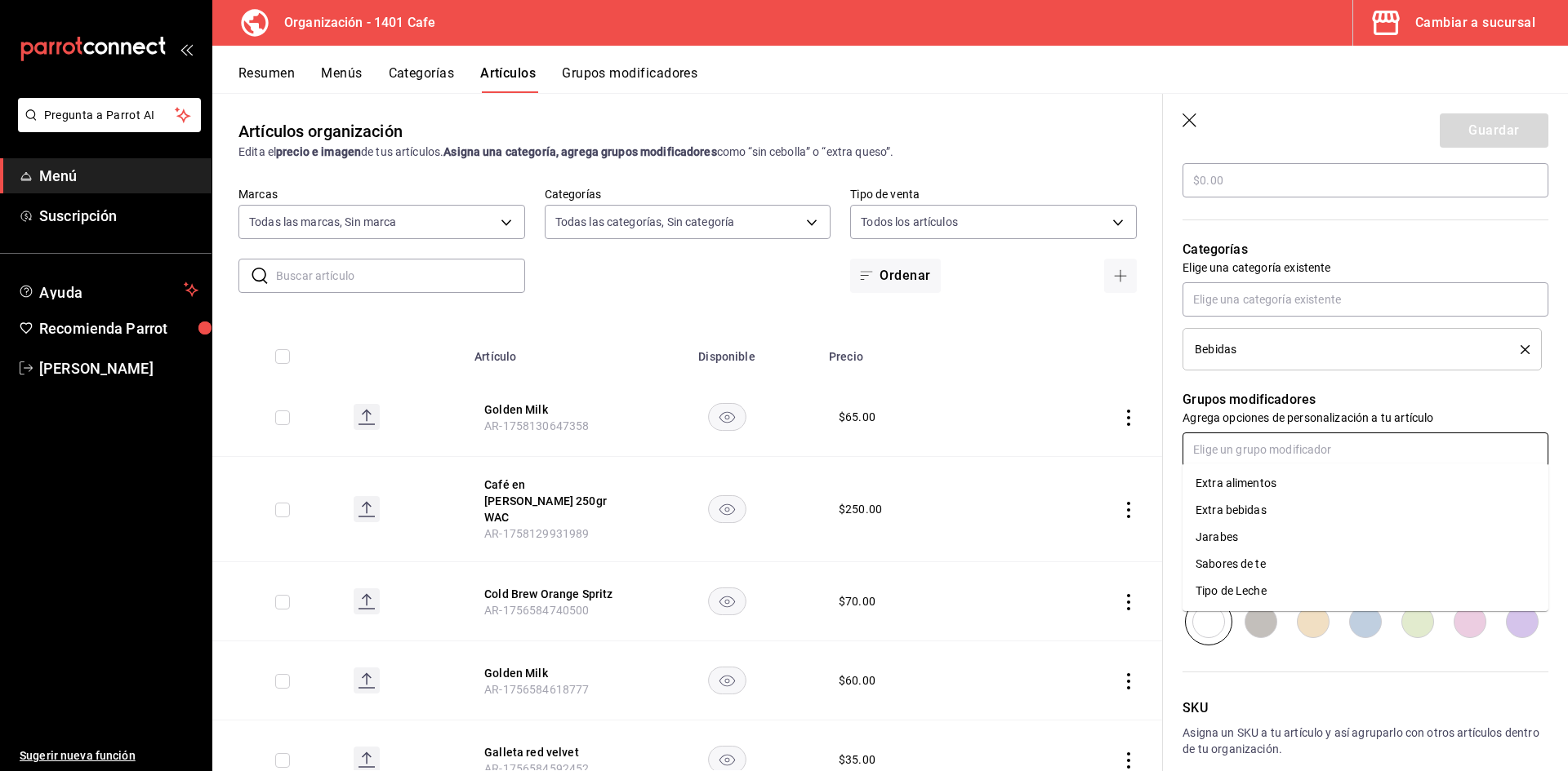
scroll to position [515, 0]
click at [1257, 590] on div "Tipo de Leche" at bounding box center [1231, 588] width 71 height 17
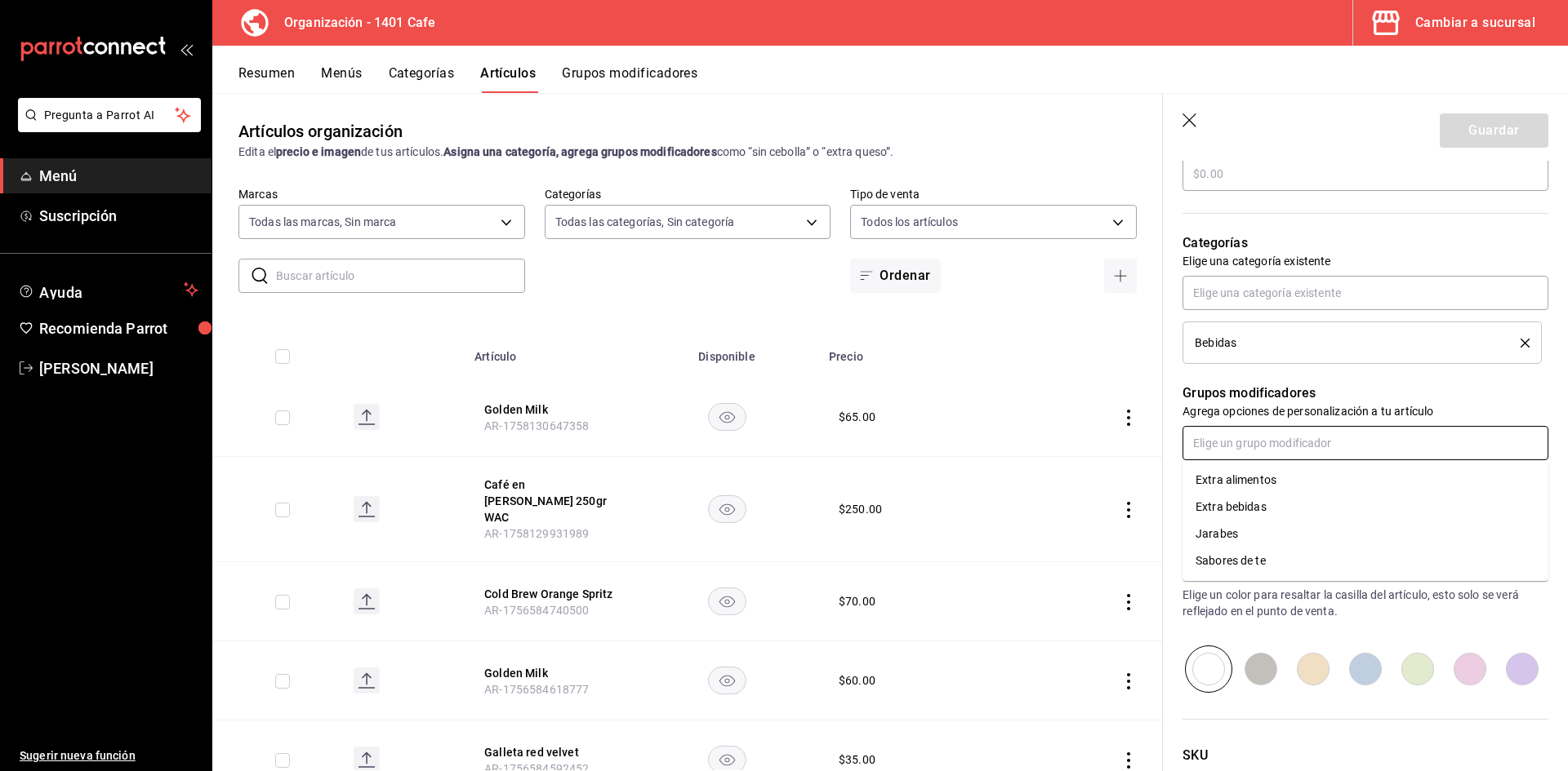
click at [1195, 446] on input "text" at bounding box center [1365, 443] width 366 height 35
click at [1269, 512] on li "Extra bebidas" at bounding box center [1365, 508] width 366 height 27
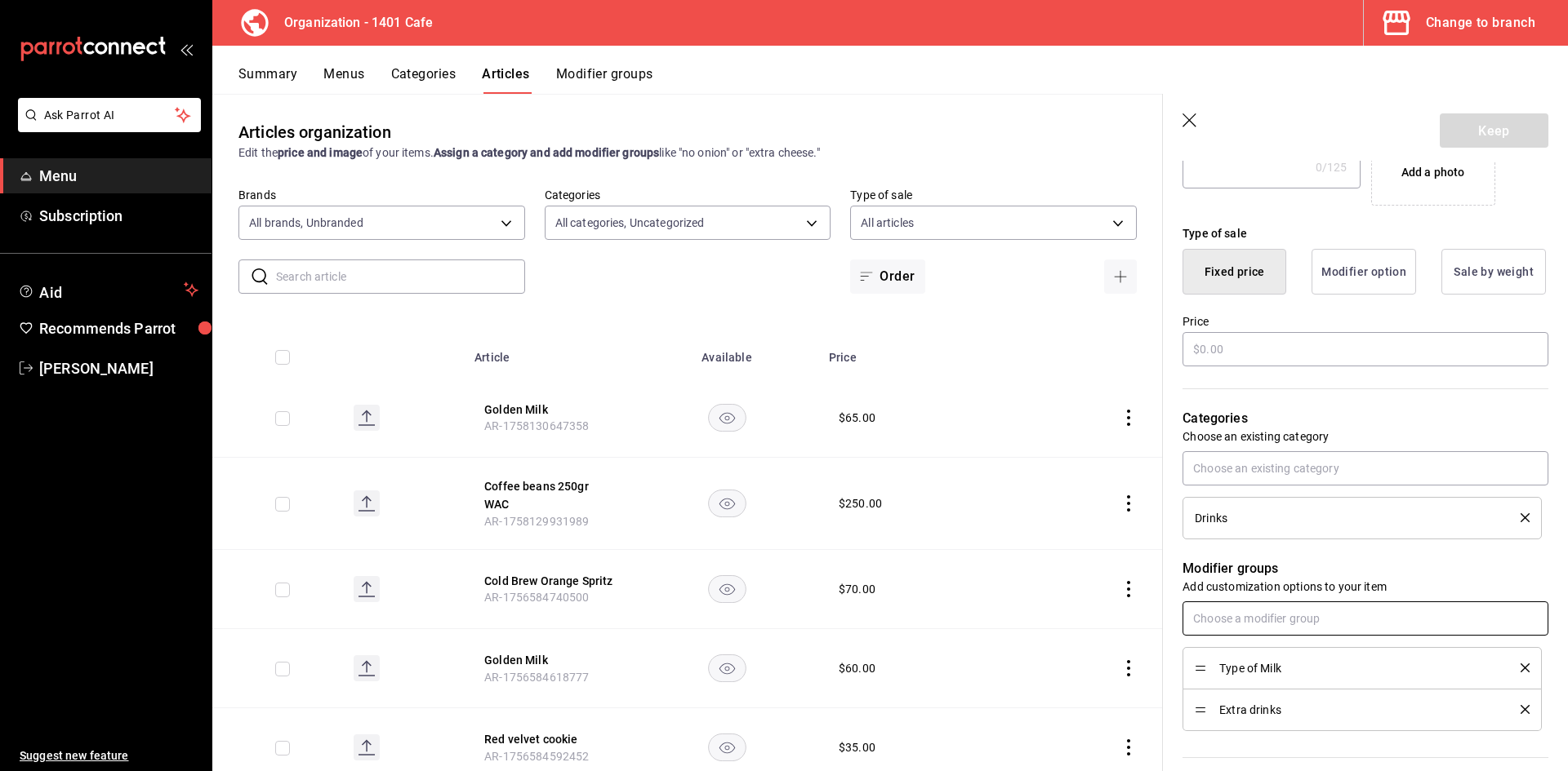
scroll to position [449, 0]
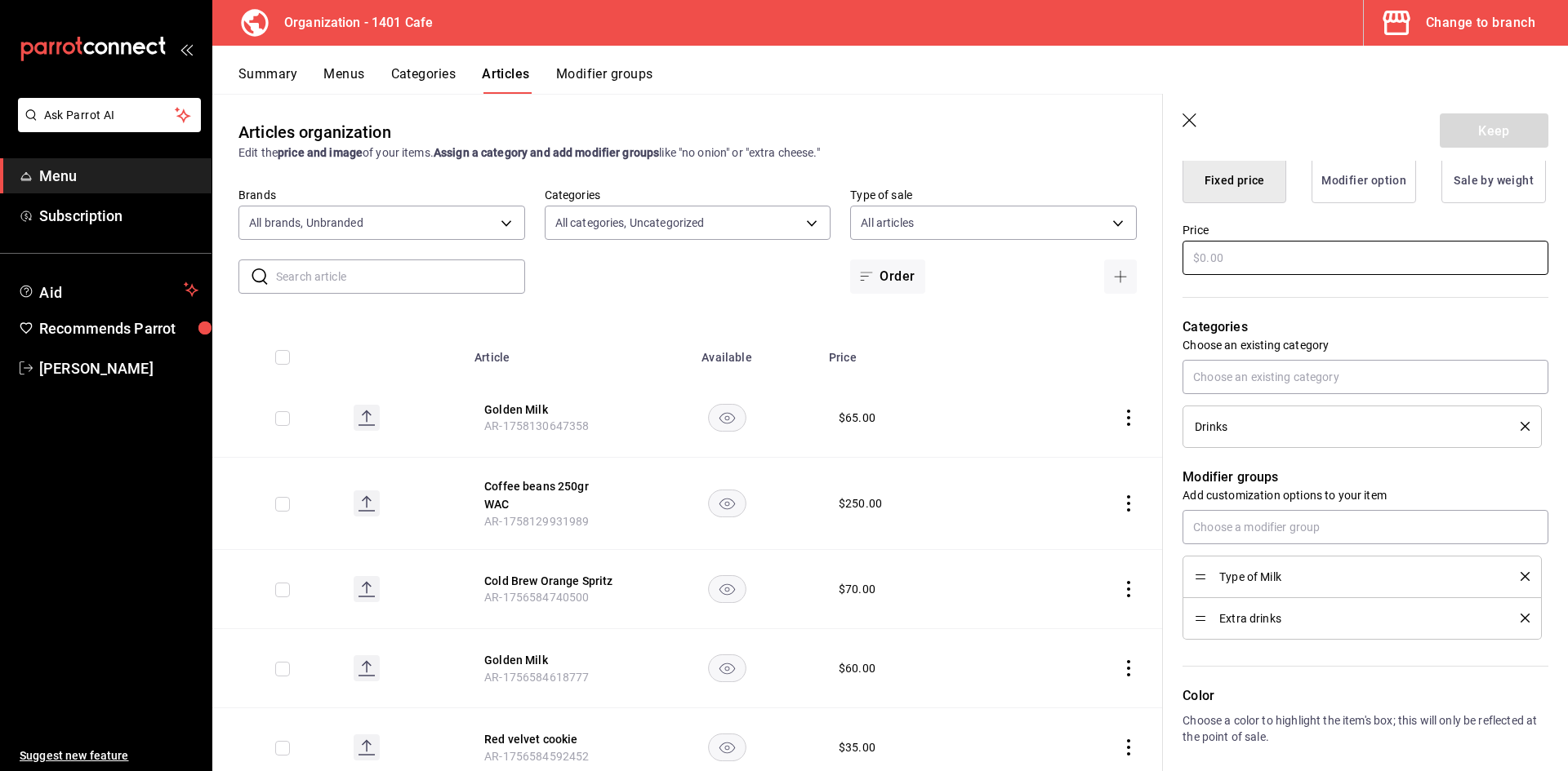
click at [1347, 272] on input "text" at bounding box center [1365, 258] width 366 height 35
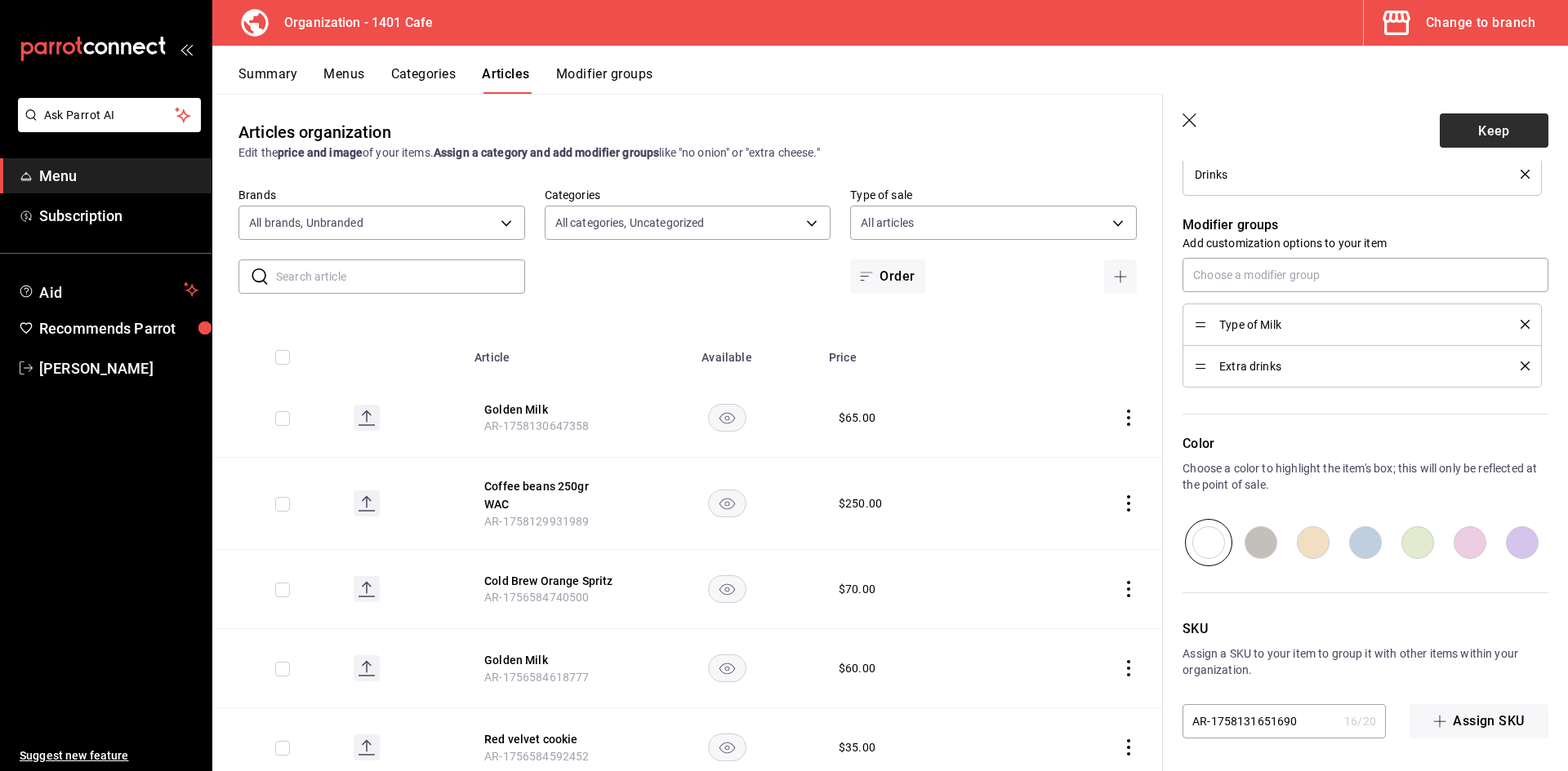
type input "$70.00"
click at [1490, 133] on font "Keep" at bounding box center [1493, 130] width 32 height 15
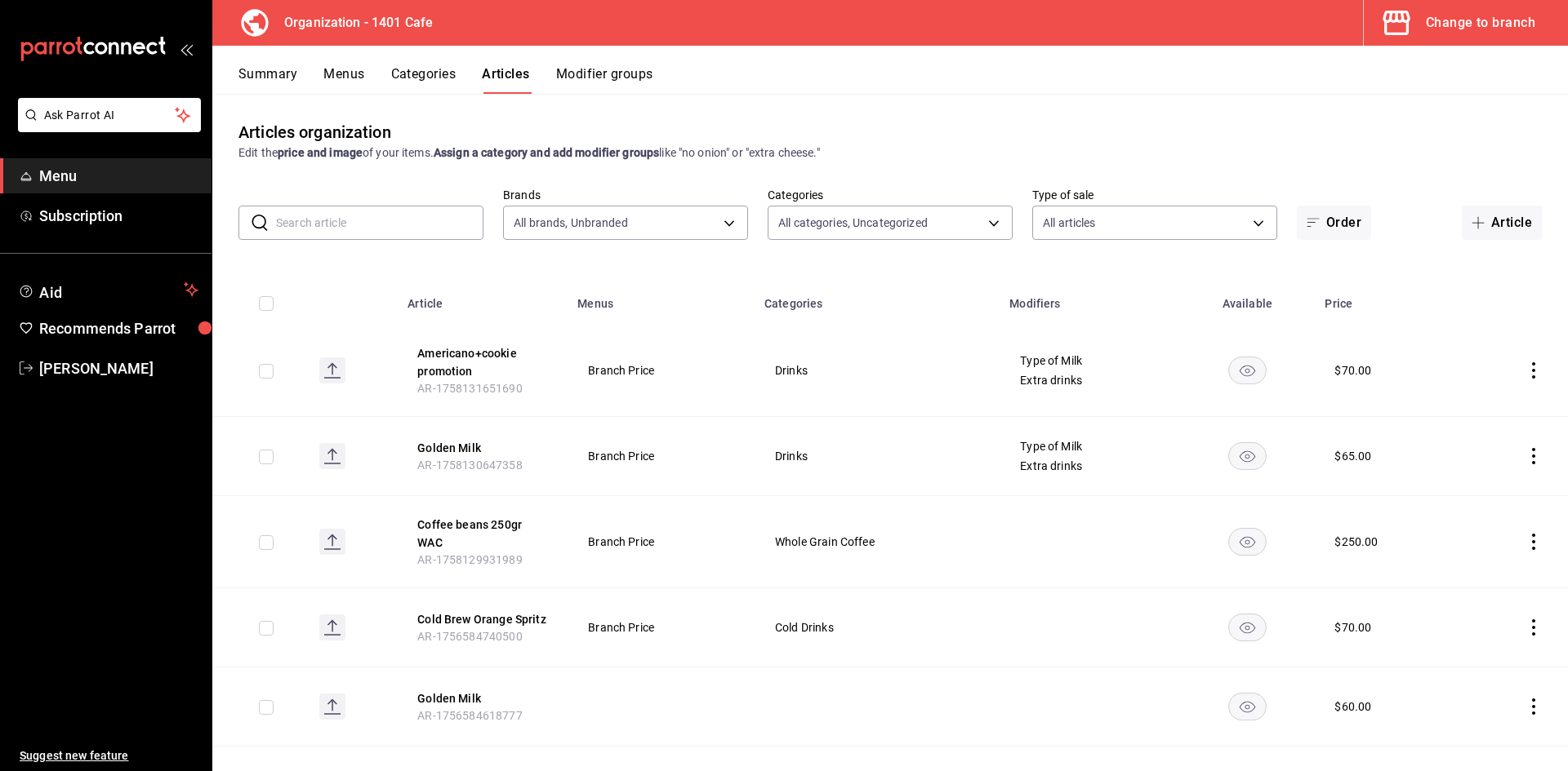
click at [424, 83] on button "Categories" at bounding box center [424, 80] width 65 height 29
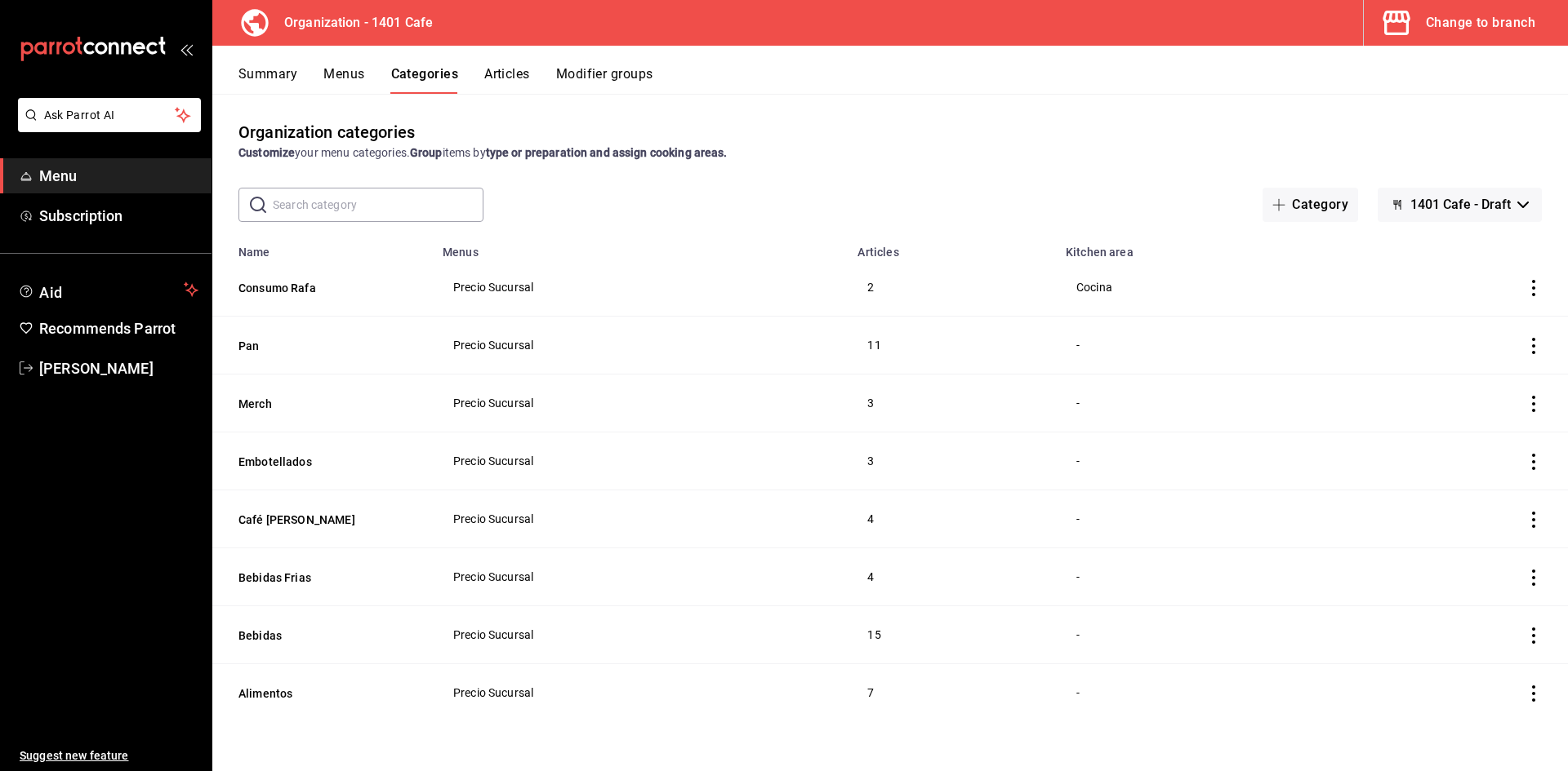
click at [351, 78] on font "Menus" at bounding box center [343, 74] width 40 height 15
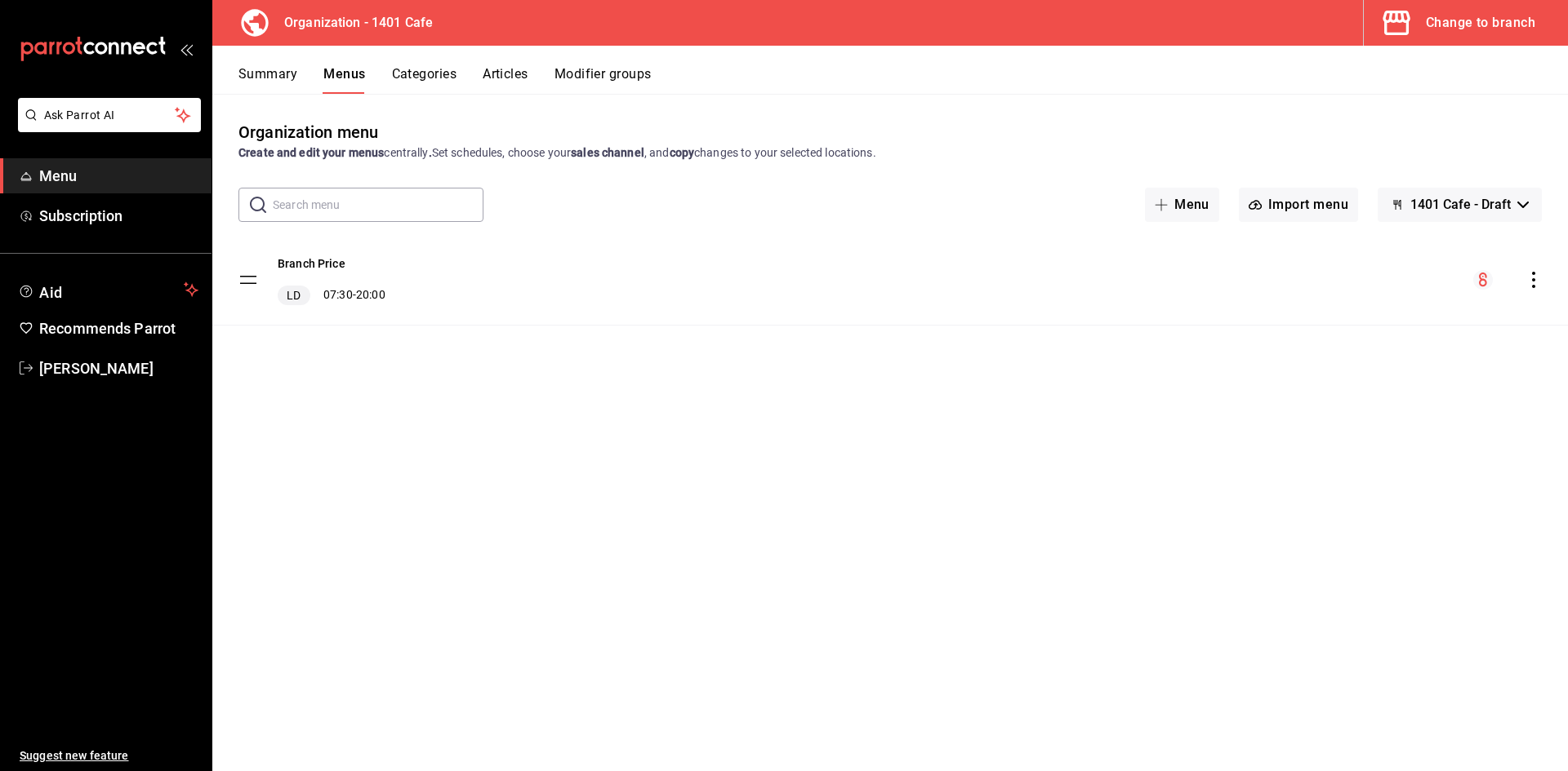
click at [427, 72] on font "Categories" at bounding box center [424, 74] width 65 height 15
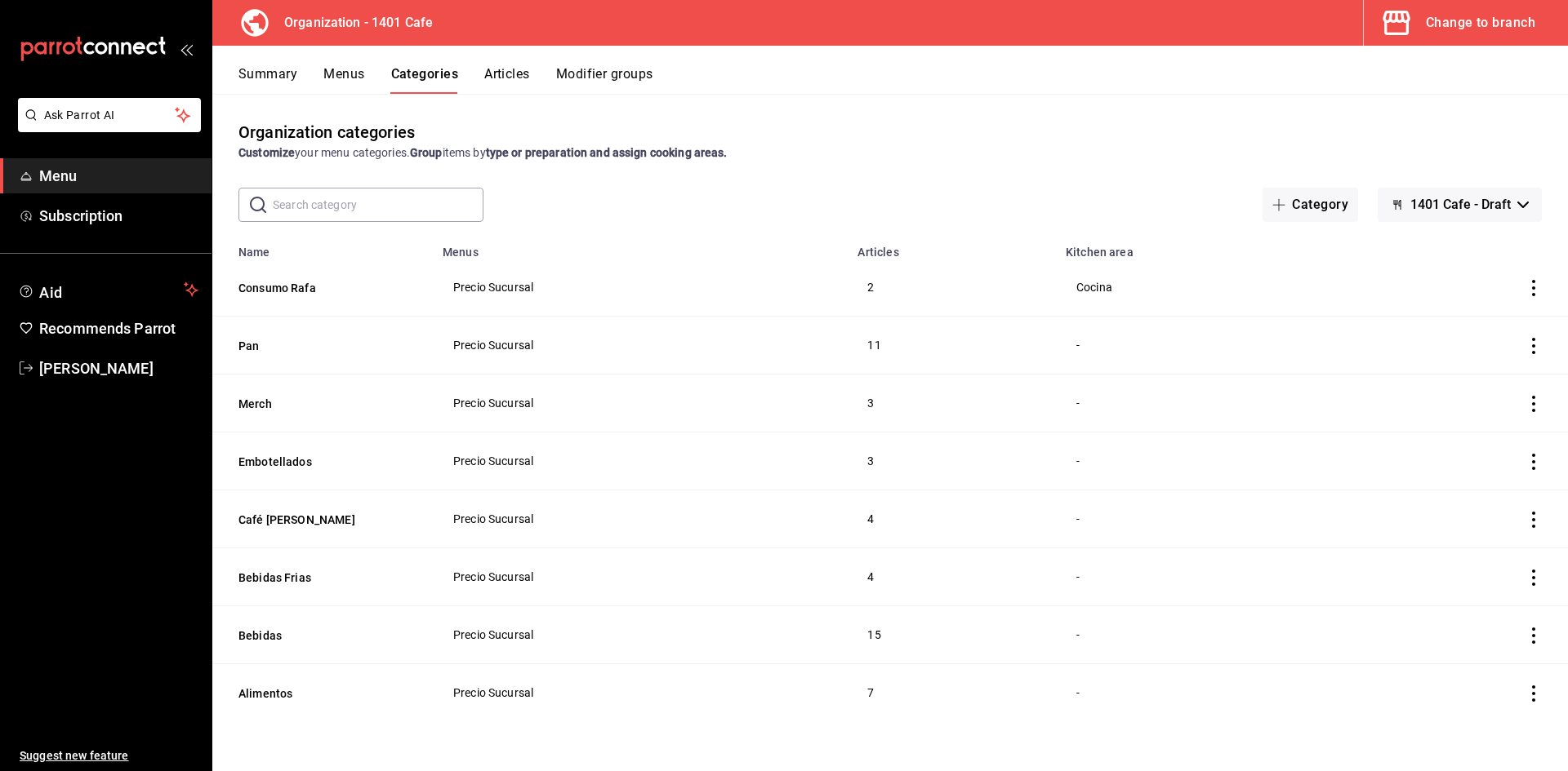
click at [292, 78] on font "Summary" at bounding box center [267, 74] width 59 height 15
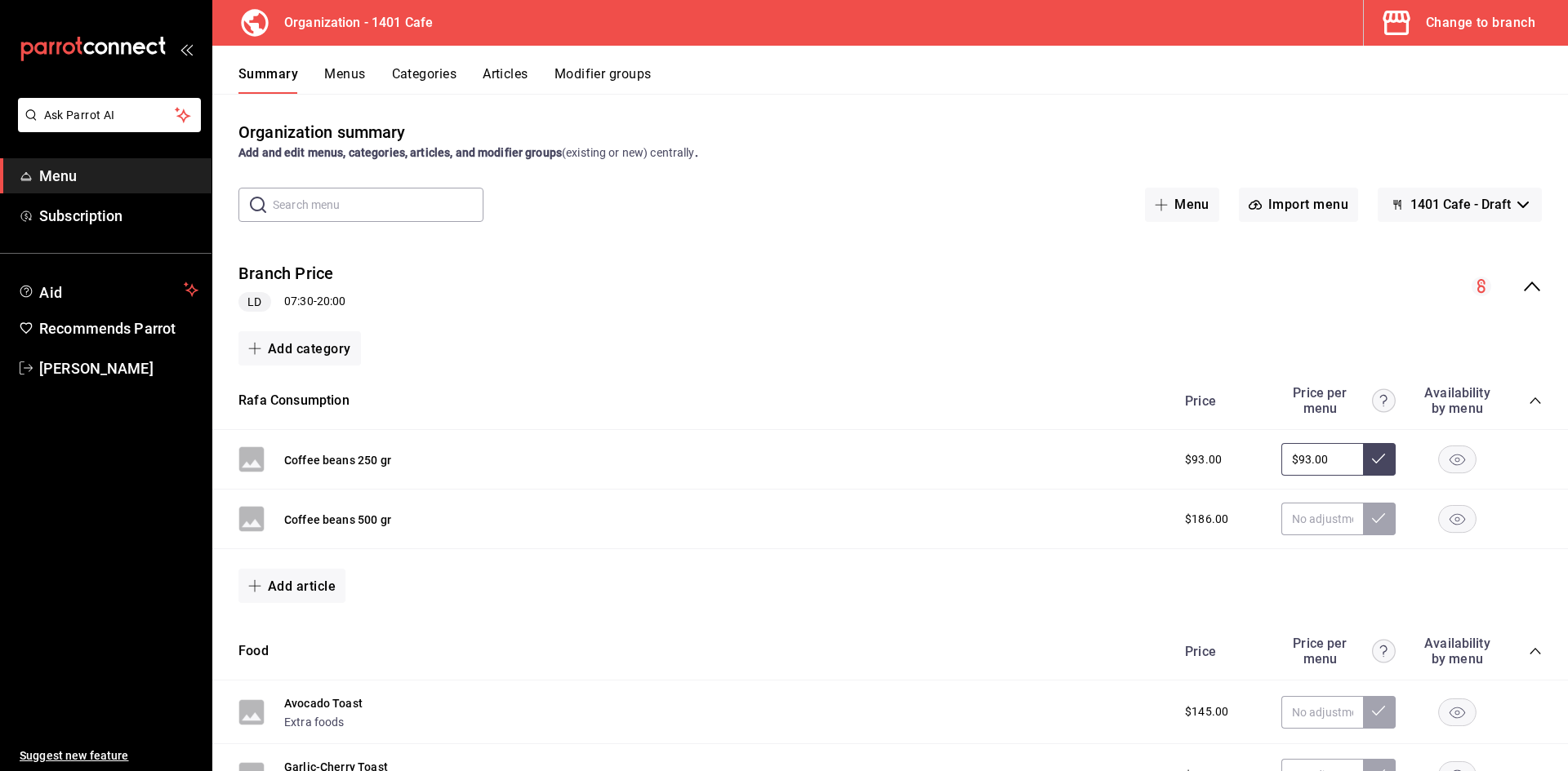
click at [331, 87] on button "Menus" at bounding box center [344, 80] width 40 height 29
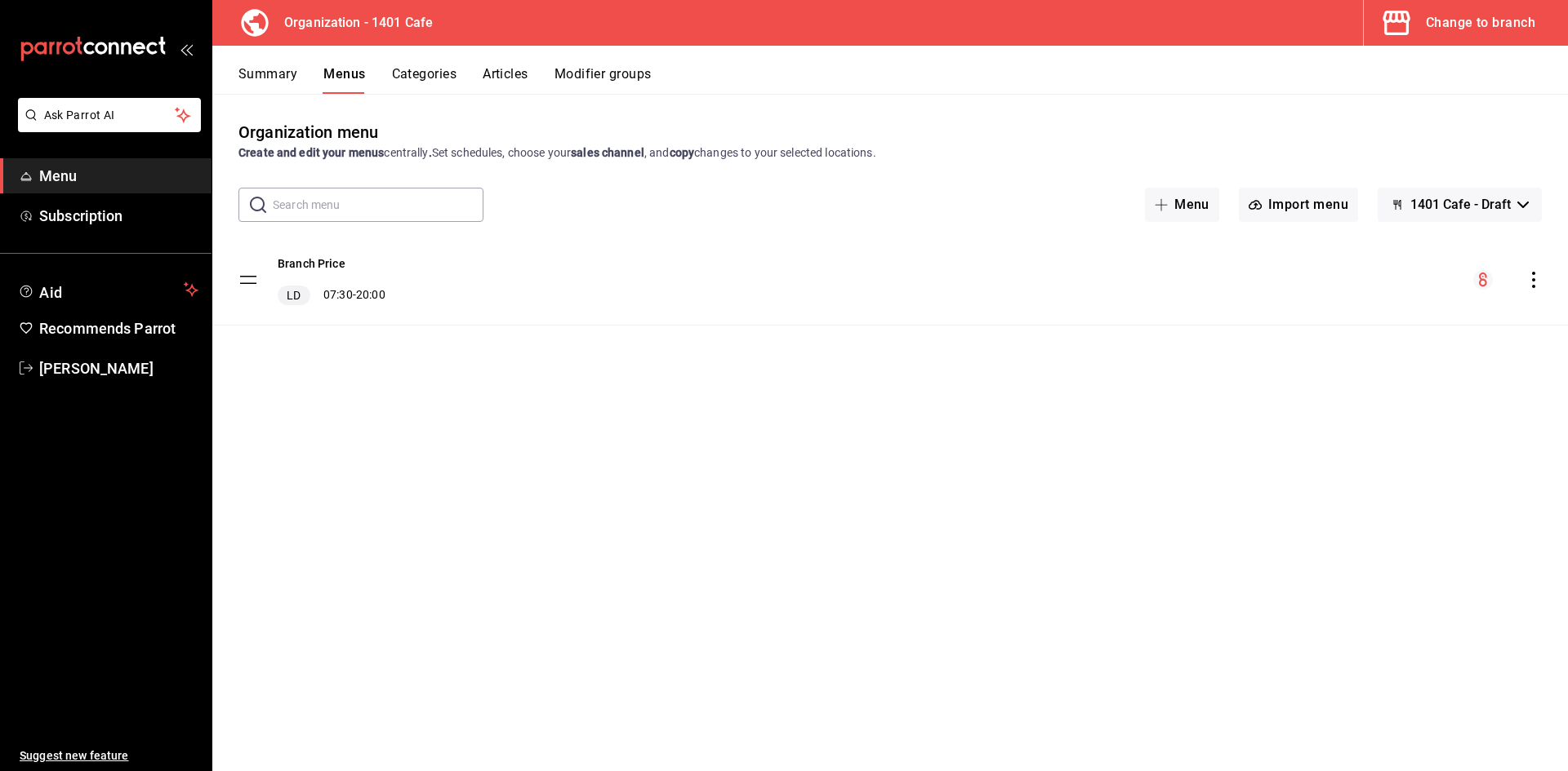
click at [1530, 293] on div "Branch Price LD 07:30 - 20:00" at bounding box center [890, 279] width 1355 height 89
click at [1532, 278] on icon "actions" at bounding box center [1532, 280] width 3 height 16
click at [1374, 383] on font "Copy to another branch" at bounding box center [1389, 385] width 122 height 13
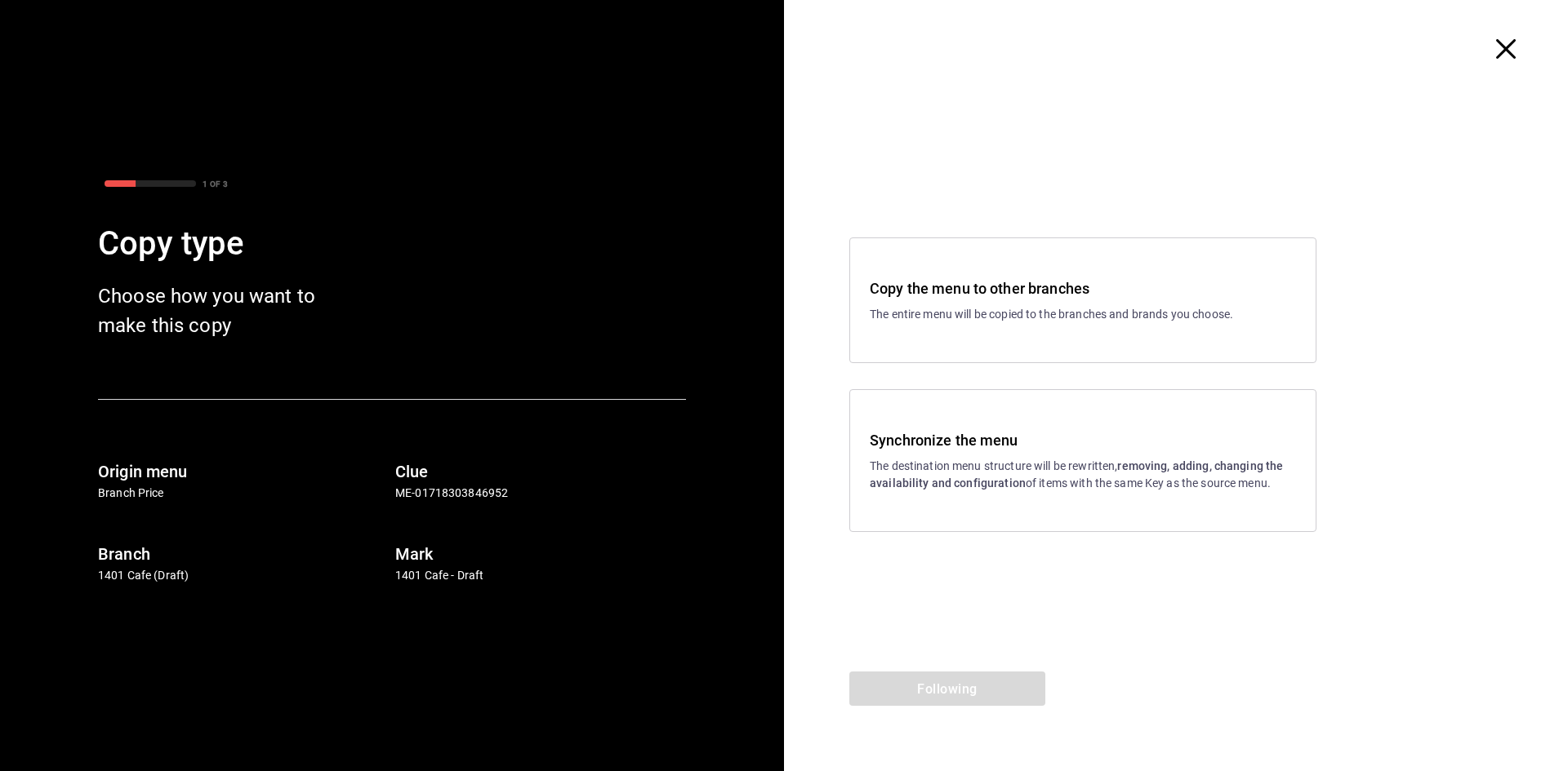
click at [1045, 467] on font "The destination menu structure will be rewritten," at bounding box center [993, 466] width 247 height 13
click at [980, 675] on button "Following" at bounding box center [948, 689] width 196 height 35
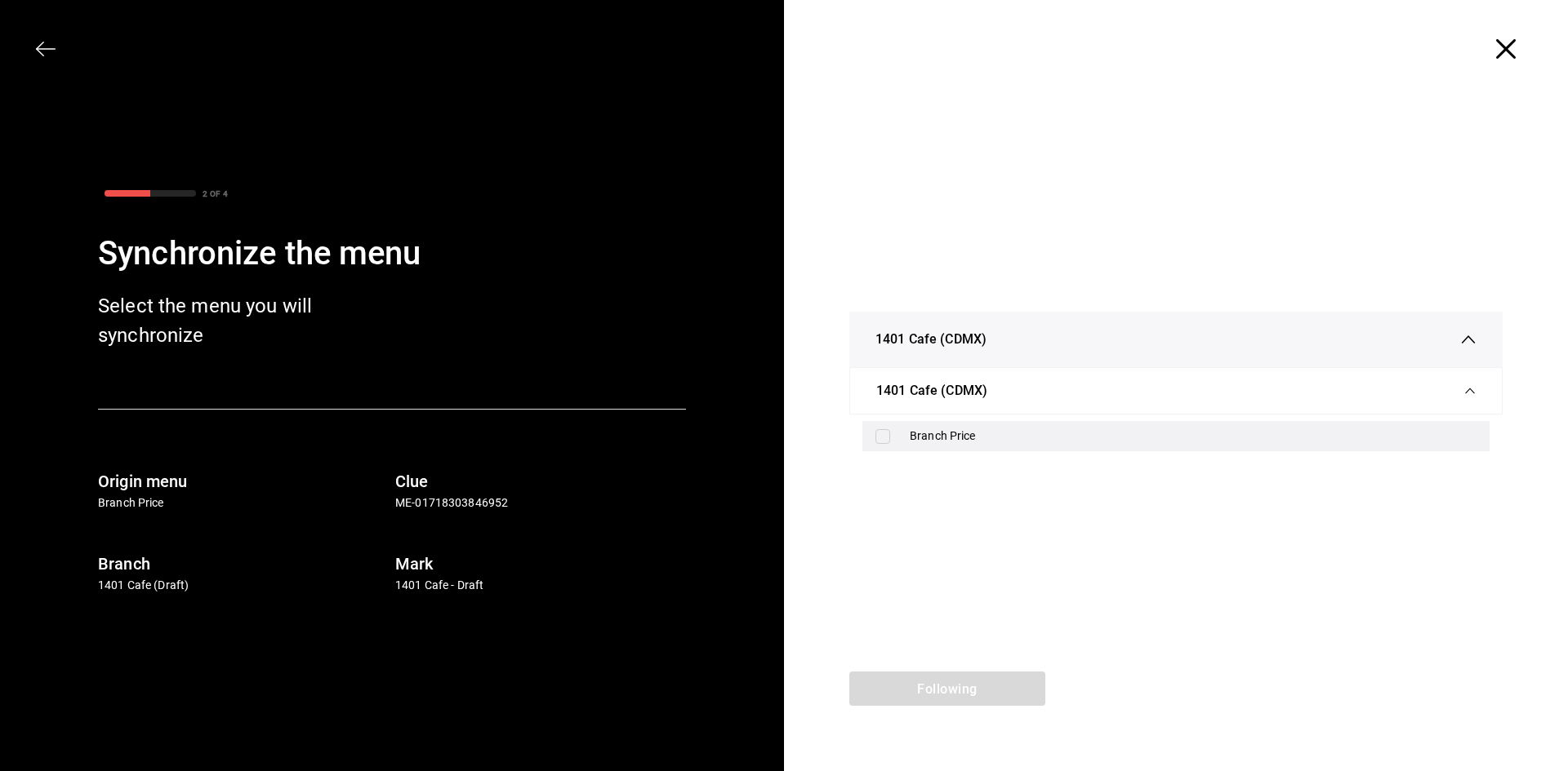
click at [894, 440] on label at bounding box center [886, 435] width 21 height 14
click at [890, 440] on input "checkbox" at bounding box center [882, 435] width 14 height 14
click at [883, 435] on input "checkbox" at bounding box center [882, 435] width 14 height 14
checkbox input "true"
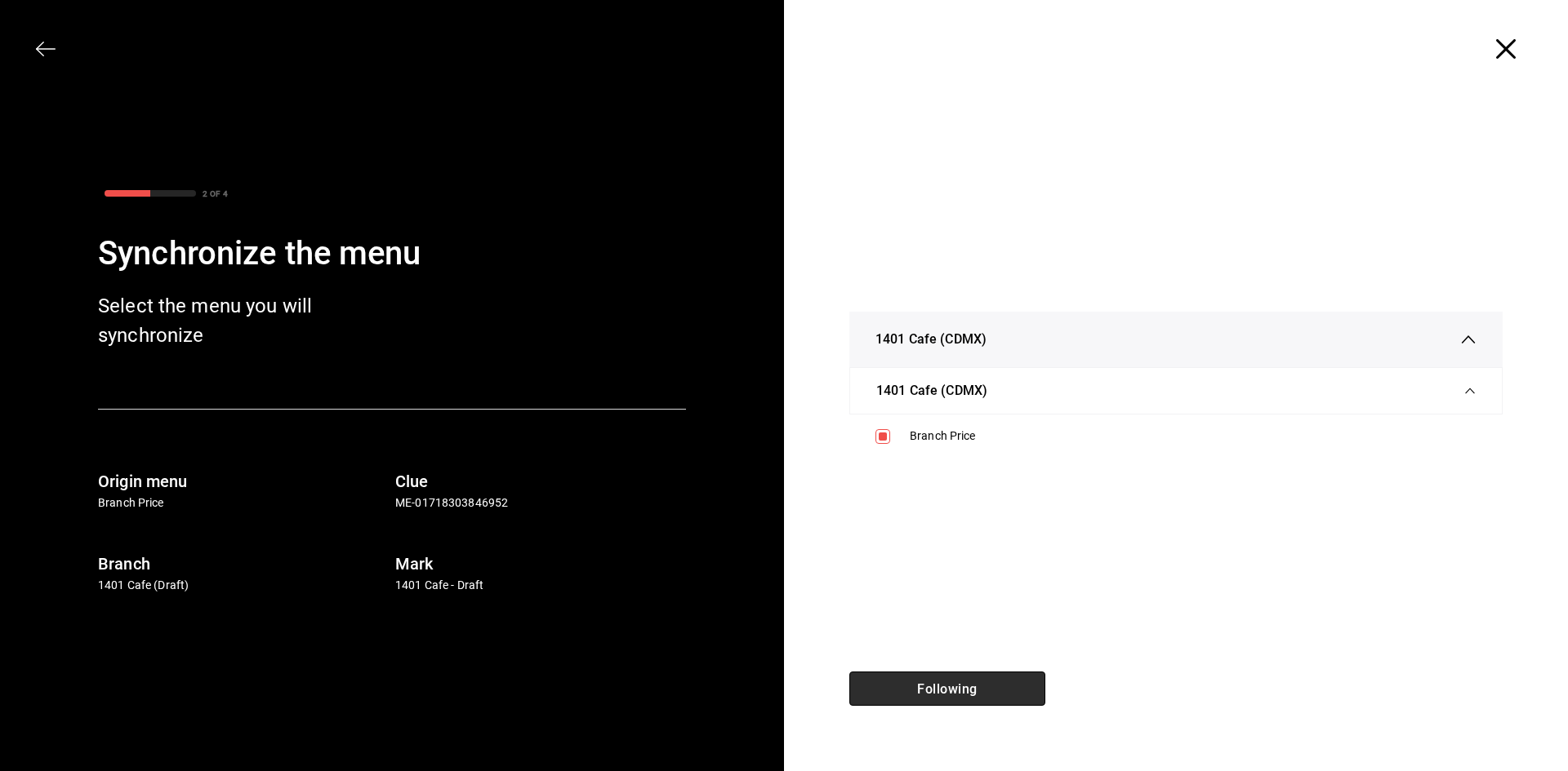
click at [952, 696] on font "Following" at bounding box center [947, 688] width 60 height 15
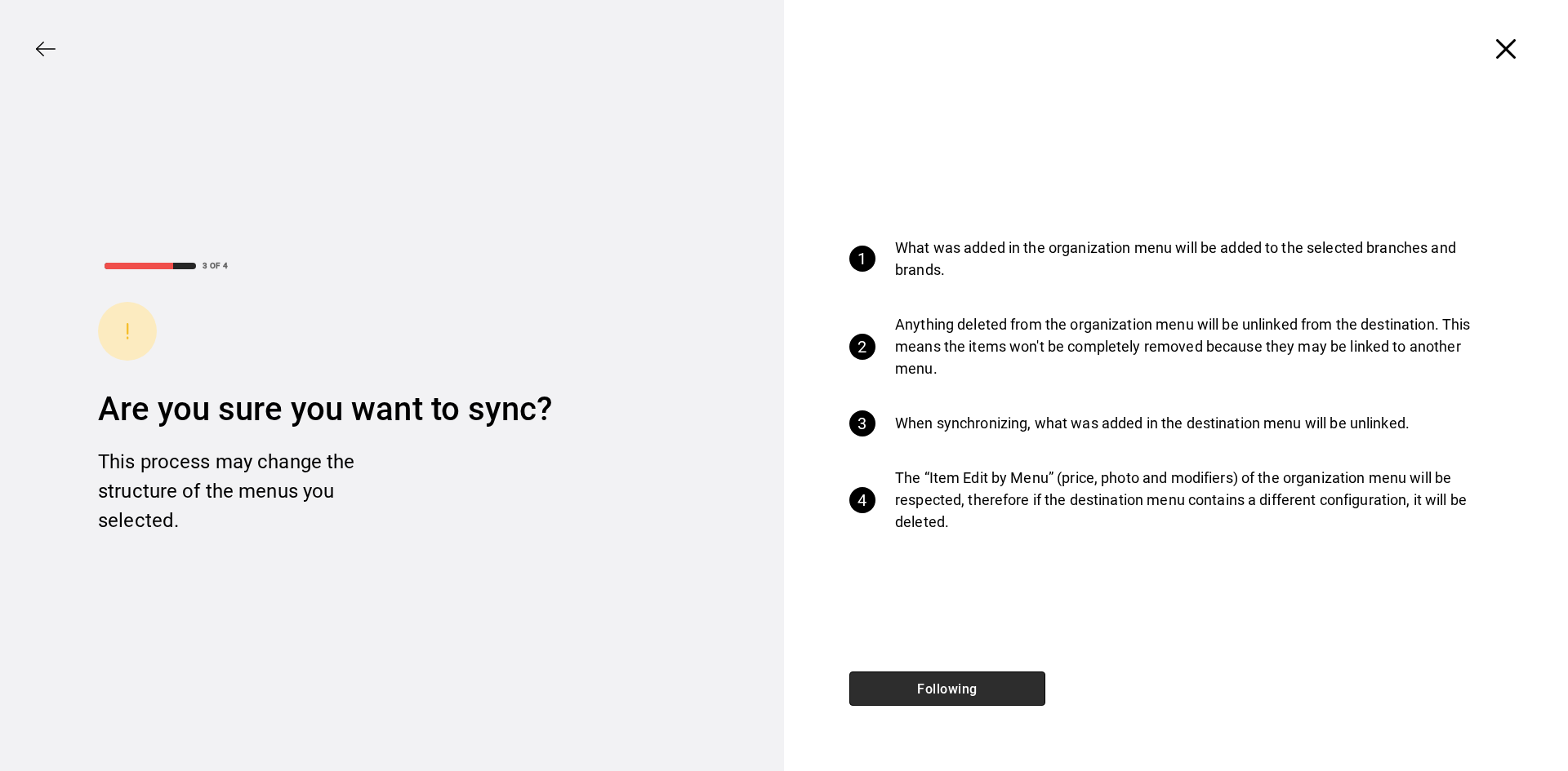
click at [952, 696] on font "Following" at bounding box center [947, 688] width 60 height 15
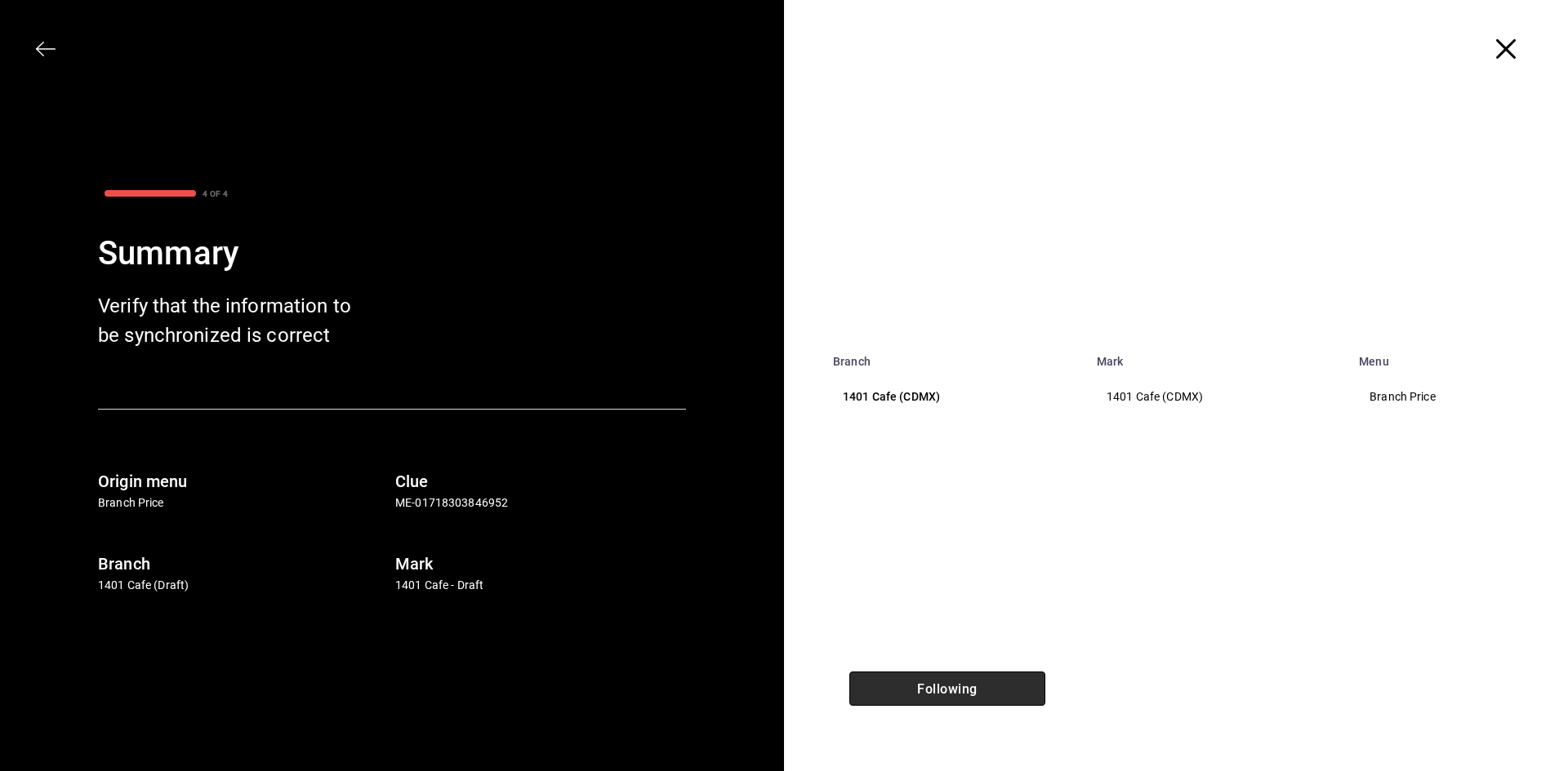
click at [975, 685] on font "Following" at bounding box center [947, 688] width 60 height 15
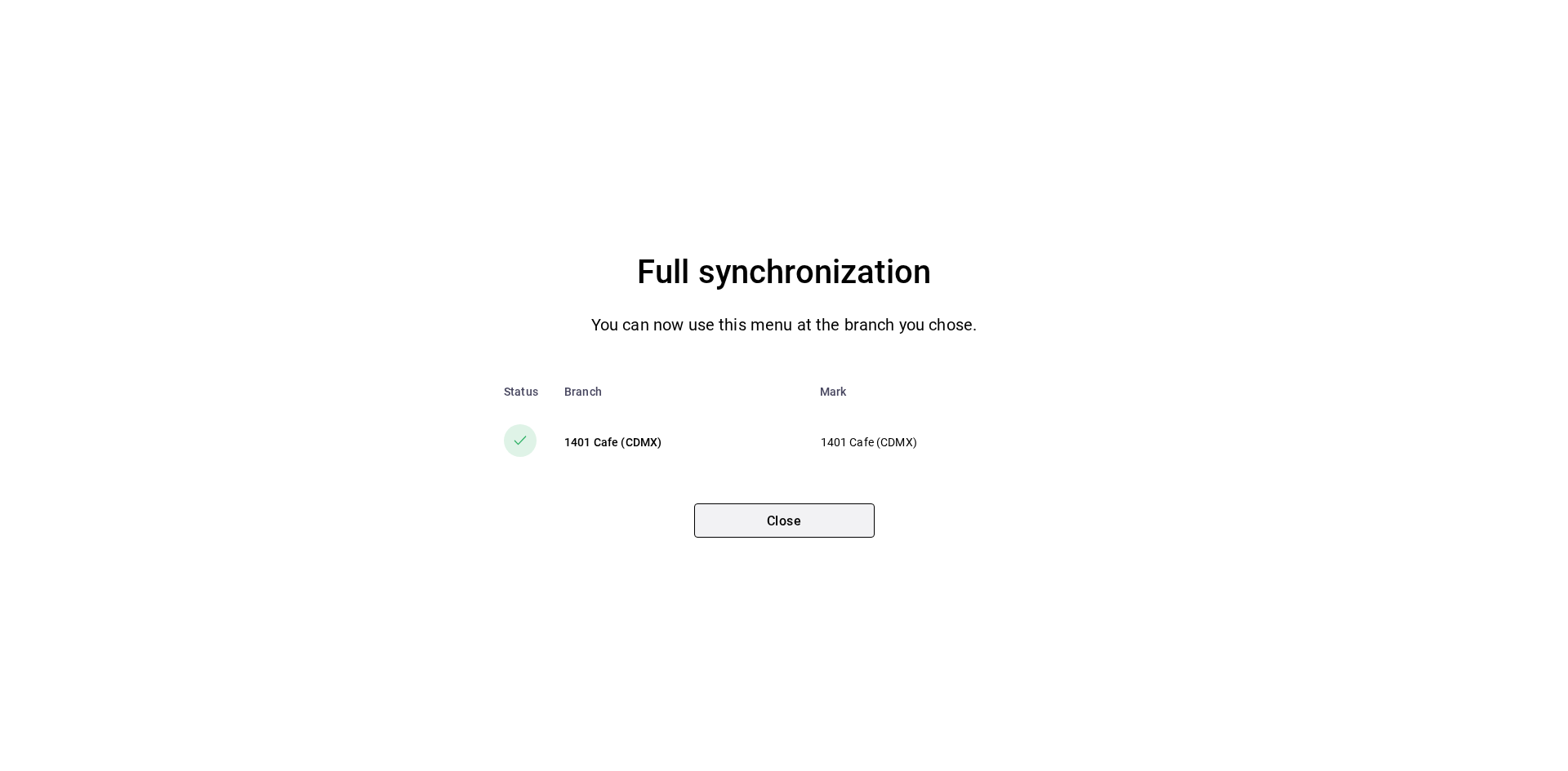
click at [776, 521] on font "Close" at bounding box center [784, 520] width 35 height 15
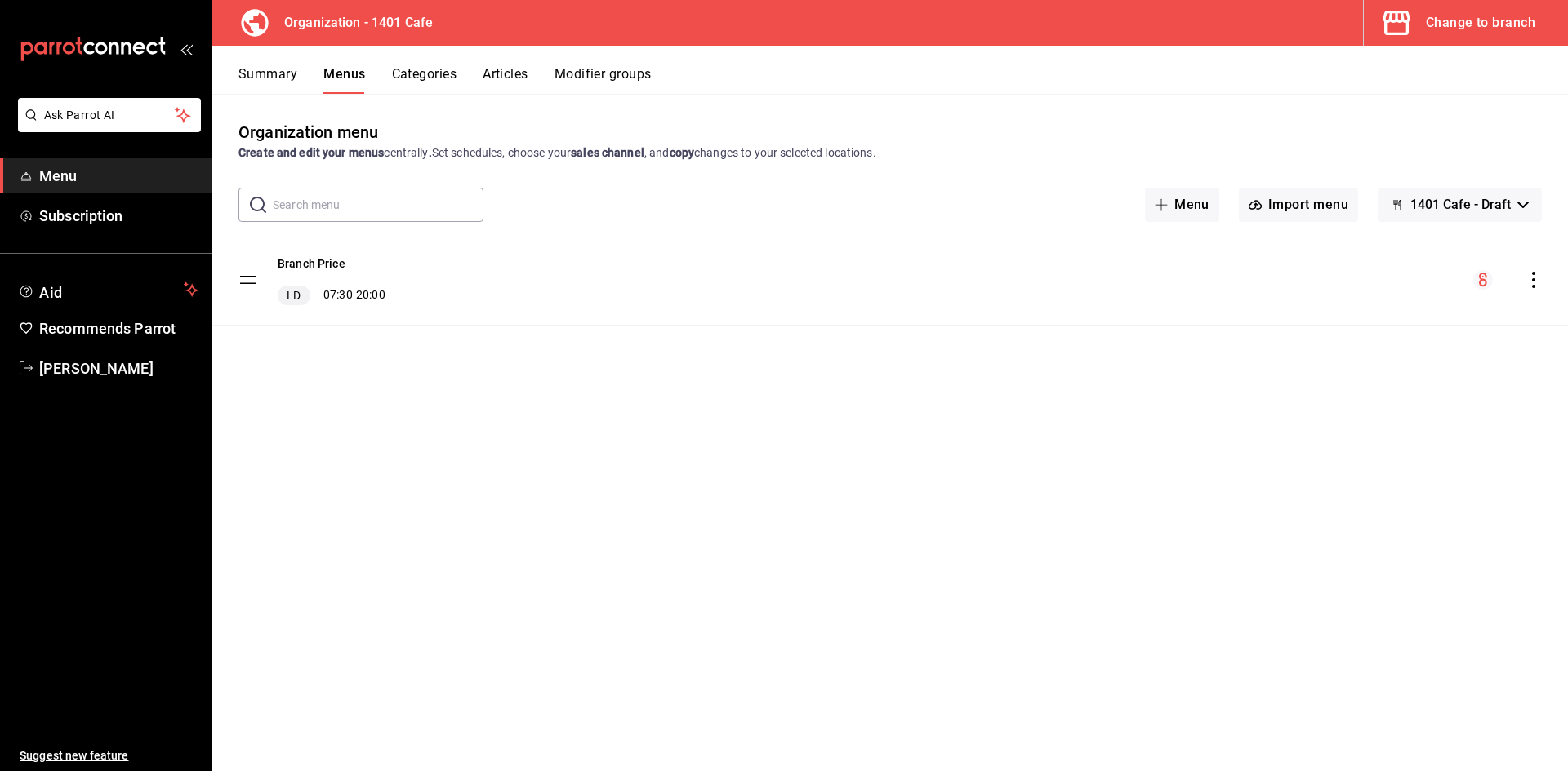
click at [1538, 282] on icon "actions" at bounding box center [1533, 280] width 16 height 16
click at [1208, 548] on div at bounding box center [784, 386] width 1568 height 771
